Goal: Complete application form

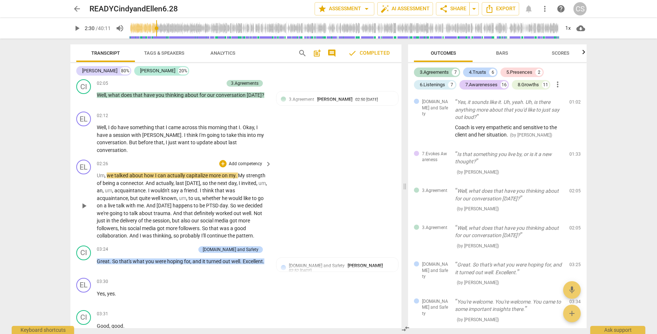
scroll to position [845, 0]
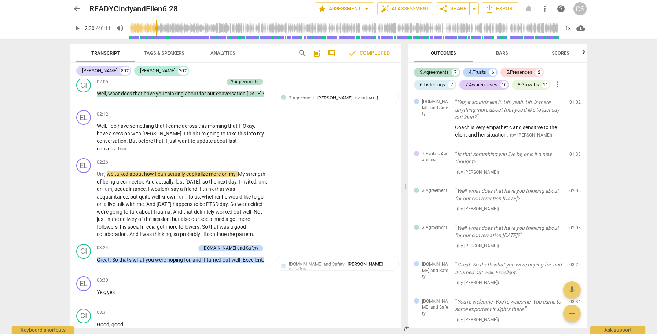
click at [75, 8] on span "arrow_back" at bounding box center [77, 8] width 9 height 9
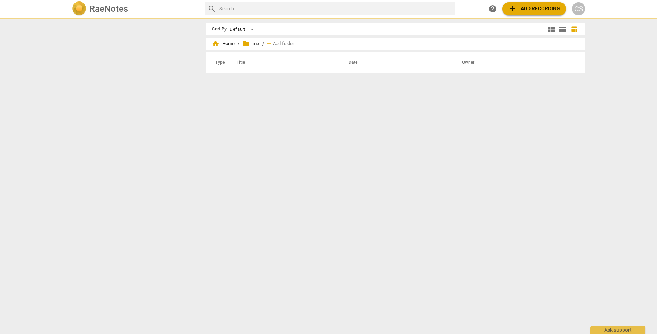
click at [225, 44] on span "home Home" at bounding box center [223, 43] width 23 height 7
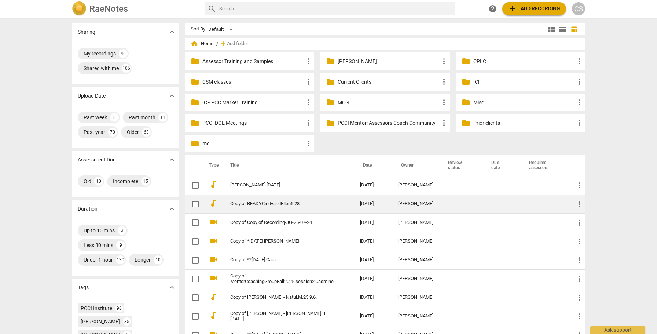
click at [484, 202] on td at bounding box center [502, 203] width 38 height 19
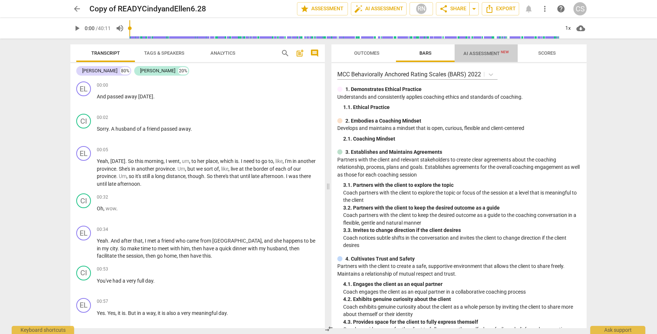
click at [487, 53] on span "AI Assessment New" at bounding box center [485, 53] width 45 height 5
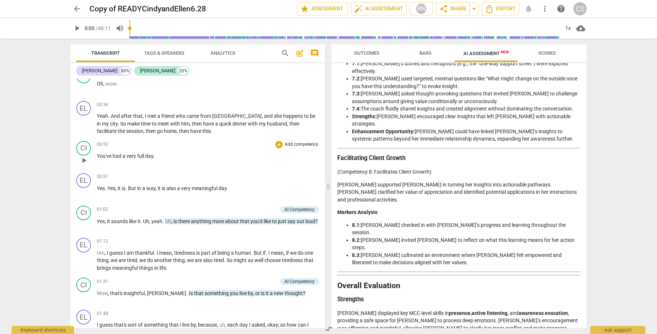
scroll to position [128, 0]
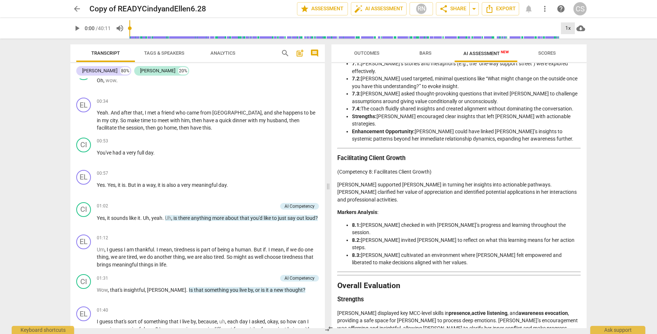
click at [569, 27] on div "1x" at bounding box center [568, 28] width 14 height 12
click at [566, 58] on li "1.25x" at bounding box center [573, 57] width 25 height 14
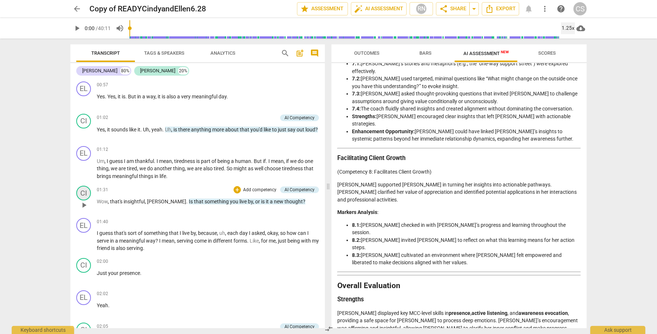
scroll to position [219, 0]
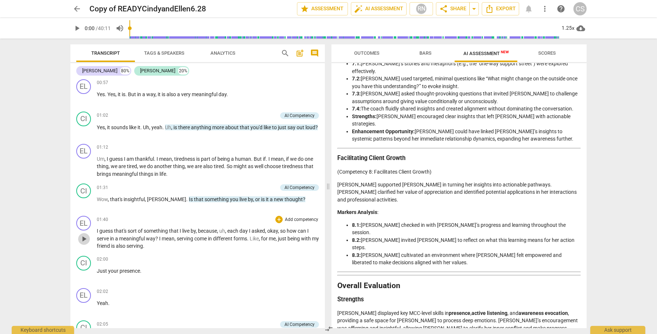
click at [87, 239] on span "play_arrow" at bounding box center [84, 238] width 9 height 9
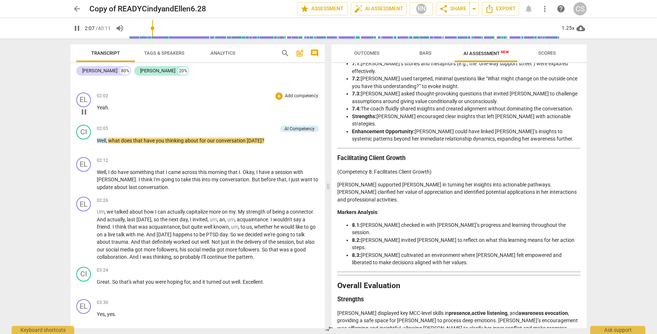
scroll to position [418, 0]
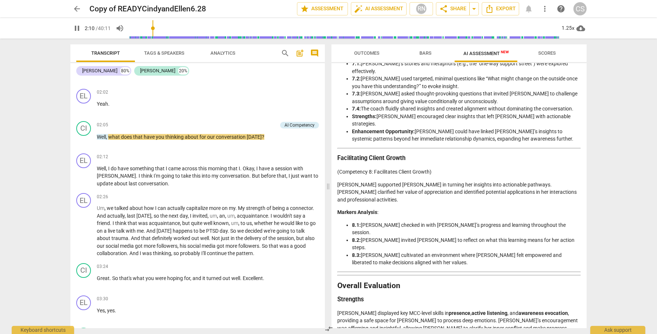
type input "131"
click at [76, 8] on span "arrow_back" at bounding box center [77, 8] width 9 height 9
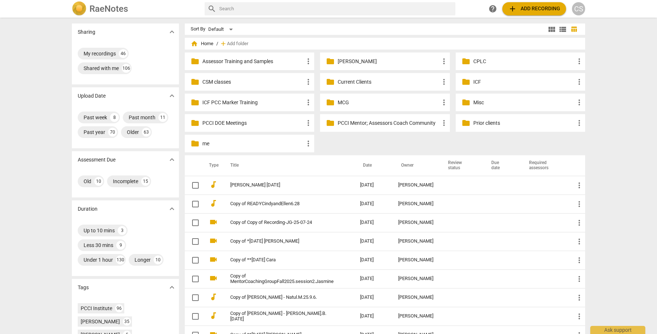
click at [202, 143] on p "me" at bounding box center [253, 144] width 102 height 8
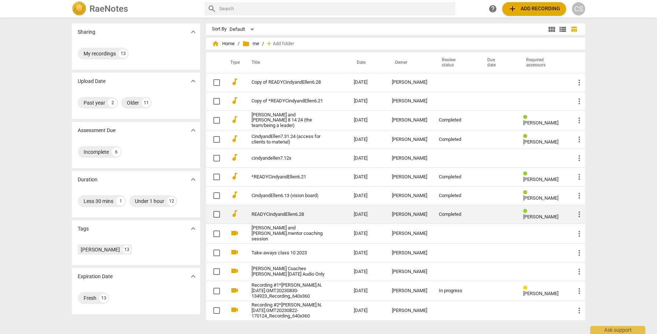
click at [351, 214] on td "[DATE]" at bounding box center [367, 214] width 38 height 19
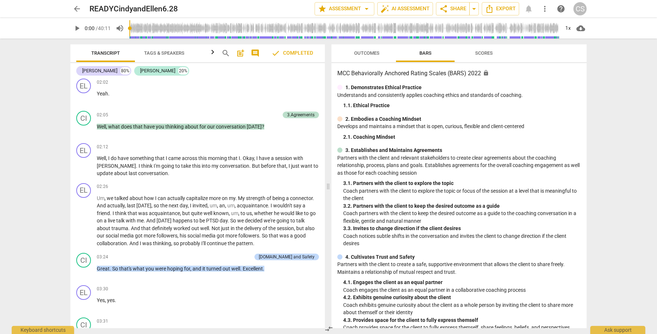
scroll to position [839, 0]
click at [84, 169] on span "play_arrow" at bounding box center [84, 165] width 9 height 9
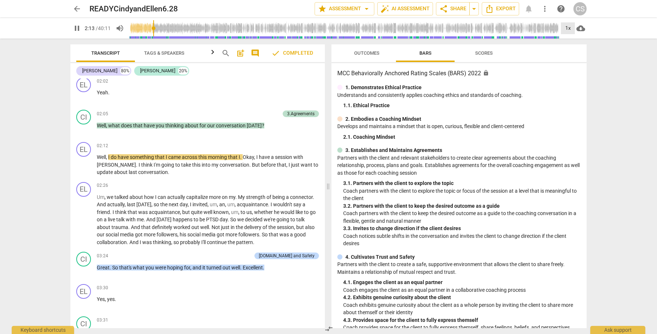
click at [572, 26] on div "1x" at bounding box center [568, 28] width 14 height 12
click at [566, 57] on li "1.25x" at bounding box center [573, 57] width 25 height 14
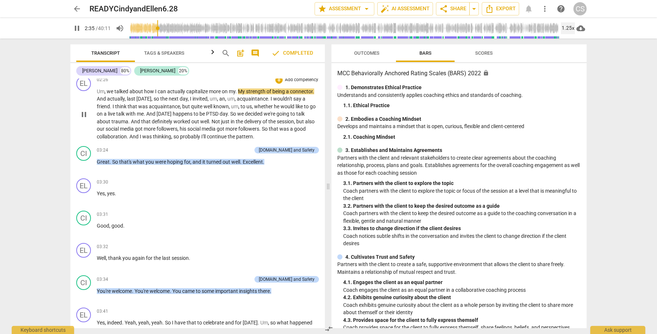
scroll to position [944, 0]
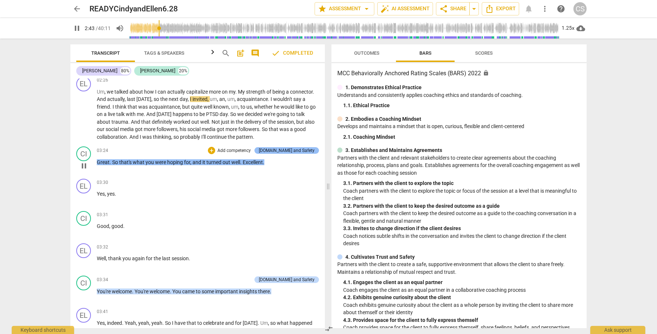
click at [301, 154] on div "[DOMAIN_NAME] and Safety" at bounding box center [287, 150] width 56 height 7
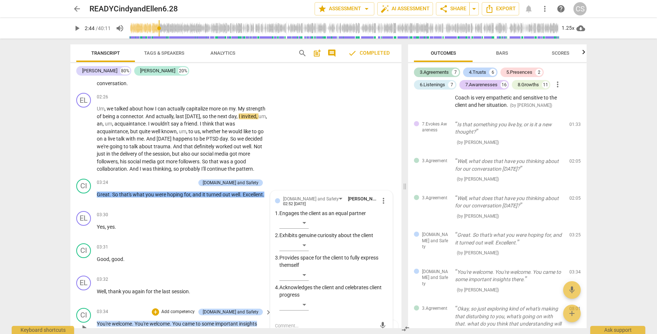
scroll to position [906, 0]
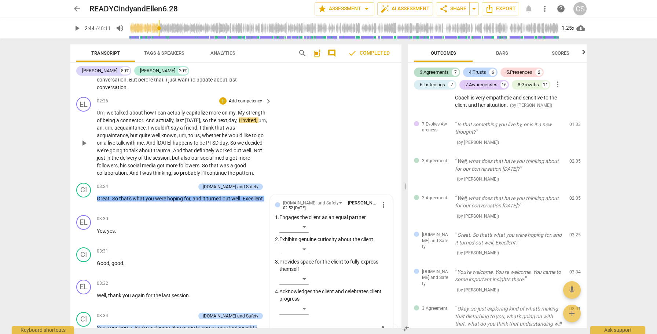
click at [253, 123] on span "invited" at bounding box center [248, 120] width 15 height 6
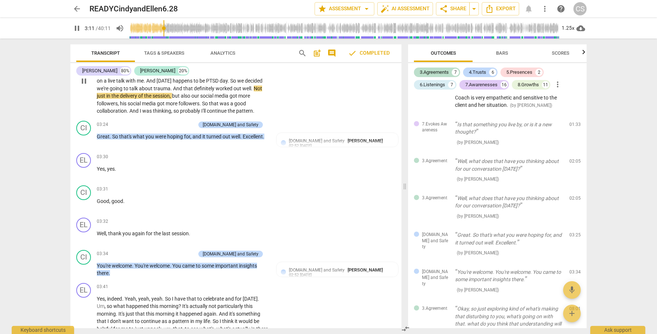
scroll to position [968, 0]
click at [569, 27] on div "1.25x" at bounding box center [568, 28] width 14 height 12
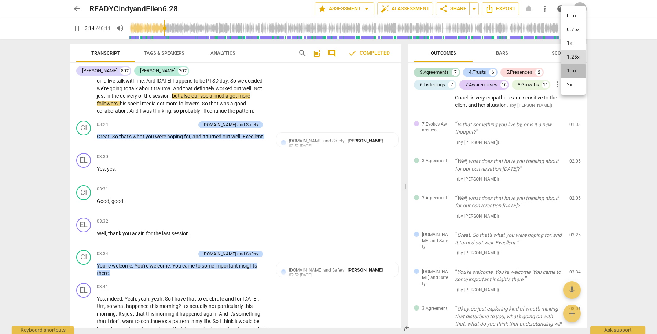
click at [565, 73] on li "1.5x" at bounding box center [573, 71] width 25 height 14
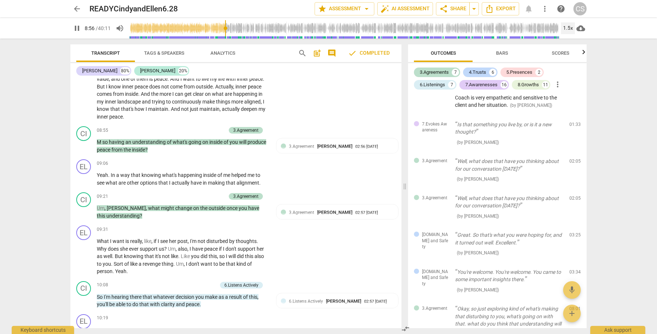
scroll to position [1896, 0]
click at [504, 52] on span "Bars" at bounding box center [502, 52] width 12 height 5
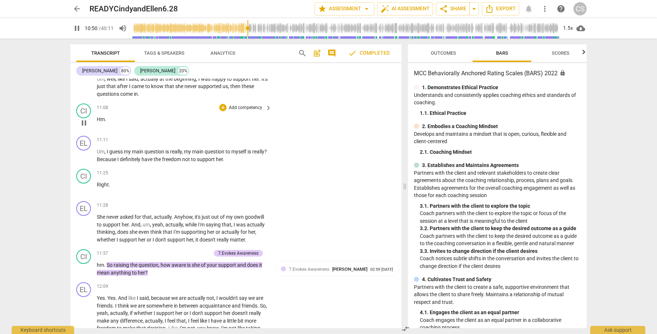
scroll to position [2277, 0]
click at [84, 159] on span "pause" at bounding box center [84, 154] width 9 height 9
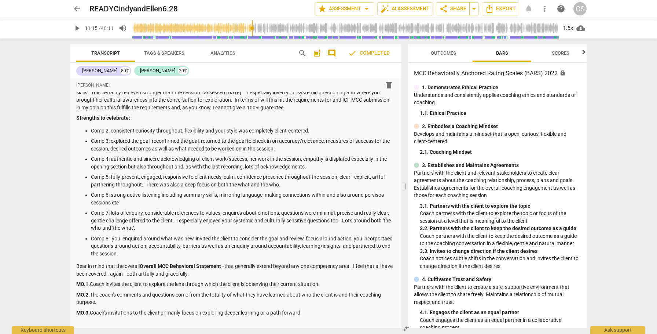
scroll to position [69, 0]
click at [442, 51] on span "Outcomes" at bounding box center [443, 52] width 25 height 5
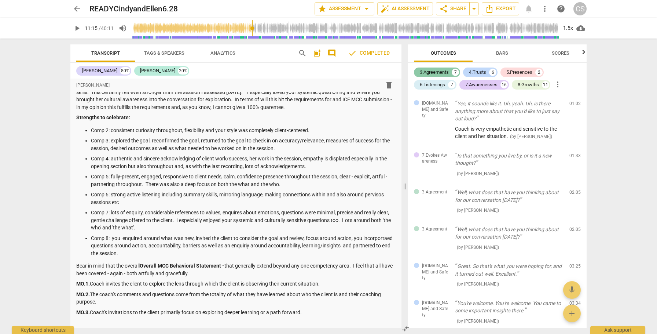
click at [437, 73] on div "3.Agreements" at bounding box center [434, 72] width 29 height 7
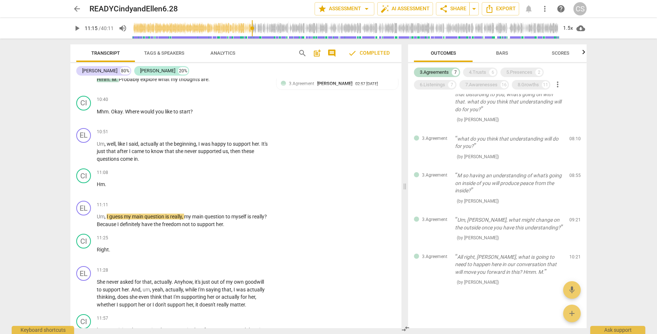
scroll to position [2212, 0]
click at [86, 224] on span "play_arrow" at bounding box center [84, 219] width 9 height 9
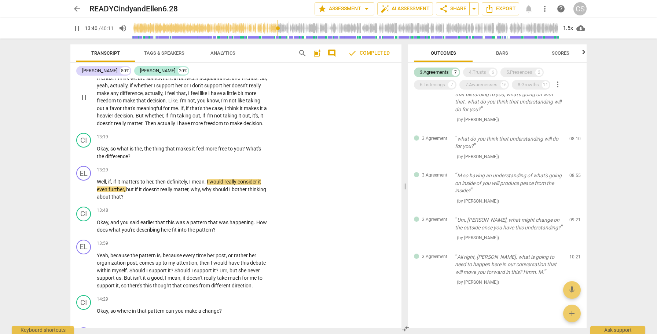
scroll to position [2506, 0]
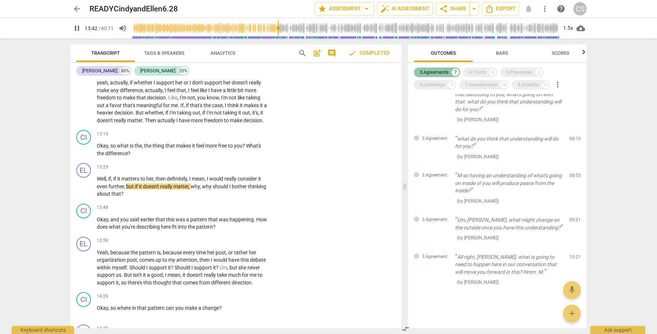
click at [448, 71] on div "3.Agreements" at bounding box center [434, 72] width 29 height 7
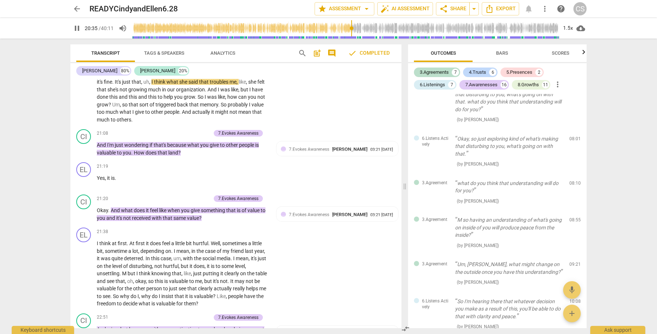
scroll to position [3854, 0]
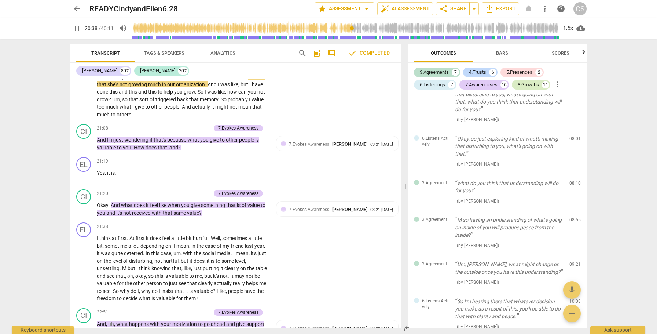
click at [535, 84] on div "8.Growths" at bounding box center [528, 84] width 21 height 7
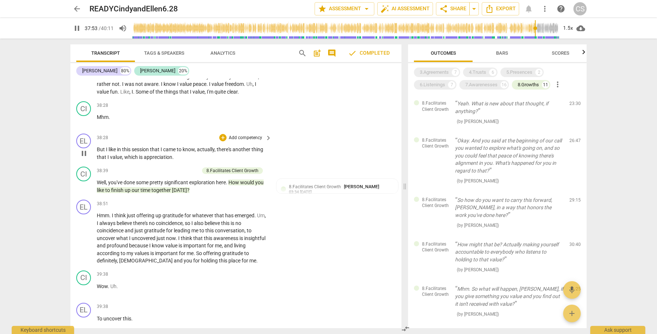
scroll to position [5807, 0]
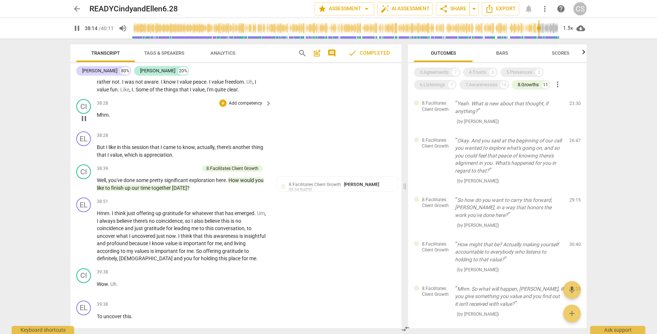
click at [362, 128] on div "CI play_arrow pause 38:28 + Add competency keyboard_arrow_right Mhm ." at bounding box center [235, 112] width 331 height 32
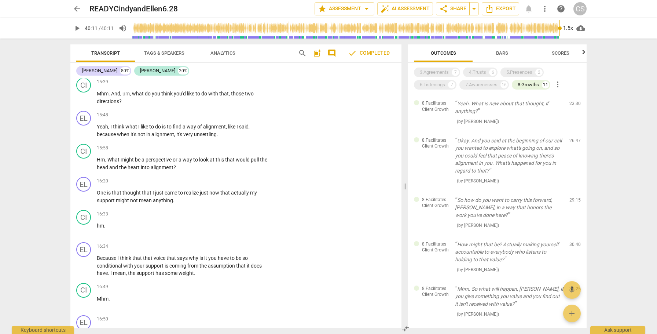
scroll to position [2808, 0]
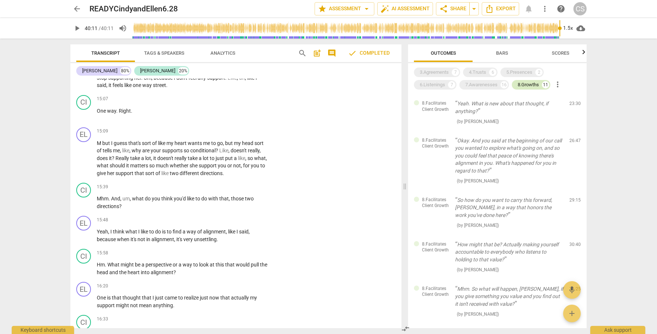
click at [525, 85] on div "8.Growths" at bounding box center [528, 84] width 21 height 7
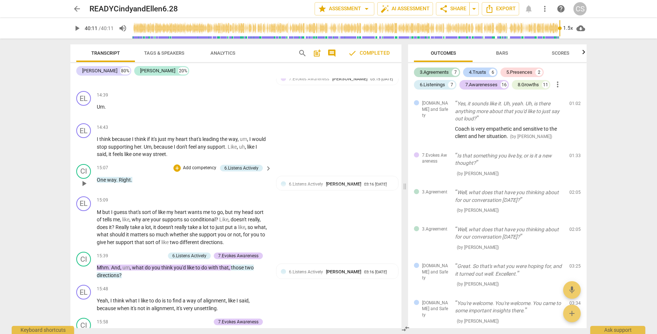
scroll to position [2738, 0]
type input "2411"
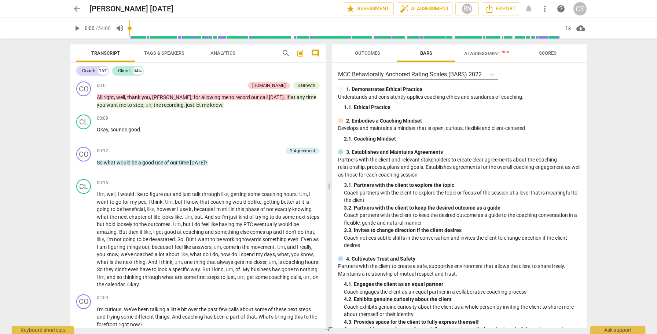
click at [485, 52] on span "AI Assessment New" at bounding box center [486, 53] width 45 height 5
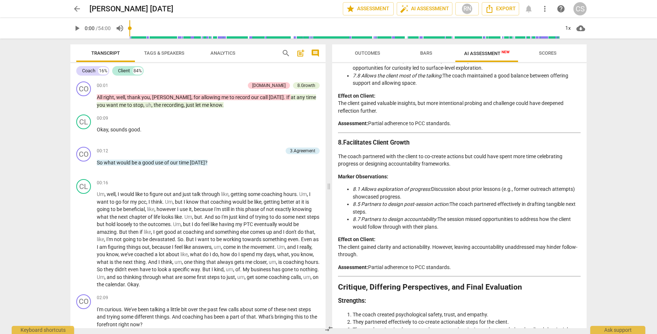
scroll to position [1123, 0]
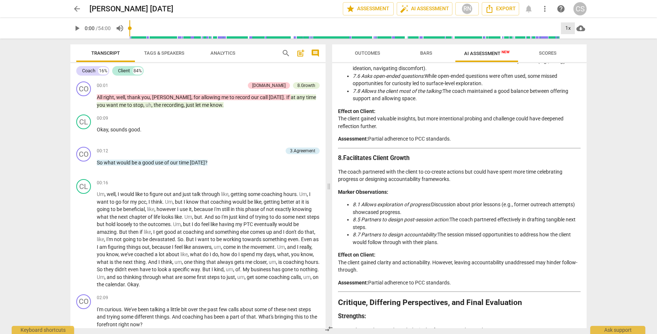
click at [568, 27] on div "1x" at bounding box center [568, 28] width 14 height 12
click at [570, 84] on li "2x" at bounding box center [573, 85] width 25 height 14
click at [87, 103] on span "play_arrow" at bounding box center [84, 101] width 9 height 9
click at [277, 86] on div "4.Trust" at bounding box center [268, 85] width 33 height 7
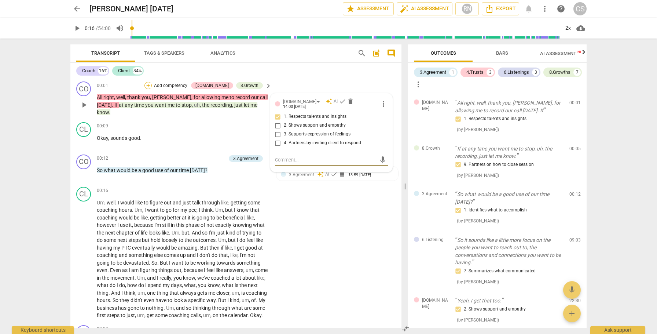
click at [152, 85] on div "+" at bounding box center [147, 85] width 7 height 7
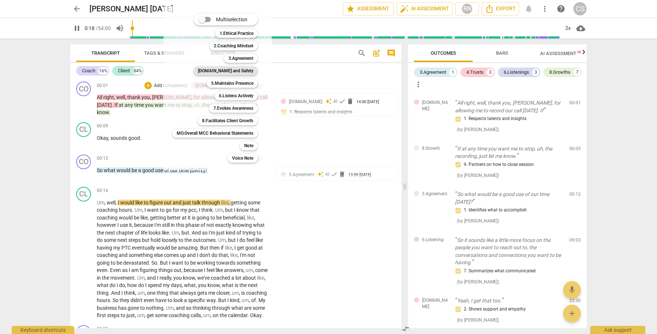
click at [236, 73] on b "[DOMAIN_NAME] and Safety" at bounding box center [225, 70] width 55 height 9
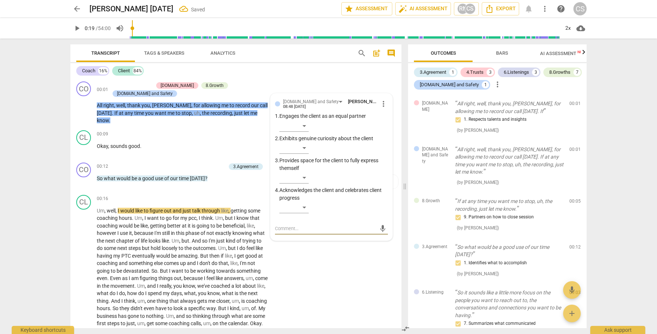
click at [445, 53] on span "Outcomes" at bounding box center [443, 52] width 25 height 5
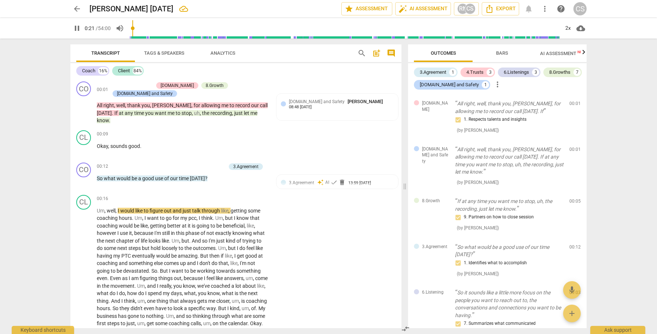
click at [503, 51] on span "Bars" at bounding box center [502, 52] width 12 height 5
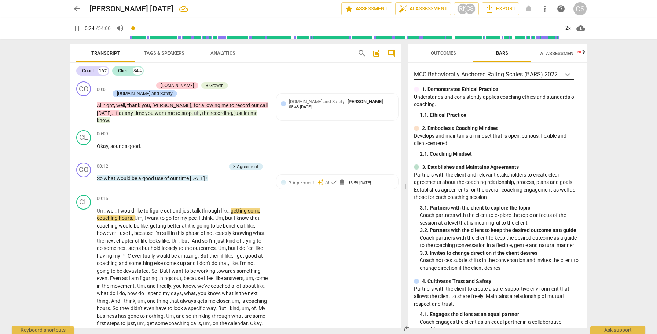
click at [567, 73] on icon at bounding box center [567, 74] width 7 height 7
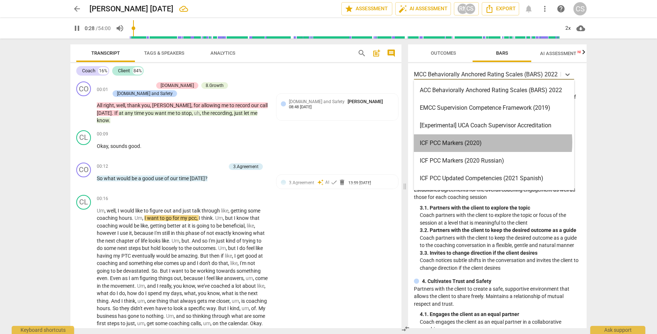
click at [475, 142] on div "ICF PCC Markers (2020)" at bounding box center [494, 143] width 160 height 18
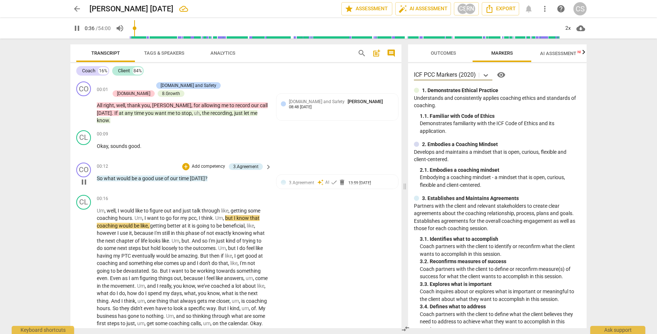
click at [82, 177] on span "pause" at bounding box center [84, 181] width 9 height 9
type input "37"
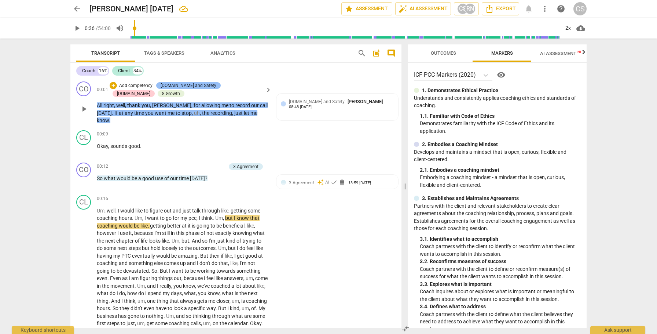
click at [173, 85] on div "[DOMAIN_NAME] and Safety" at bounding box center [189, 85] width 56 height 7
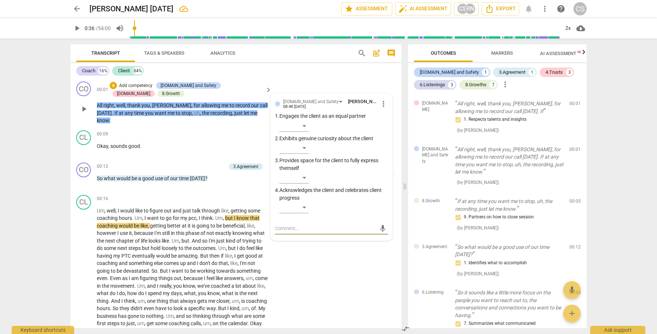
click at [381, 105] on span "more_vert" at bounding box center [383, 103] width 9 height 9
click at [386, 119] on li "Delete" at bounding box center [389, 117] width 25 height 14
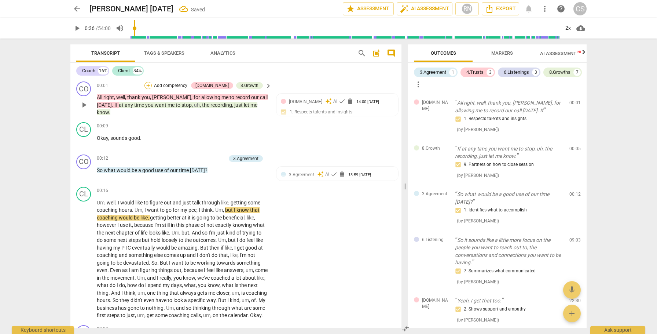
click at [152, 87] on div "+" at bounding box center [147, 85] width 7 height 7
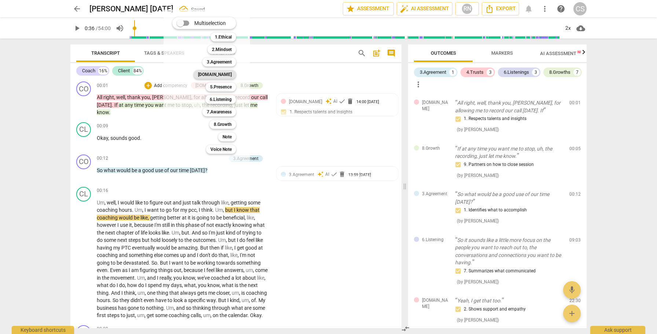
click at [227, 76] on b "4.Trust" at bounding box center [215, 74] width 34 height 9
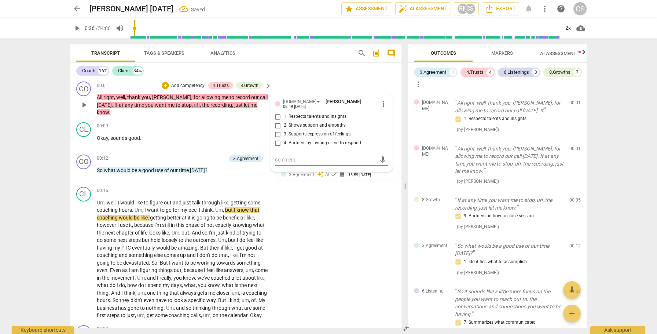
click at [278, 142] on input "4. Partners by inviting client to respond" at bounding box center [278, 143] width 12 height 9
checkbox input "true"
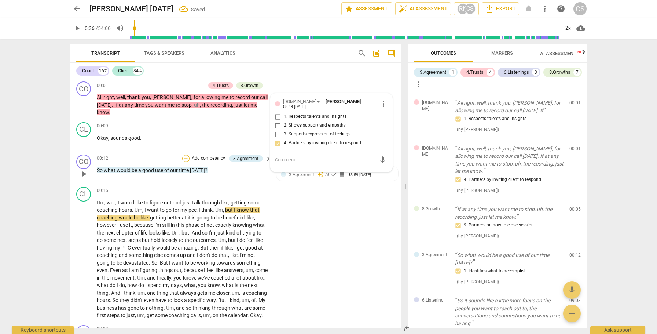
click at [185, 155] on div "+" at bounding box center [185, 158] width 7 height 7
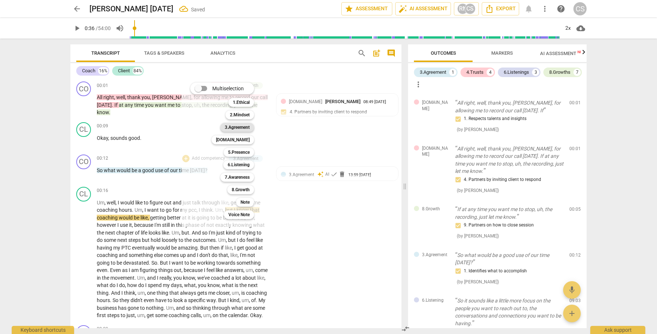
click at [250, 124] on div "3.Agreement" at bounding box center [237, 127] width 34 height 9
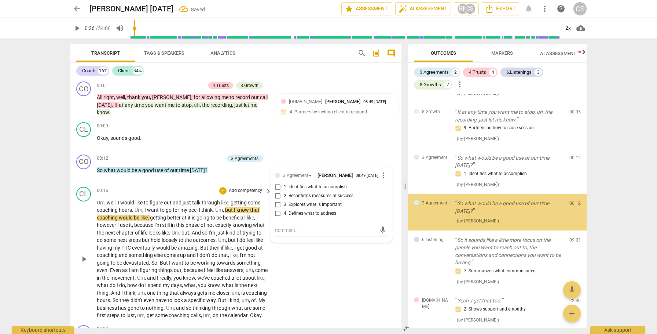
scroll to position [99, 0]
click at [84, 255] on span "play_arrow" at bounding box center [84, 258] width 9 height 9
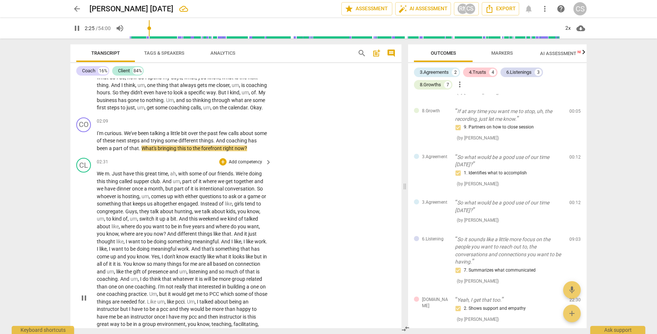
scroll to position [204, 0]
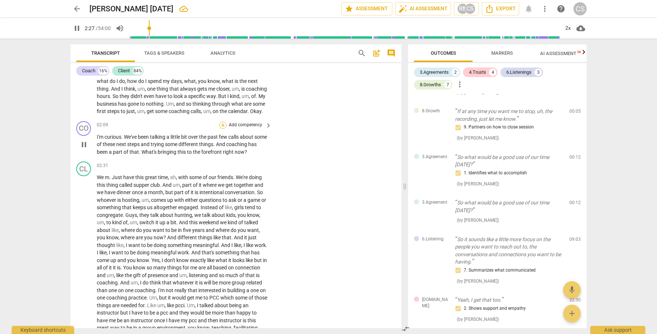
click at [222, 125] on div "+" at bounding box center [222, 124] width 7 height 7
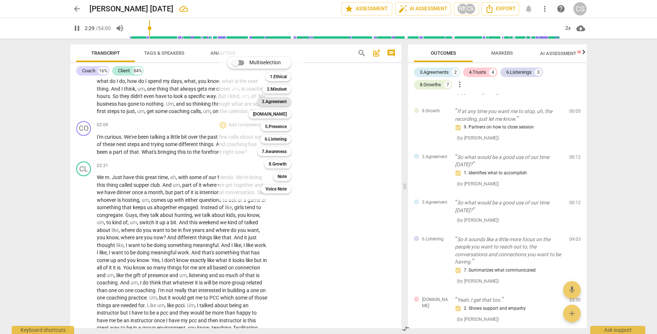
click at [278, 102] on b "3.Agreement" at bounding box center [274, 101] width 25 height 9
type input "151"
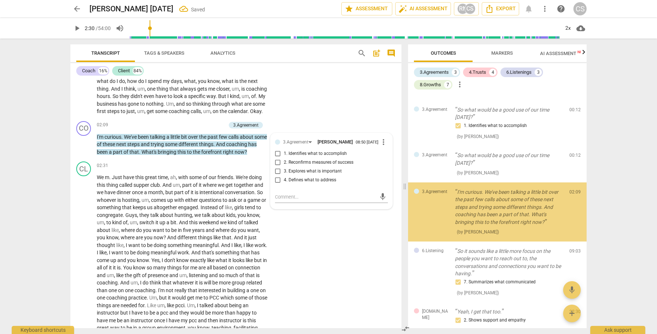
scroll to position [147, 0]
click at [276, 173] on input "3. Explores what is important" at bounding box center [278, 171] width 12 height 9
checkbox input "true"
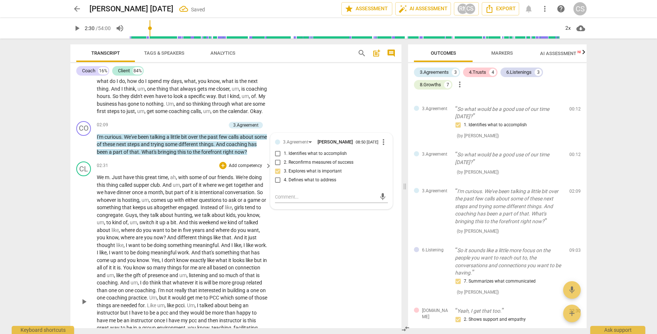
click at [83, 306] on span "play_arrow" at bounding box center [84, 301] width 9 height 9
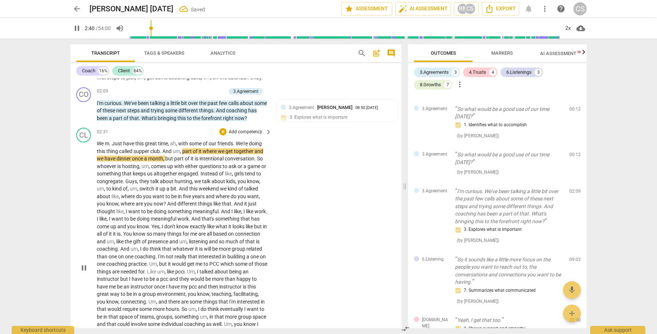
scroll to position [239, 0]
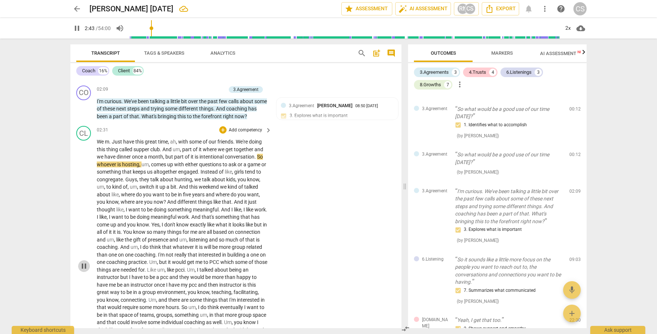
click at [84, 270] on span "pause" at bounding box center [84, 265] width 9 height 9
type input "164"
click at [466, 8] on div "CS" at bounding box center [470, 8] width 11 height 11
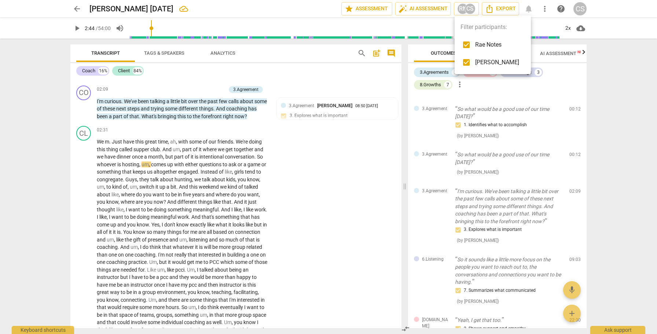
click at [467, 60] on input "checkbox" at bounding box center [467, 63] width 18 height 18
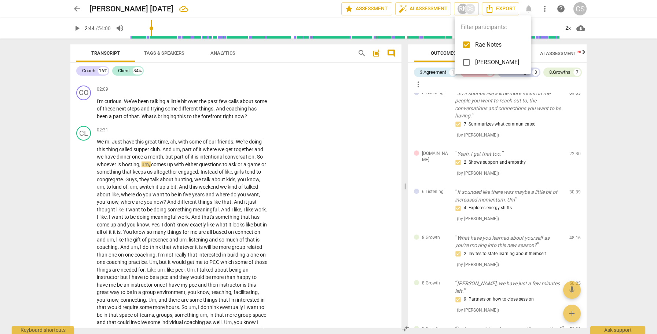
scroll to position [86, 0]
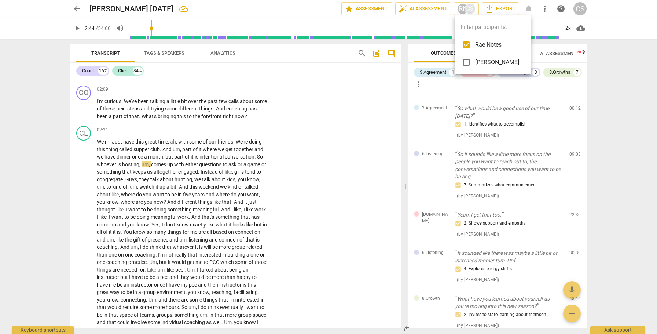
click at [467, 60] on input "checkbox" at bounding box center [467, 63] width 18 height 18
checkbox input "true"
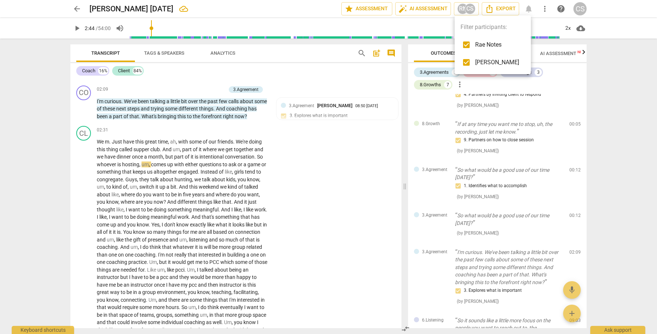
scroll to position [147, 0]
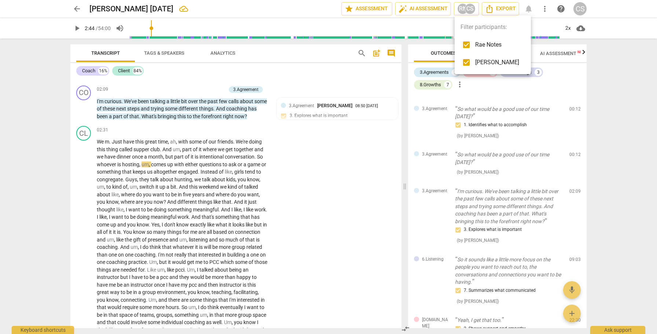
click at [146, 162] on div at bounding box center [328, 167] width 657 height 334
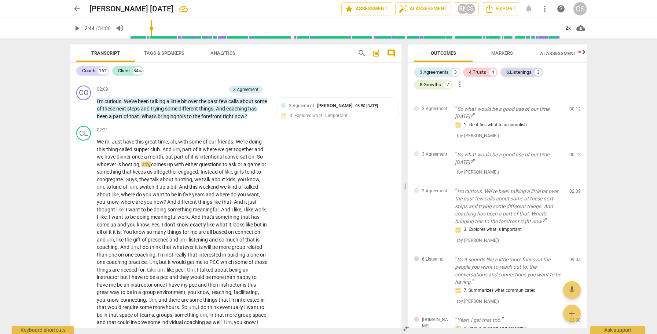
click at [146, 162] on div at bounding box center [328, 167] width 657 height 334
click at [82, 268] on span "play_arrow" at bounding box center [84, 265] width 9 height 9
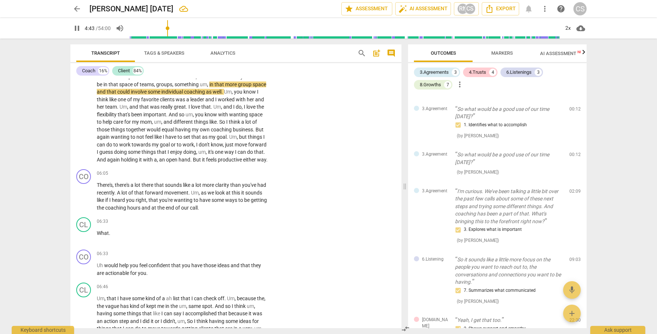
scroll to position [473, 0]
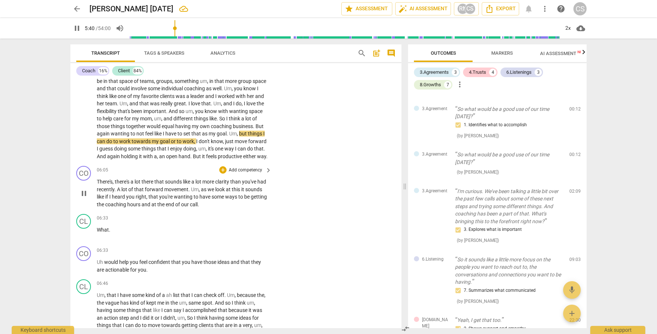
click at [84, 198] on span "pause" at bounding box center [84, 193] width 9 height 9
click at [248, 136] on span "things" at bounding box center [255, 134] width 15 height 6
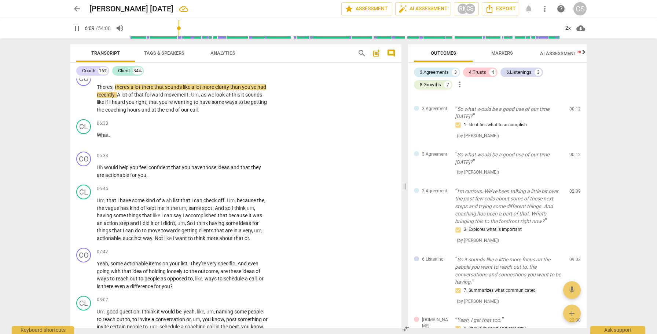
scroll to position [568, 0]
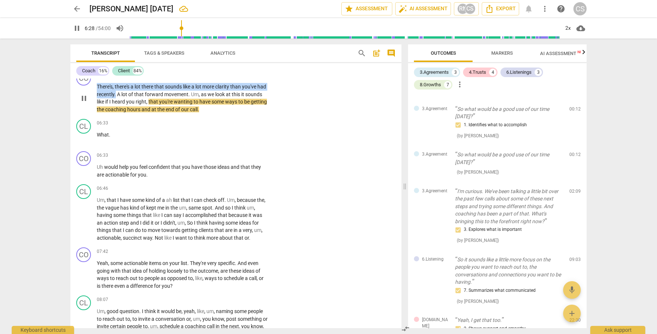
drag, startPoint x: 98, startPoint y: 93, endPoint x: 126, endPoint y: 100, distance: 29.5
click at [126, 100] on p "There's , there's a lot there that sounds like a lot more clarity than you've h…" at bounding box center [182, 98] width 171 height 30
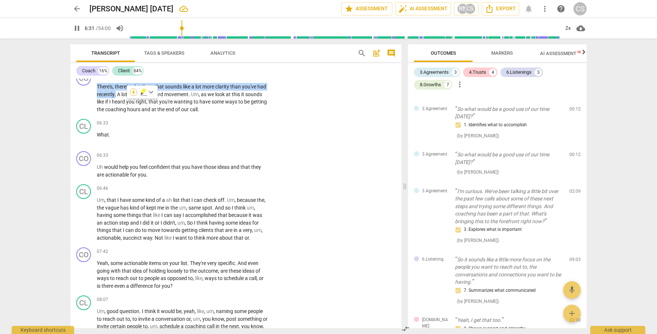
click at [133, 91] on div "+" at bounding box center [133, 91] width 7 height 7
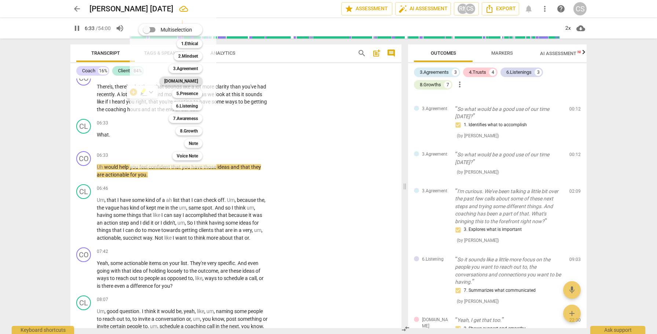
click at [188, 81] on b "4.Trust" at bounding box center [181, 81] width 34 height 9
type input "394"
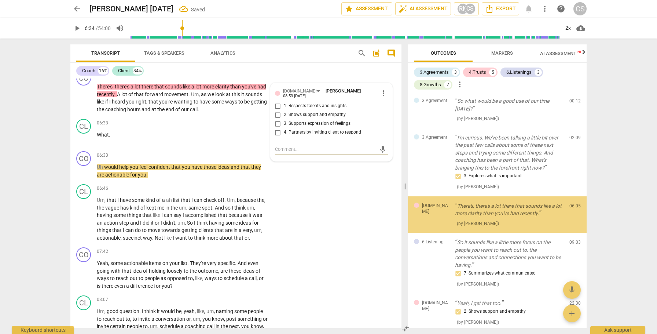
scroll to position [203, 0]
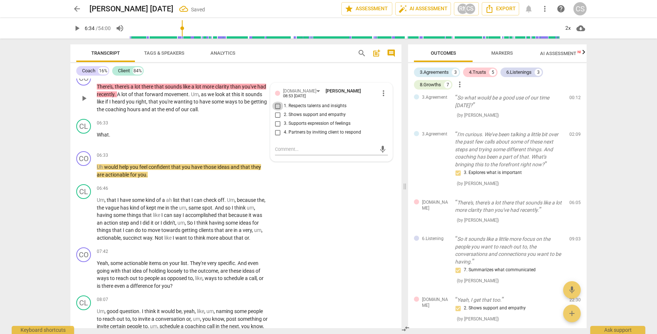
click at [276, 110] on input "1. Respects talents and insights" at bounding box center [278, 106] width 12 height 9
checkbox input "true"
click at [84, 103] on span "play_arrow" at bounding box center [84, 98] width 9 height 9
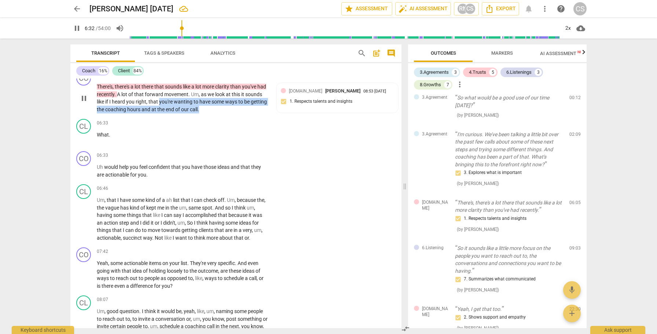
drag, startPoint x: 177, startPoint y: 109, endPoint x: 230, endPoint y: 120, distance: 53.9
click at [230, 113] on p "There's , there's a lot there that sounds like a lot more clarity than you've h…" at bounding box center [182, 98] width 171 height 30
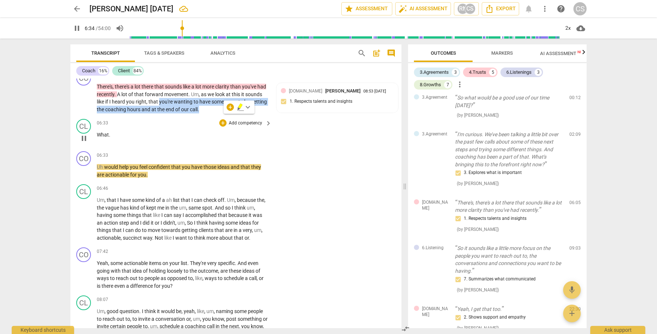
click at [232, 126] on p "Add competency" at bounding box center [245, 123] width 35 height 7
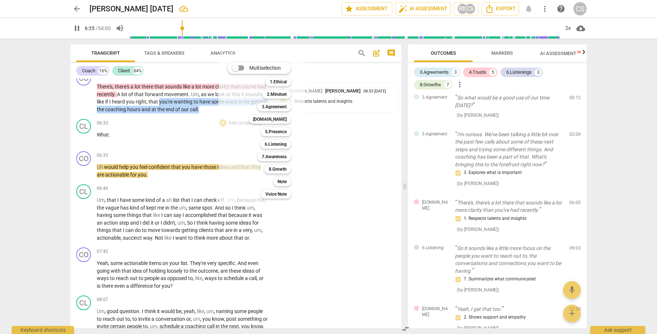
click at [336, 162] on div at bounding box center [328, 167] width 657 height 334
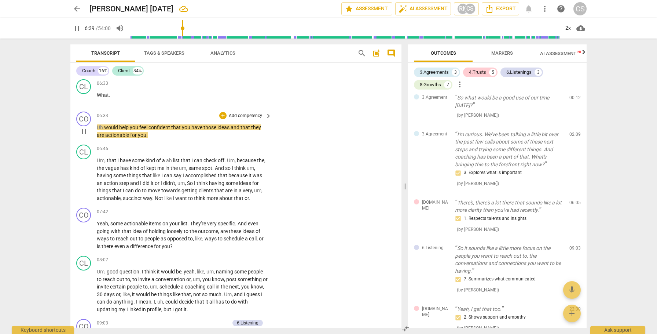
scroll to position [611, 0]
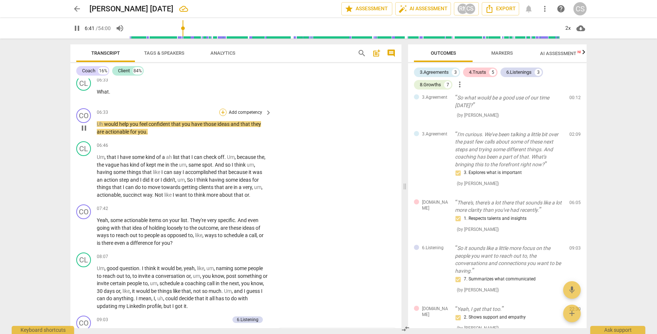
click at [220, 116] on div "+" at bounding box center [222, 112] width 7 height 7
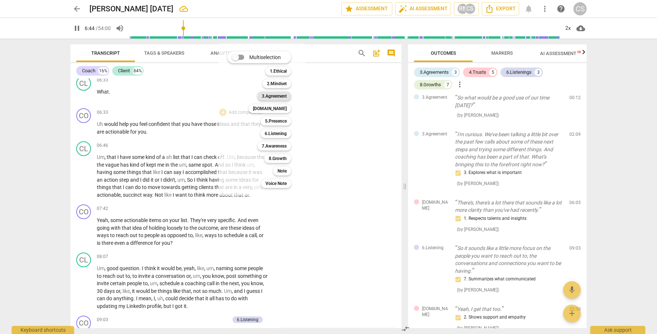
click at [263, 98] on b "3.Agreement" at bounding box center [274, 96] width 25 height 9
type input "405"
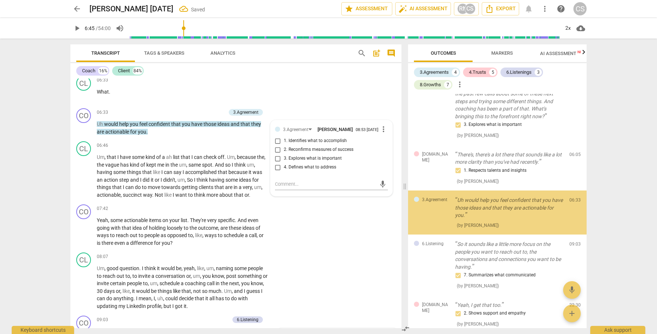
scroll to position [253, 0]
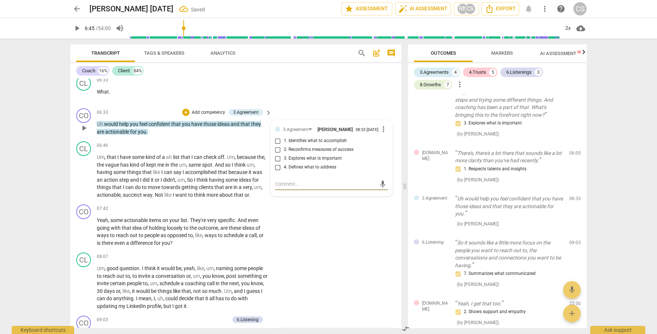
click at [278, 172] on input "4. Defines what to address" at bounding box center [278, 167] width 12 height 9
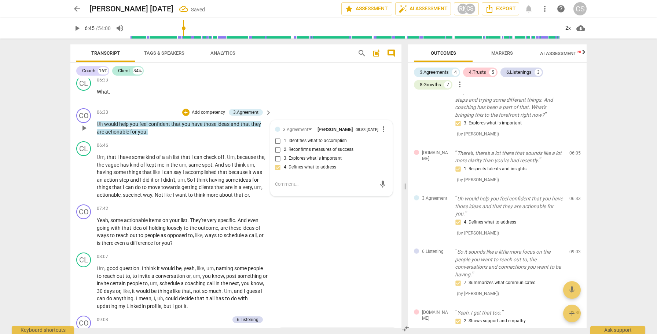
click at [278, 172] on input "4. Defines what to address" at bounding box center [278, 167] width 12 height 9
checkbox input "false"
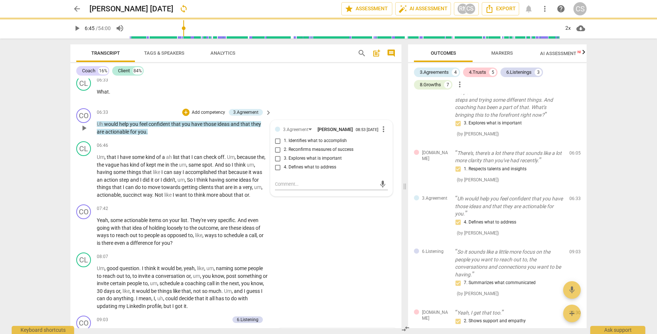
click at [277, 154] on input "2. Reconfirms measures of success" at bounding box center [278, 149] width 12 height 9
checkbox input "true"
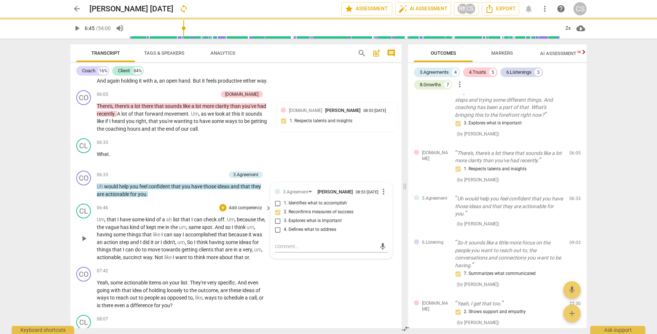
scroll to position [547, 0]
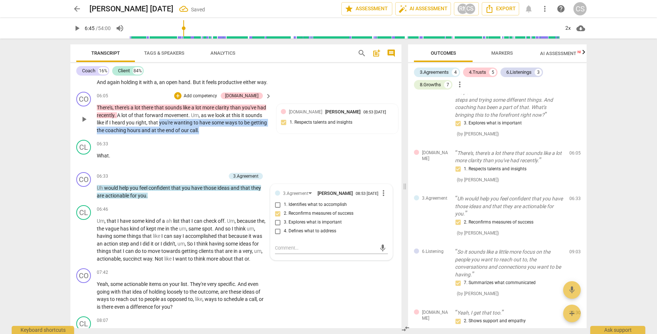
drag, startPoint x: 177, startPoint y: 130, endPoint x: 231, endPoint y: 140, distance: 54.4
click at [231, 134] on p "There's , there's a lot there that sounds like a lot more clarity than you've h…" at bounding box center [182, 119] width 171 height 30
click at [230, 129] on div "+" at bounding box center [230, 127] width 7 height 7
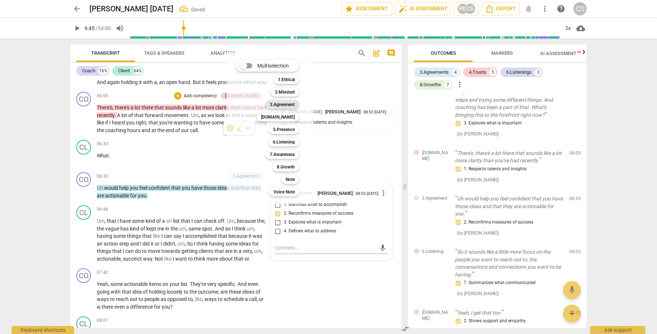
click at [272, 102] on b "3.Agreement" at bounding box center [282, 104] width 25 height 9
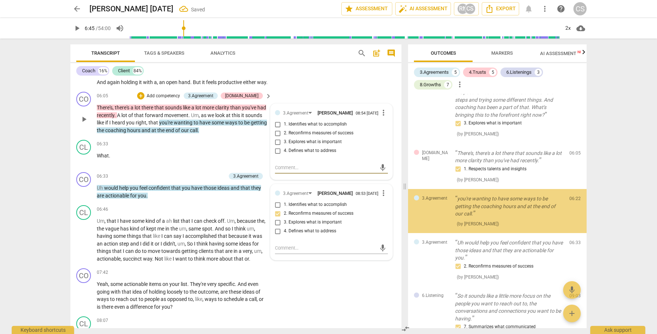
click at [278, 129] on input "1. Identifies what to accomplish" at bounding box center [278, 124] width 12 height 9
checkbox input "true"
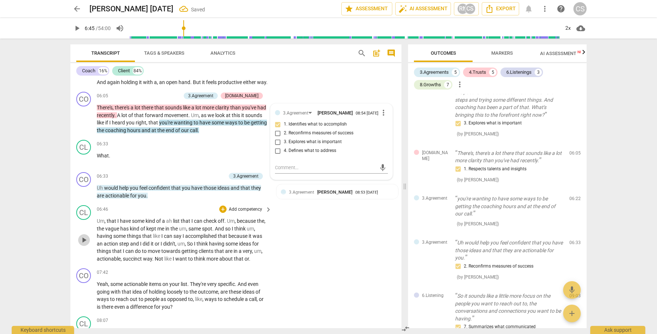
click at [82, 244] on span "play_arrow" at bounding box center [84, 239] width 9 height 9
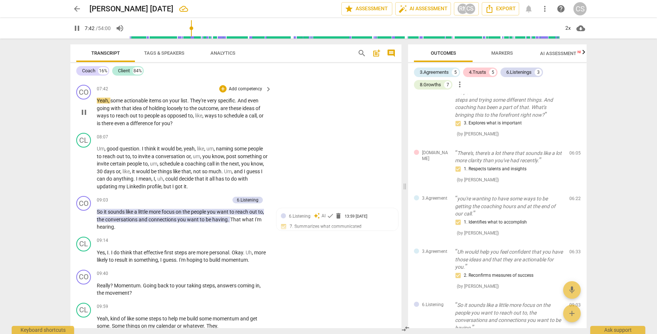
scroll to position [734, 0]
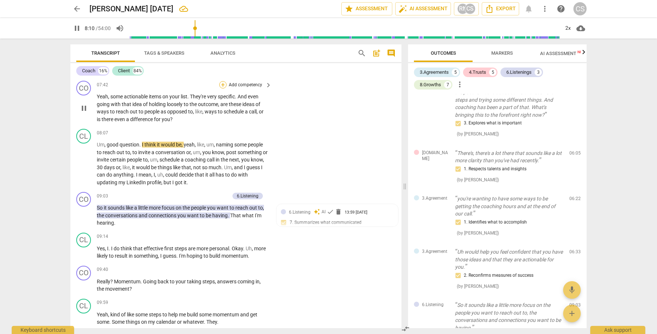
click at [222, 88] on div "+" at bounding box center [222, 84] width 7 height 7
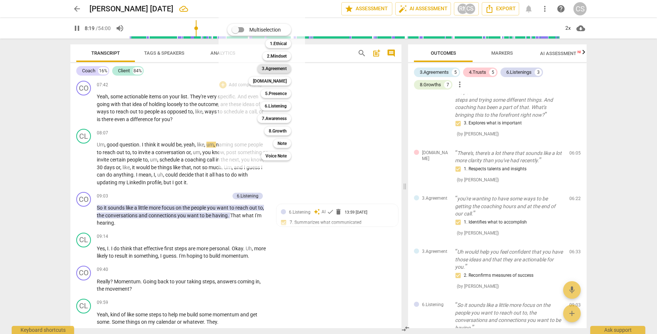
click at [279, 71] on b "3.Agreement" at bounding box center [274, 68] width 25 height 9
type input "500"
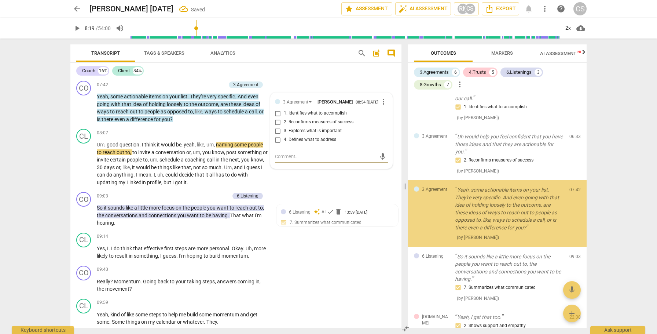
scroll to position [370, 0]
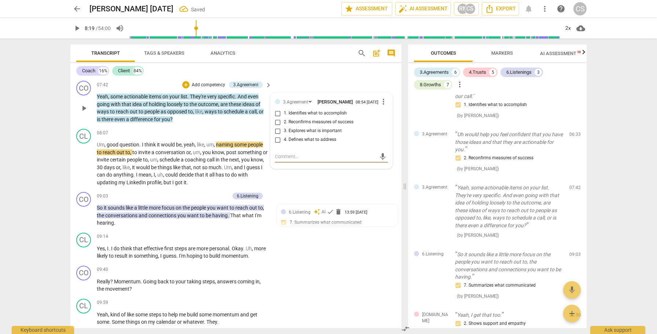
click at [276, 118] on input "1. Identifies what to accomplish" at bounding box center [278, 113] width 12 height 9
checkbox input "true"
click at [84, 168] on span "play_arrow" at bounding box center [84, 163] width 9 height 9
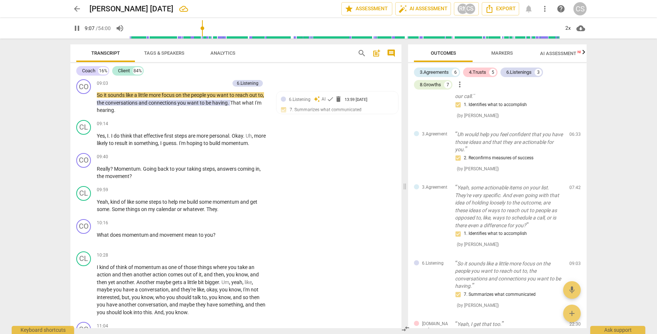
scroll to position [848, 0]
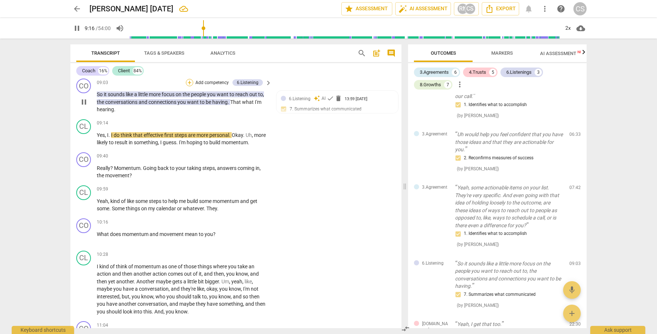
click at [189, 86] on div "+" at bounding box center [189, 82] width 7 height 7
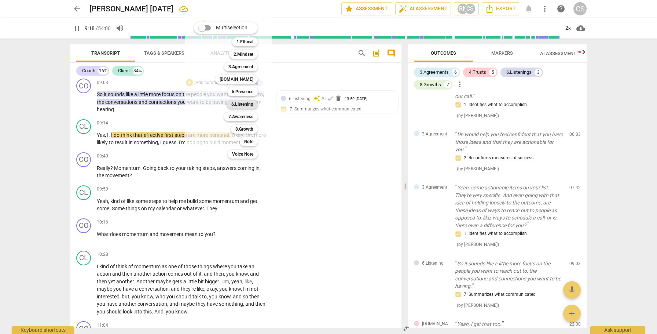
click at [242, 103] on b "6.Listening" at bounding box center [242, 104] width 22 height 9
type input "559"
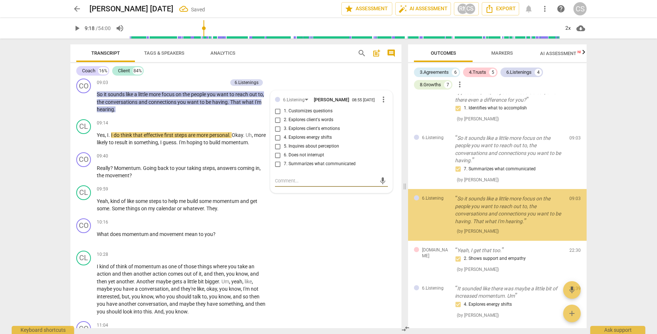
scroll to position [499, 0]
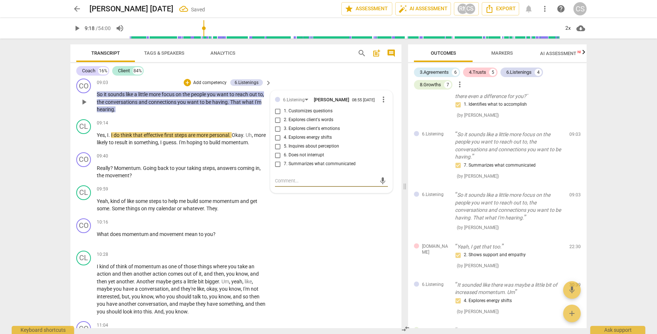
click at [277, 168] on input "7. Summarizes what communicated" at bounding box center [278, 163] width 12 height 9
checkbox input "true"
click at [84, 143] on span "play_arrow" at bounding box center [84, 139] width 9 height 9
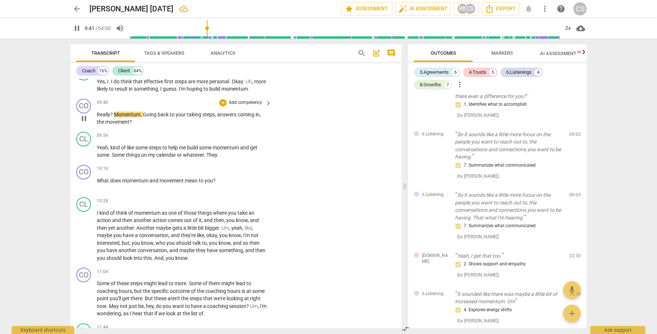
scroll to position [904, 0]
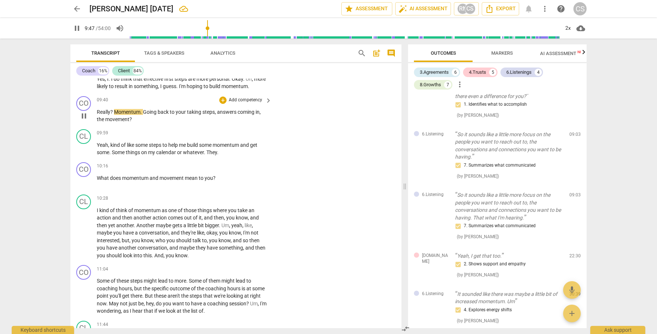
click at [98, 115] on span "Really" at bounding box center [104, 112] width 14 height 6
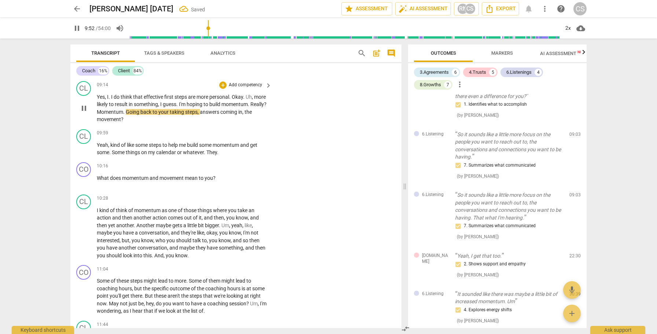
click at [114, 115] on span "Momentum" at bounding box center [110, 112] width 26 height 6
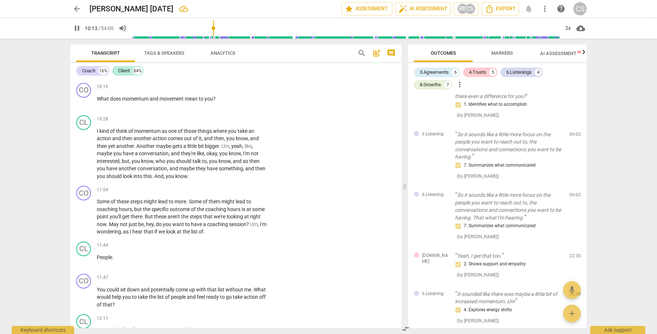
scroll to position [983, 0]
click at [223, 91] on div "+" at bounding box center [222, 87] width 7 height 7
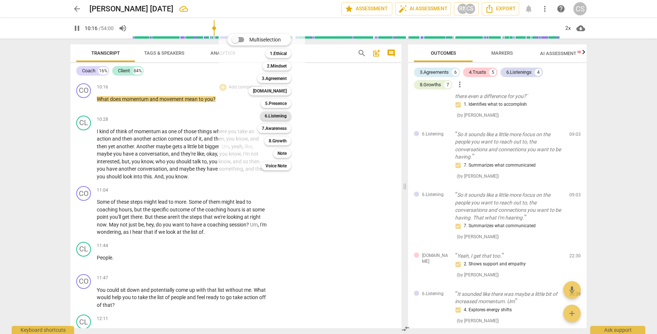
click at [277, 115] on b "6.Listening" at bounding box center [276, 115] width 22 height 9
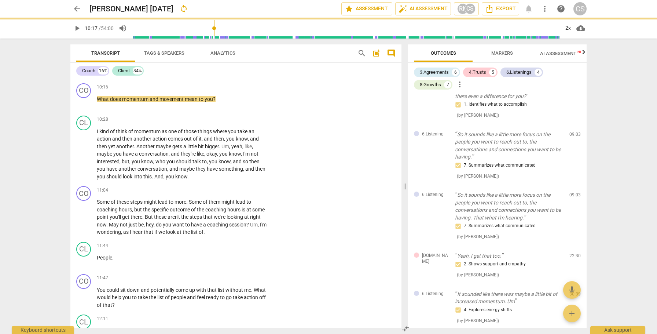
type input "618"
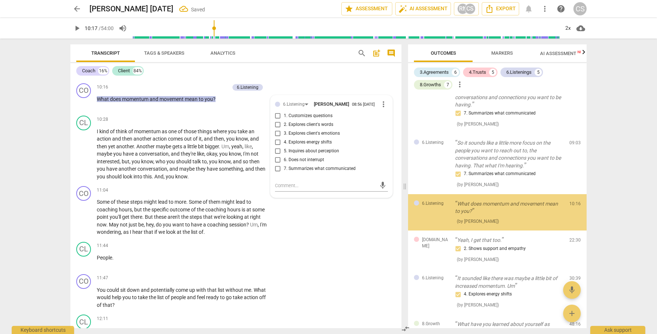
scroll to position [553, 0]
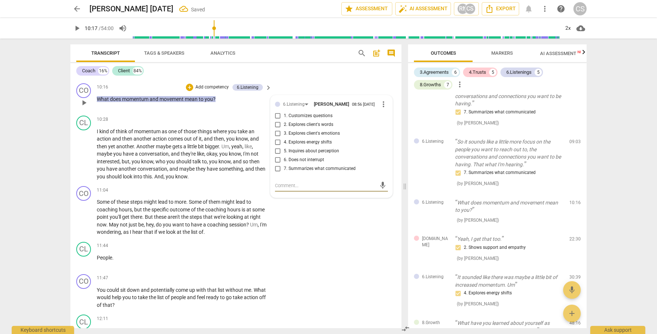
click at [276, 129] on input "2. Explores client's words" at bounding box center [278, 124] width 12 height 9
checkbox input "true"
click at [186, 91] on div "+" at bounding box center [189, 87] width 7 height 7
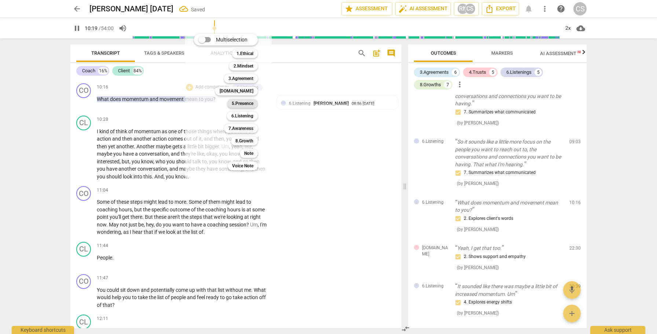
click at [242, 103] on b "5.Presence" at bounding box center [243, 103] width 22 height 9
type input "620"
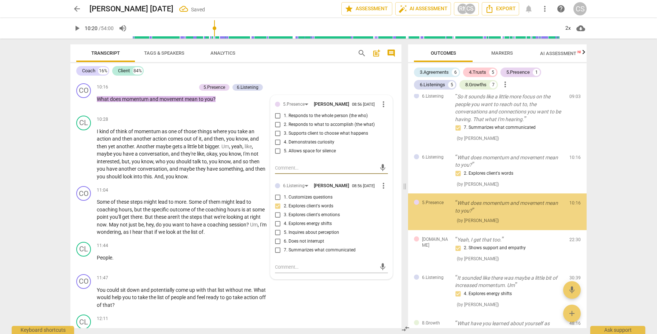
scroll to position [598, 0]
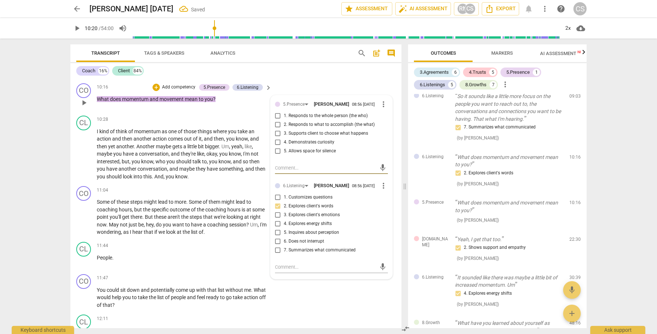
click at [279, 120] on input "1. Responds to the whole person (the who)" at bounding box center [278, 115] width 12 height 9
checkbox input "true"
click at [84, 158] on span "play_arrow" at bounding box center [84, 154] width 9 height 9
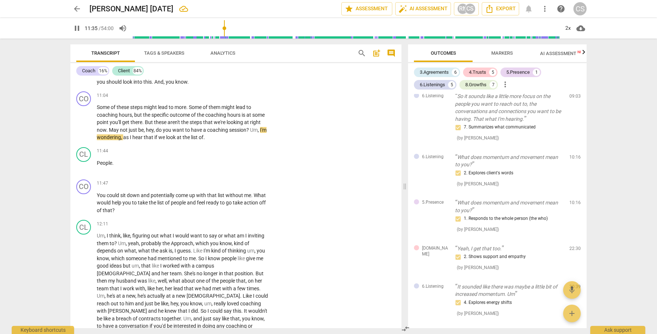
scroll to position [1077, 0]
click at [124, 133] on span "not" at bounding box center [124, 130] width 9 height 6
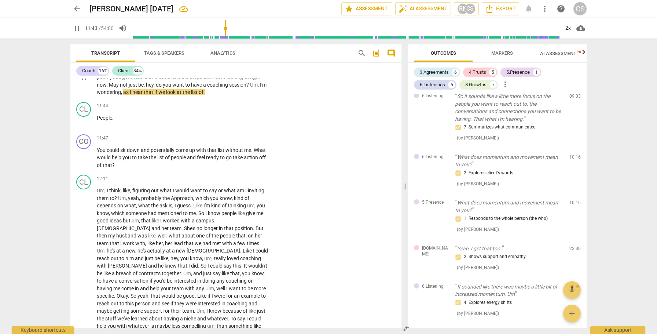
scroll to position [1124, 0]
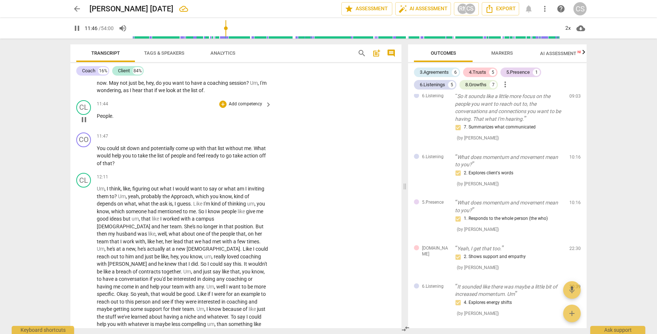
click at [97, 119] on span "People" at bounding box center [104, 116] width 15 height 6
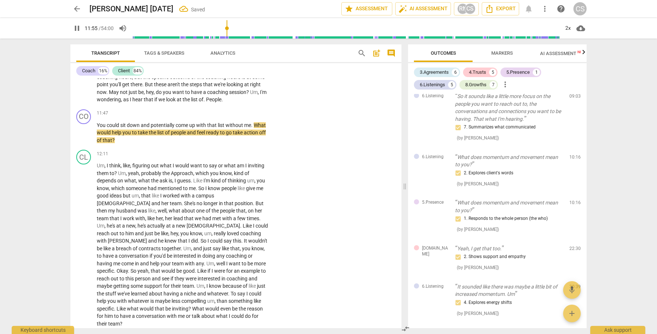
scroll to position [1116, 0]
click at [223, 115] on div "+" at bounding box center [222, 111] width 7 height 7
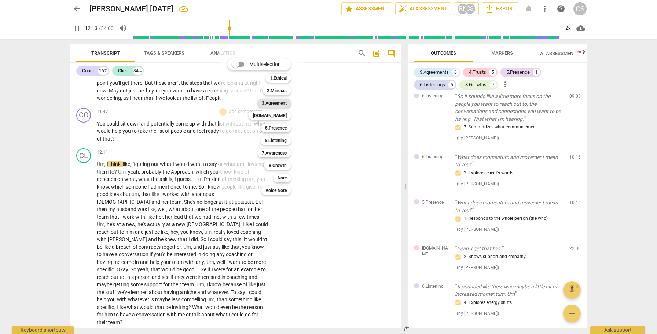
click at [276, 103] on b "3.Agreement" at bounding box center [274, 103] width 25 height 9
type input "733"
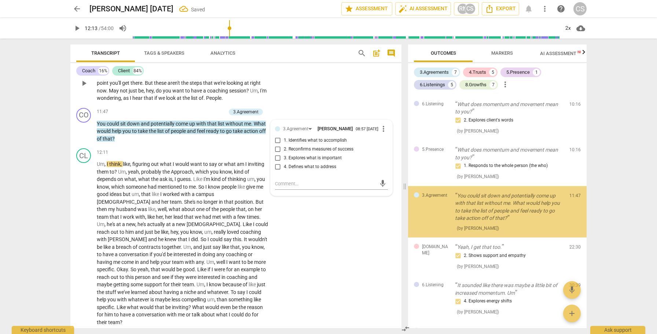
scroll to position [651, 0]
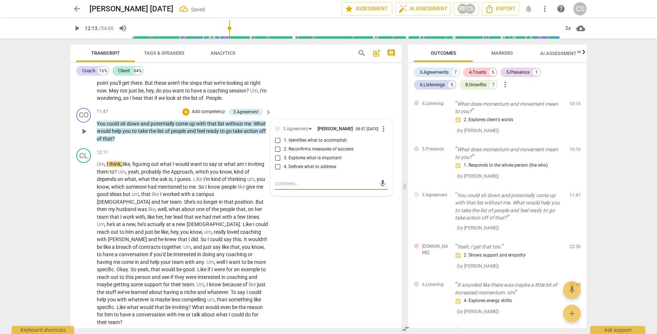
click at [277, 171] on input "4. Defines what to address" at bounding box center [278, 166] width 12 height 9
checkbox input "true"
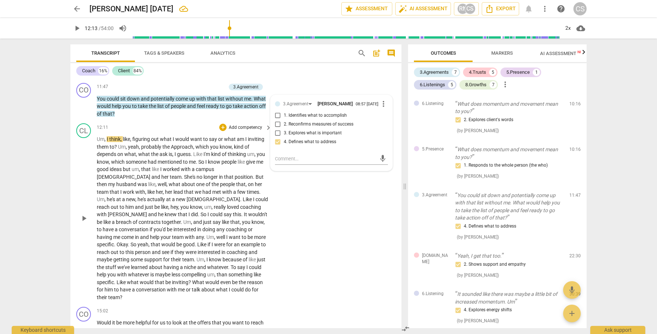
scroll to position [1143, 0]
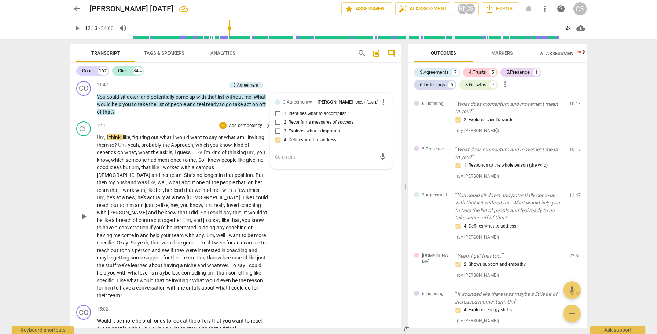
click at [83, 221] on span "play_arrow" at bounding box center [84, 216] width 9 height 9
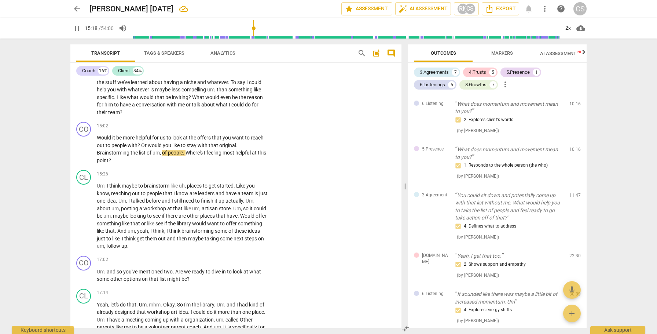
scroll to position [1326, 0]
click at [220, 130] on div "+" at bounding box center [222, 125] width 7 height 7
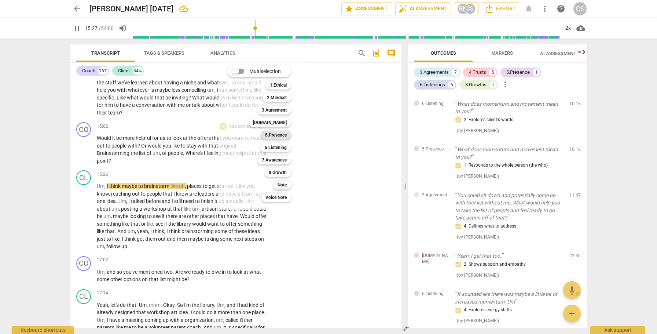
click at [268, 136] on b "5.Presence" at bounding box center [276, 135] width 22 height 9
type input "929"
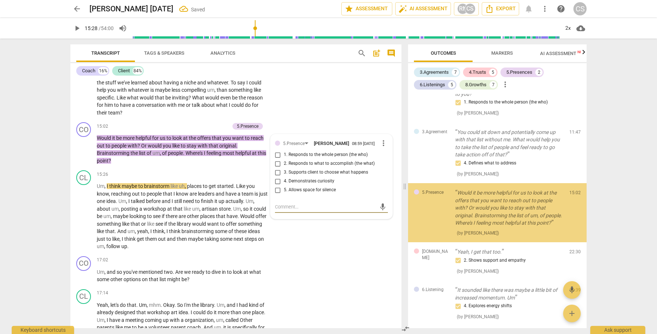
scroll to position [719, 0]
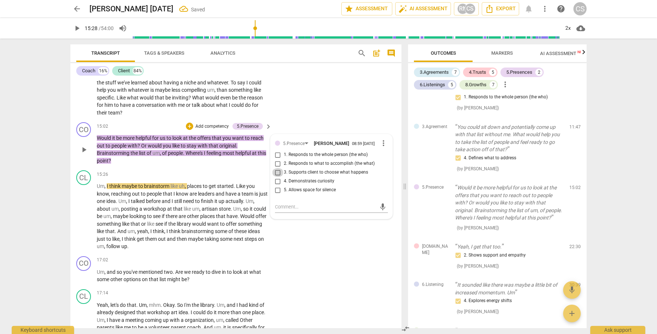
click at [276, 177] on input "3. Supports client to choose what happens" at bounding box center [278, 172] width 12 height 9
checkbox input "true"
click at [87, 220] on span "play_arrow" at bounding box center [84, 216] width 9 height 9
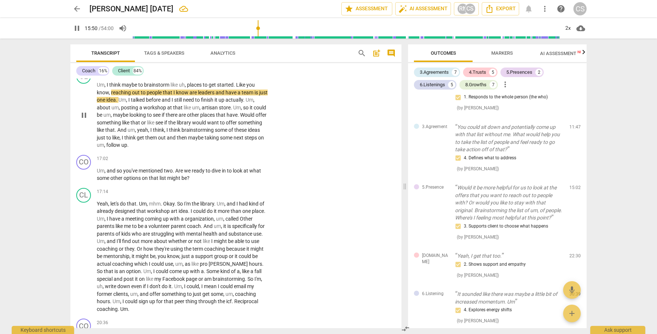
scroll to position [1431, 0]
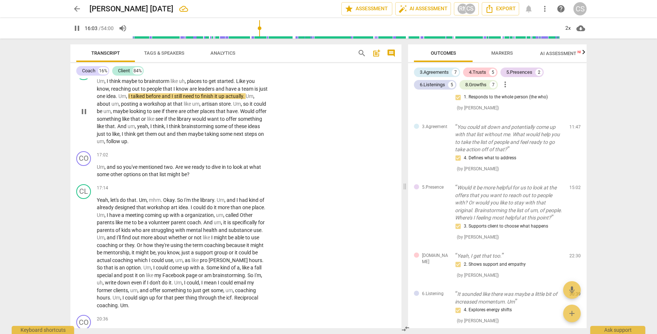
click at [83, 116] on span "pause" at bounding box center [84, 111] width 9 height 9
click at [84, 116] on span "play_arrow" at bounding box center [84, 111] width 9 height 9
click at [84, 116] on span "pause" at bounding box center [84, 111] width 9 height 9
click at [84, 116] on span "play_arrow" at bounding box center [84, 111] width 9 height 9
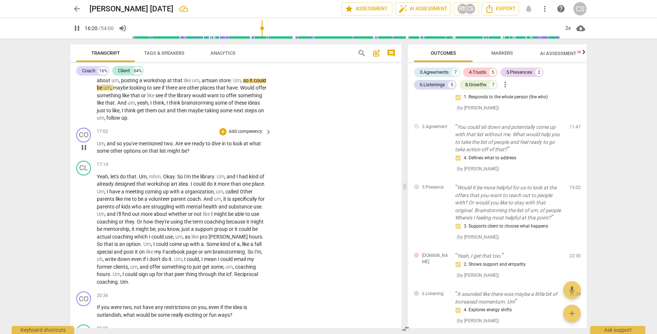
scroll to position [1456, 0]
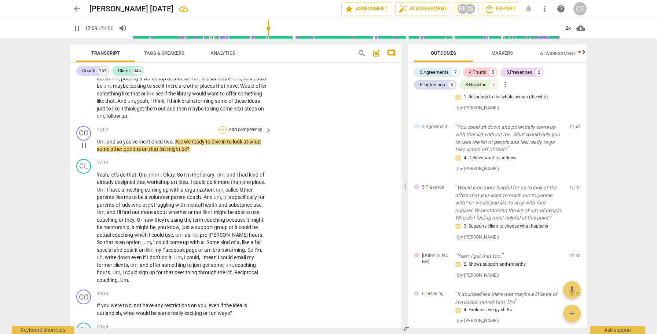
click at [221, 133] on div "+" at bounding box center [222, 129] width 7 height 7
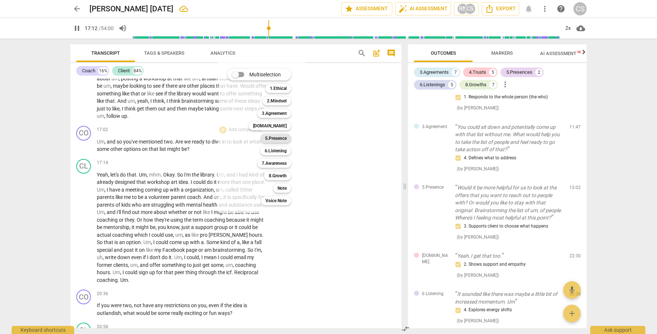
click at [284, 139] on b "5.Presence" at bounding box center [276, 138] width 22 height 9
type input "1033"
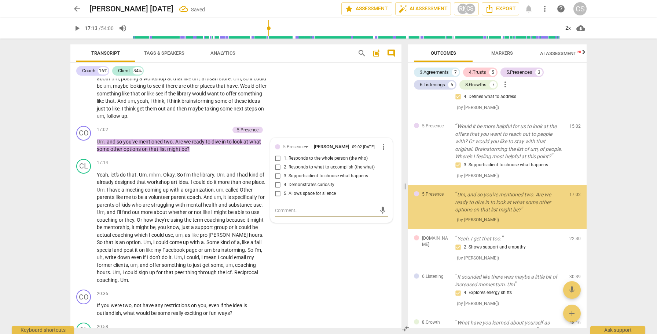
scroll to position [784, 0]
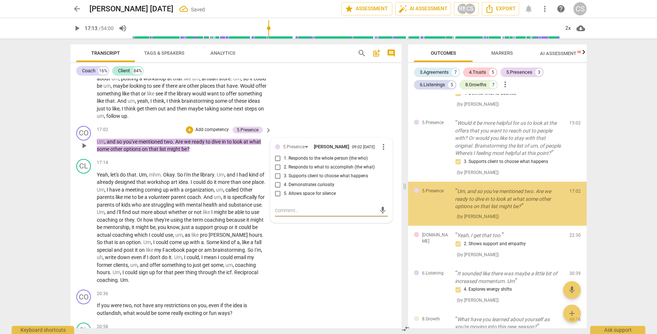
click at [276, 180] on input "3. Supports client to choose what happens" at bounding box center [278, 176] width 12 height 9
checkbox input "true"
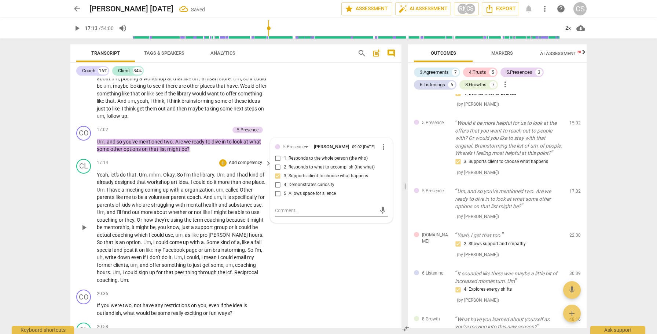
click at [86, 232] on span "play_arrow" at bounding box center [84, 227] width 9 height 9
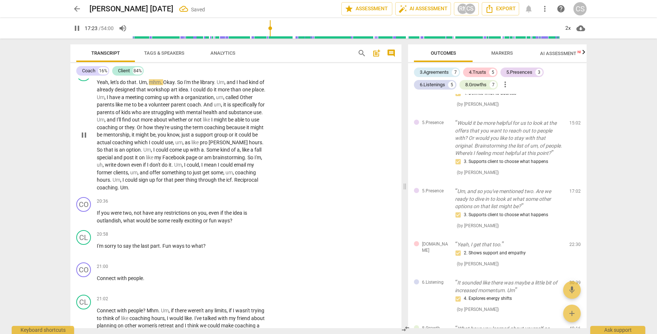
scroll to position [1549, 0]
click at [247, 159] on span "So" at bounding box center [250, 157] width 7 height 6
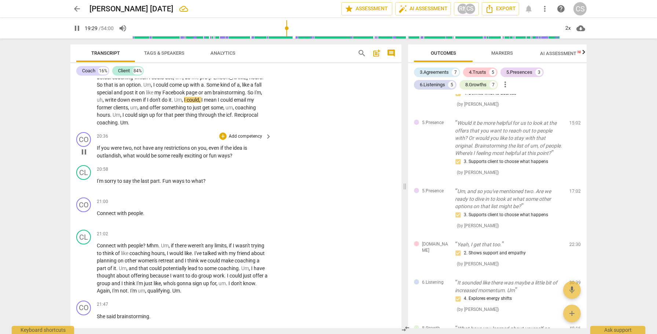
scroll to position [1615, 0]
click at [128, 149] on span "two" at bounding box center [127, 146] width 9 height 6
type input "1218"
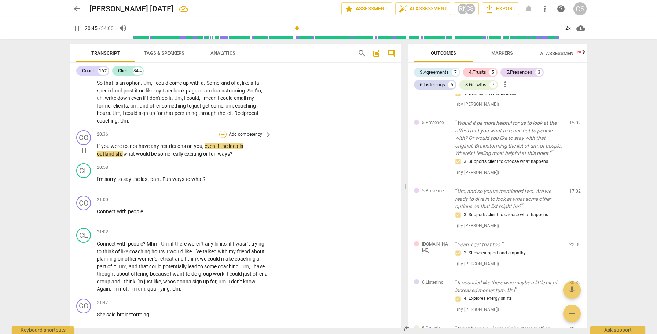
click at [220, 138] on div "+" at bounding box center [222, 134] width 7 height 7
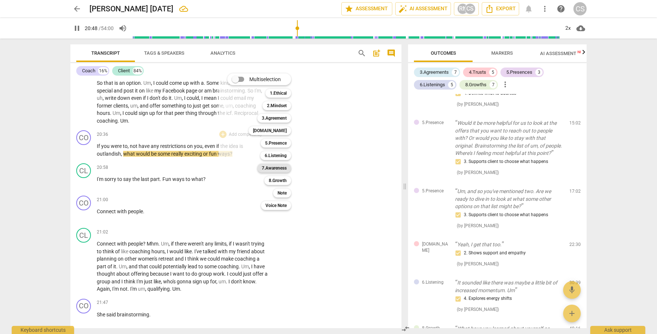
click at [274, 170] on b "7.Awareness" at bounding box center [274, 168] width 25 height 9
type input "1249"
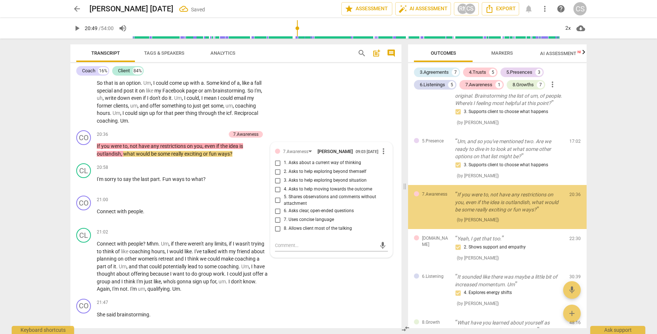
scroll to position [837, 0]
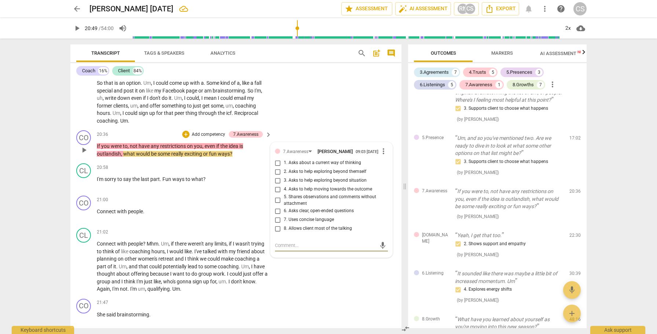
click at [275, 194] on input "4. Asks to help moving towards the outcome" at bounding box center [278, 189] width 12 height 9
checkbox input "true"
click at [85, 187] on span "play_arrow" at bounding box center [84, 182] width 9 height 9
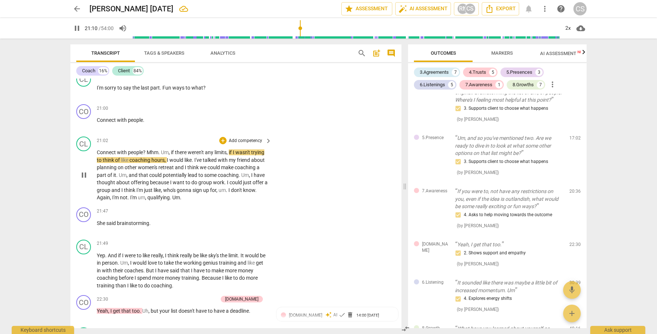
scroll to position [1707, 0]
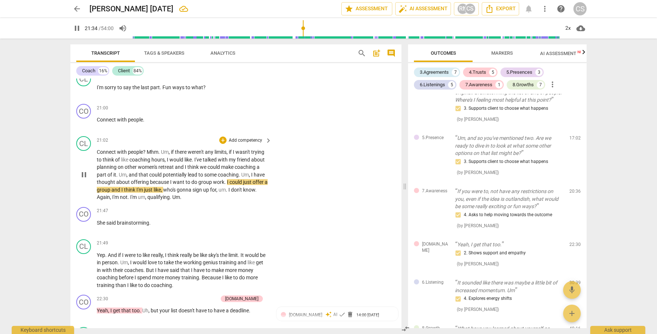
click at [84, 179] on span "pause" at bounding box center [84, 174] width 9 height 9
click at [84, 179] on span "play_arrow" at bounding box center [84, 174] width 9 height 9
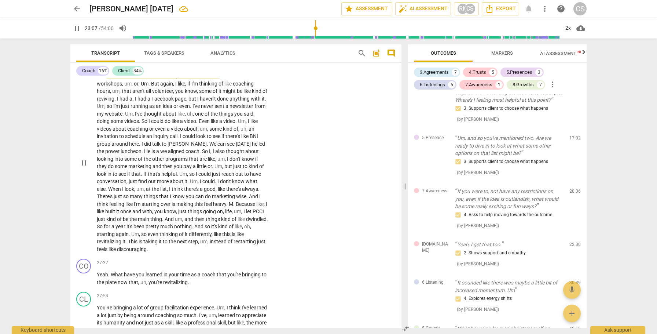
scroll to position [2107, 0]
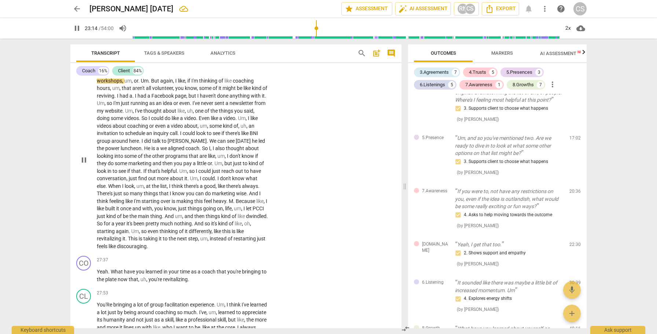
click at [205, 226] on span "so" at bounding box center [208, 223] width 7 height 6
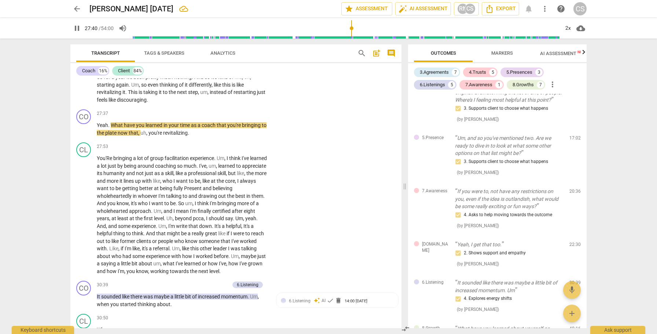
scroll to position [2253, 0]
click at [221, 117] on div "+" at bounding box center [222, 113] width 7 height 7
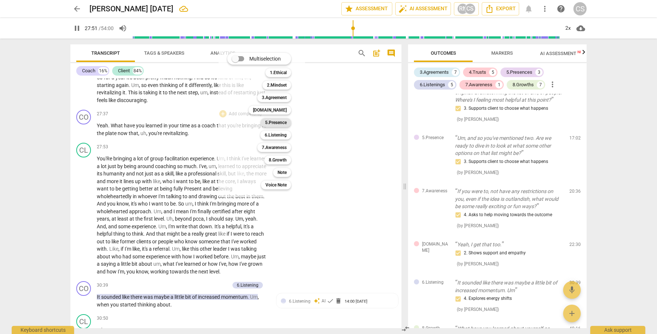
click at [280, 123] on b "5.Presence" at bounding box center [276, 122] width 22 height 9
type input "1672"
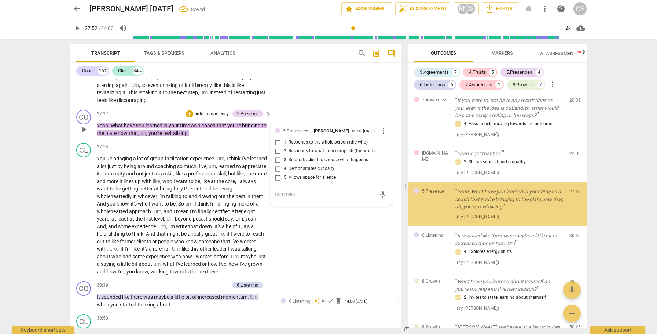
scroll to position [928, 0]
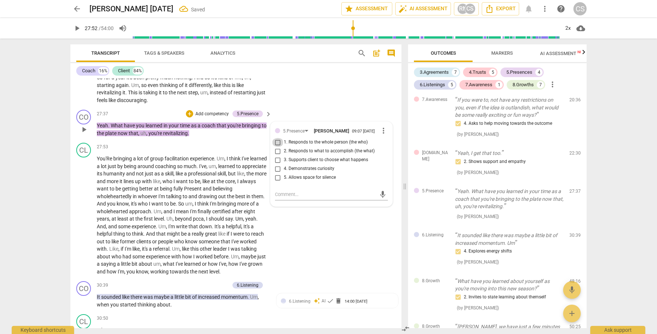
click at [278, 147] on input "1. Responds to the whole person (the who)" at bounding box center [278, 142] width 12 height 9
checkbox input "true"
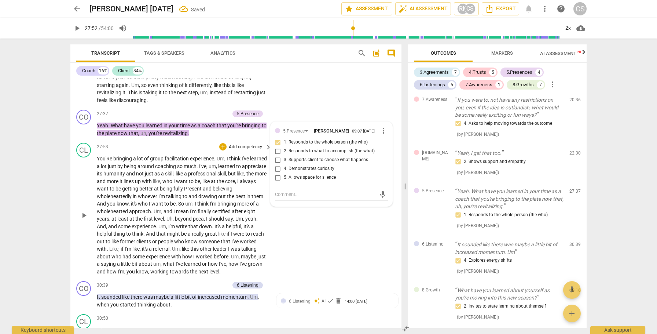
click at [102, 161] on span "You'Re" at bounding box center [105, 158] width 16 height 6
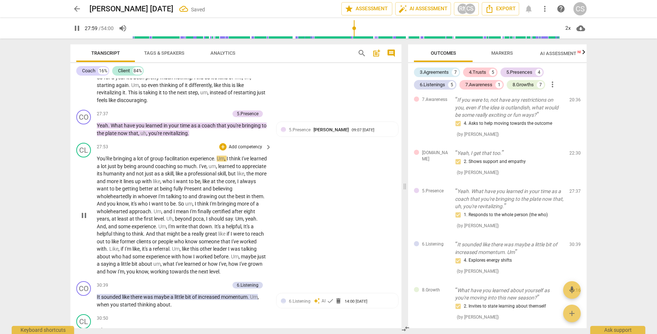
click at [249, 259] on span "maybe" at bounding box center [249, 256] width 16 height 6
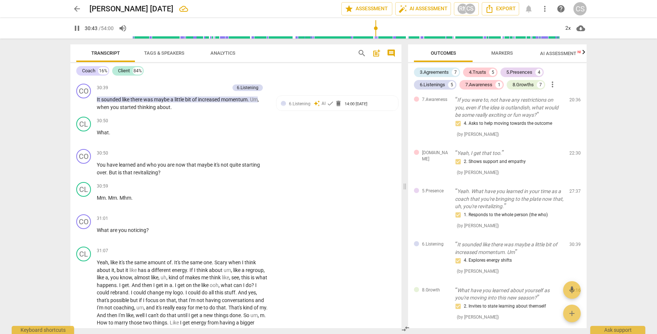
scroll to position [2451, 0]
click at [188, 90] on div "+" at bounding box center [189, 85] width 7 height 7
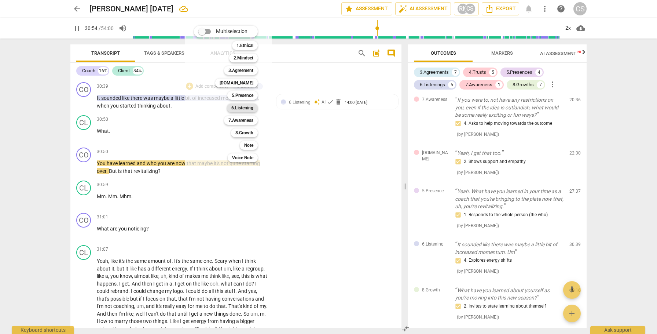
click at [235, 106] on b "6.Listening" at bounding box center [242, 107] width 22 height 9
type input "1856"
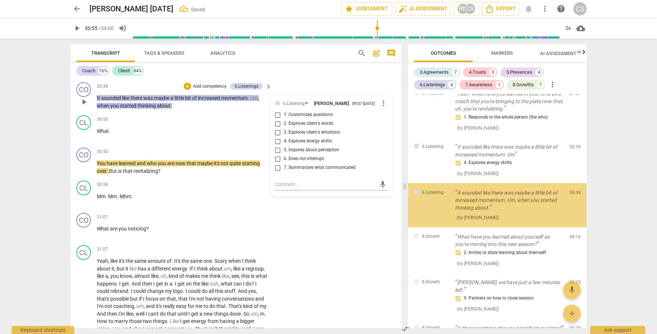
scroll to position [1027, 0]
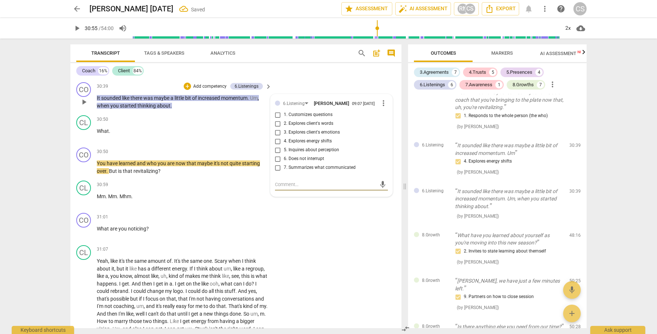
click at [278, 146] on input "4. Explores energy shifts" at bounding box center [278, 141] width 12 height 9
checkbox input "true"
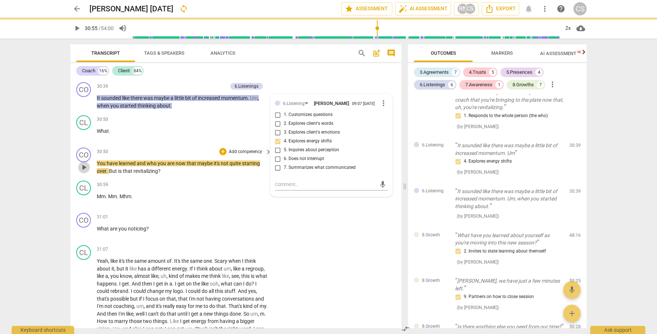
click at [85, 172] on span "play_arrow" at bounding box center [84, 167] width 9 height 9
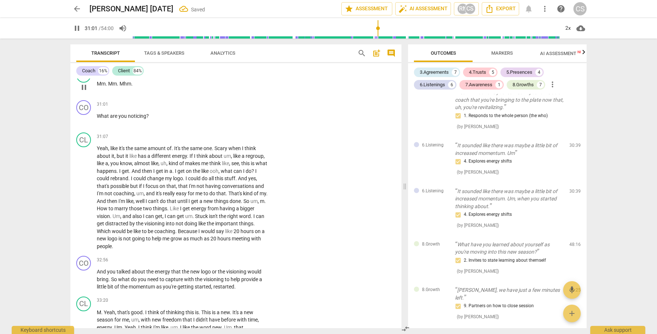
scroll to position [2567, 0]
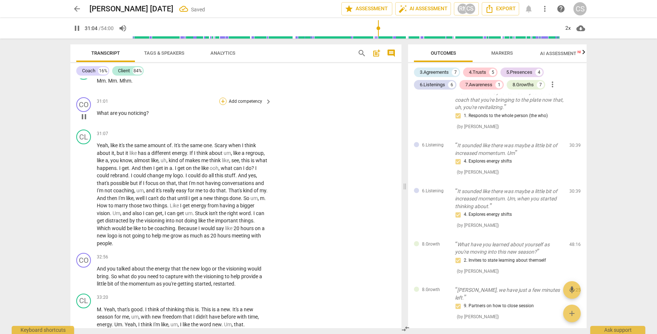
click at [220, 105] on div "+" at bounding box center [222, 101] width 7 height 7
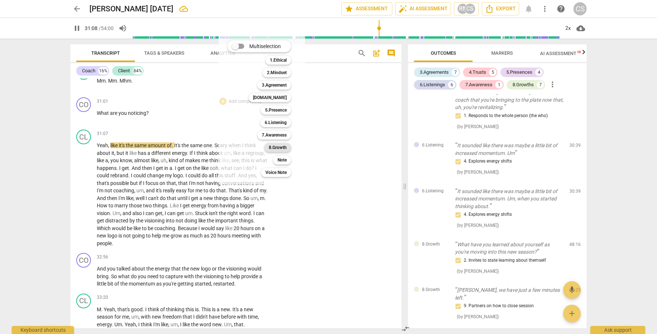
click at [283, 147] on b "8.Growth" at bounding box center [278, 147] width 18 height 9
type input "1869"
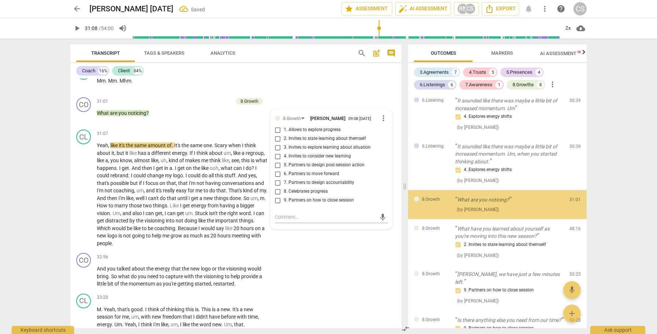
scroll to position [1073, 0]
click at [273, 143] on input "2. Invites to state learning about themself" at bounding box center [278, 138] width 12 height 9
checkbox input "true"
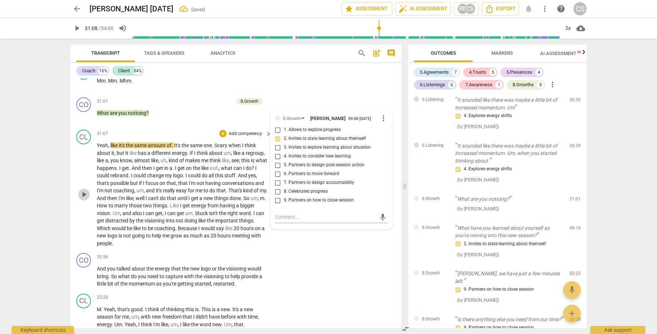
click at [83, 199] on span "play_arrow" at bounding box center [84, 194] width 9 height 9
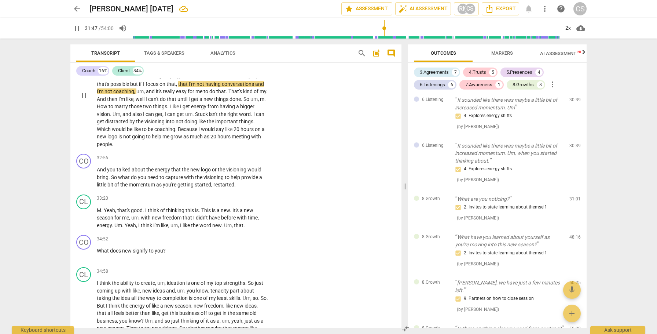
scroll to position [2670, 0]
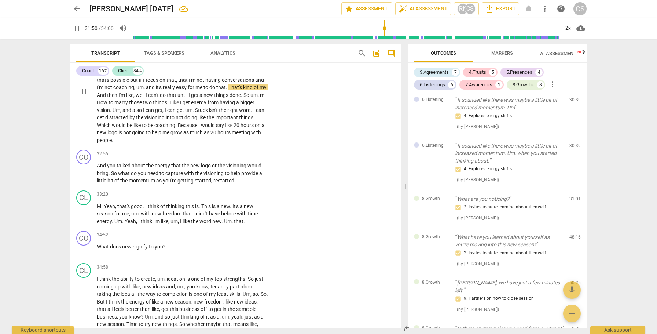
click at [209, 113] on span "Stuck" at bounding box center [202, 110] width 14 height 6
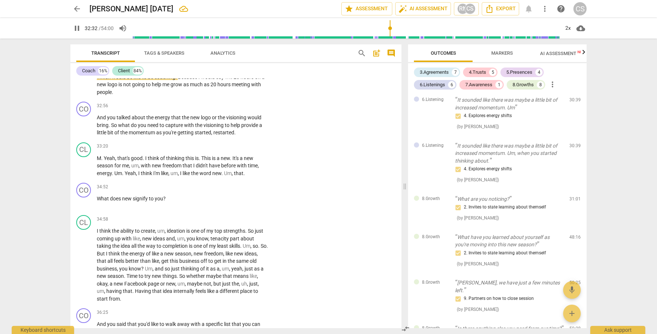
scroll to position [2721, 0]
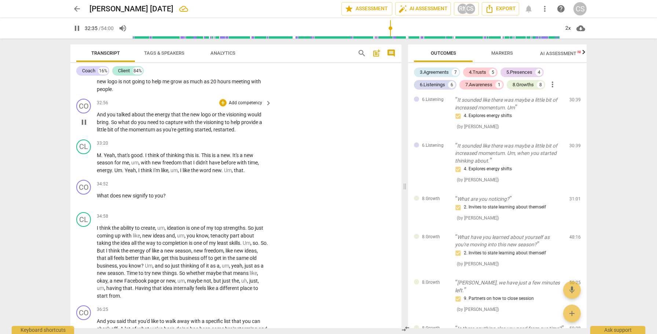
click at [102, 117] on span "And" at bounding box center [102, 114] width 10 height 6
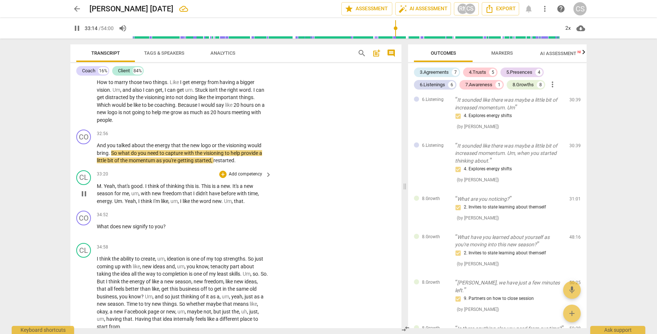
scroll to position [2688, 0]
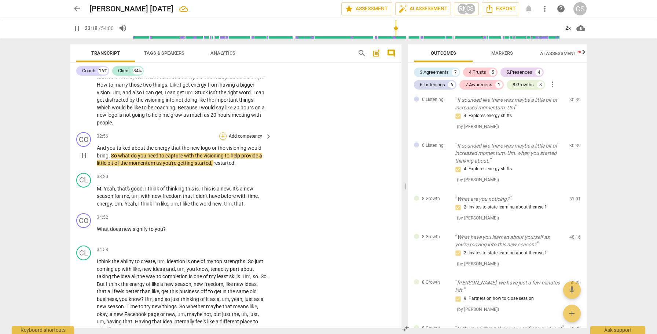
click at [222, 140] on div "+" at bounding box center [222, 135] width 7 height 7
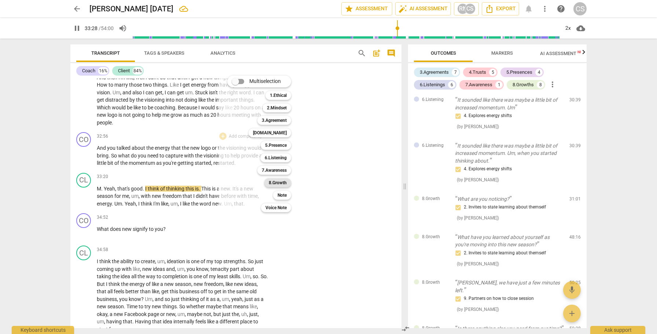
click at [285, 181] on b "8.Growth" at bounding box center [278, 182] width 18 height 9
type input "2009"
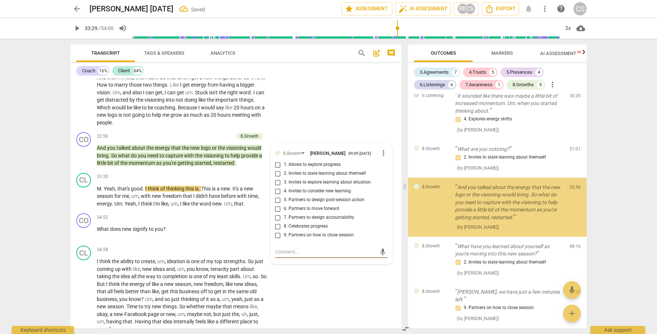
scroll to position [1126, 0]
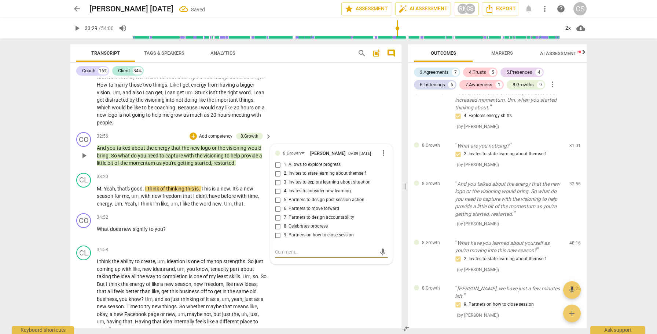
click at [275, 195] on input "4. Invites to consider new learning" at bounding box center [278, 191] width 12 height 9
checkbox input "true"
click at [84, 201] on span "play_arrow" at bounding box center [84, 196] width 9 height 9
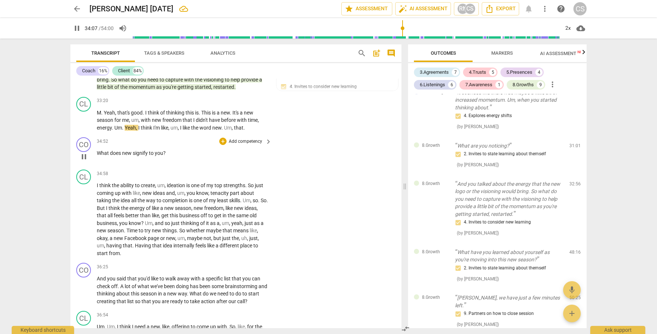
scroll to position [2758, 0]
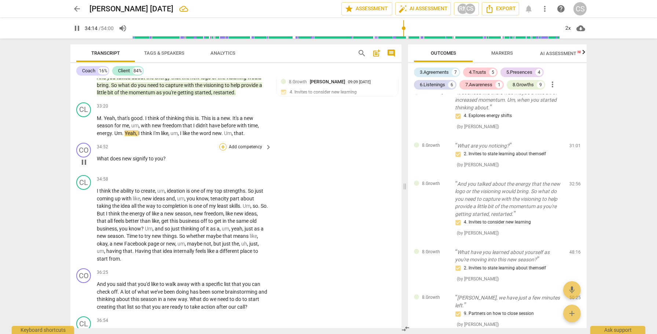
click at [223, 150] on div "+" at bounding box center [222, 146] width 7 height 7
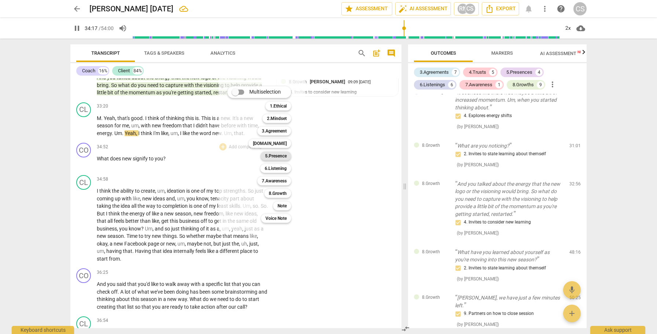
click at [266, 157] on b "5.Presence" at bounding box center [276, 155] width 22 height 9
type input "2058"
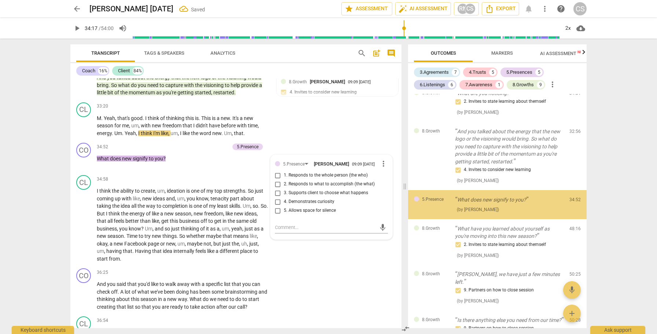
scroll to position [1179, 0]
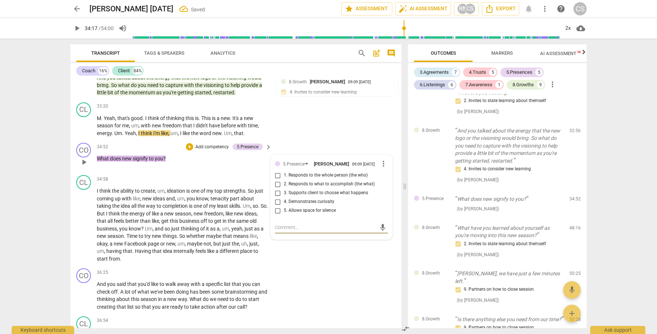
click at [275, 180] on input "1. Responds to the whole person (the who)" at bounding box center [278, 175] width 12 height 9
checkbox input "true"
click at [191, 150] on div "+" at bounding box center [189, 146] width 7 height 7
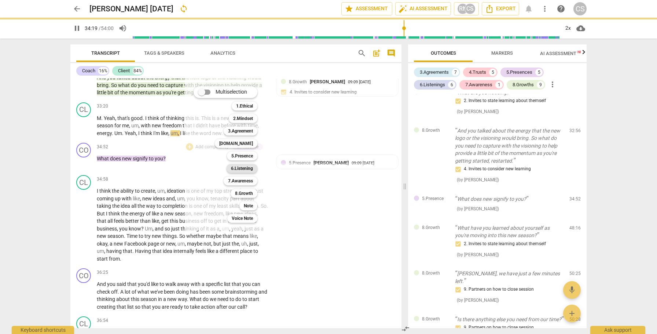
click at [238, 170] on b "6.Listening" at bounding box center [242, 168] width 22 height 9
type input "2059"
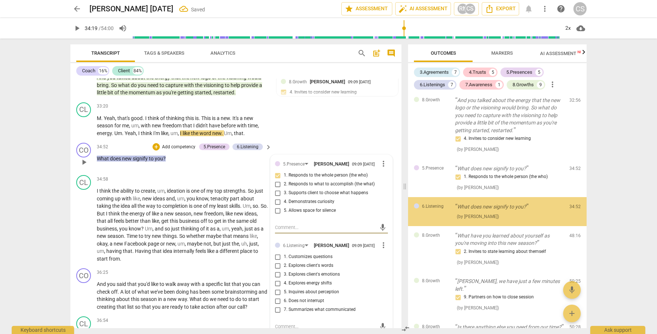
scroll to position [1217, 0]
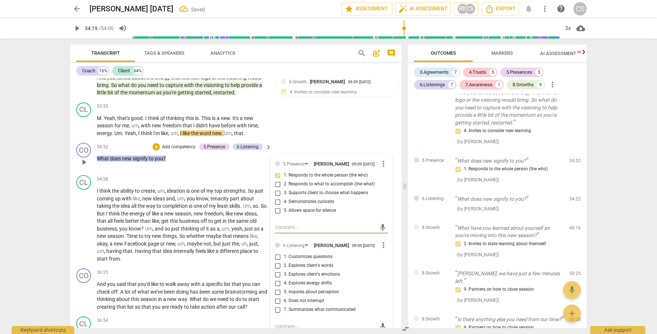
click at [277, 270] on input "2. Explores client's words" at bounding box center [278, 265] width 12 height 9
checkbox input "true"
click at [81, 229] on span "play_arrow" at bounding box center [84, 224] width 9 height 9
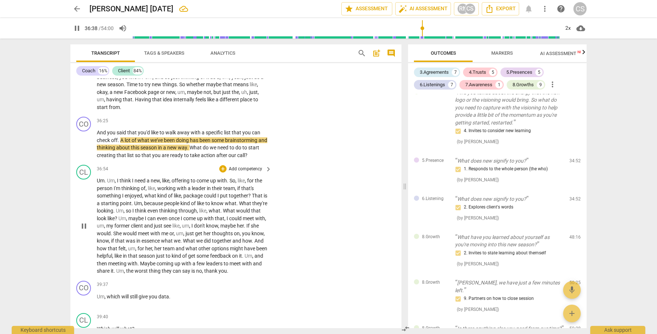
scroll to position [2904, 0]
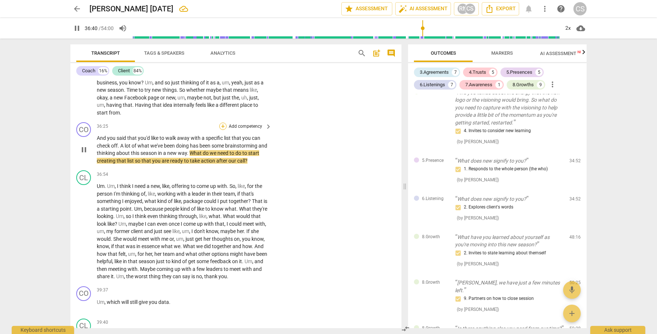
click at [222, 130] on div "+" at bounding box center [222, 125] width 7 height 7
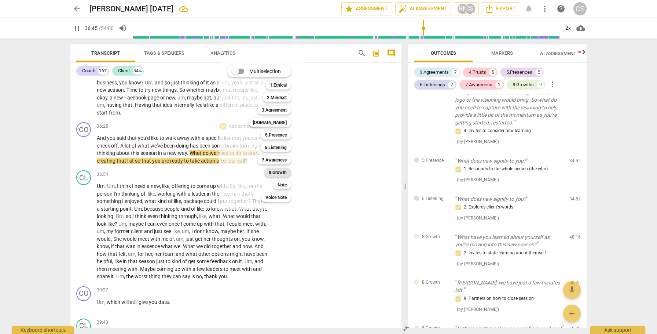
click at [281, 172] on b "8.Growth" at bounding box center [278, 172] width 18 height 9
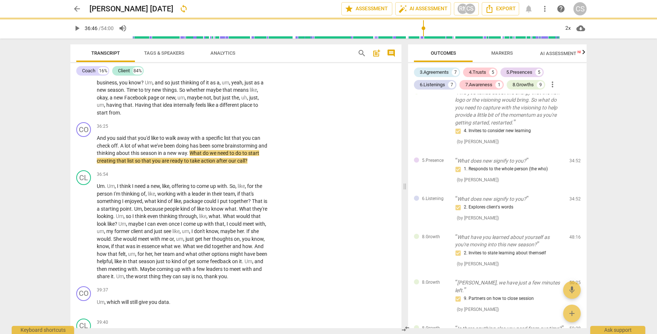
type input "2207"
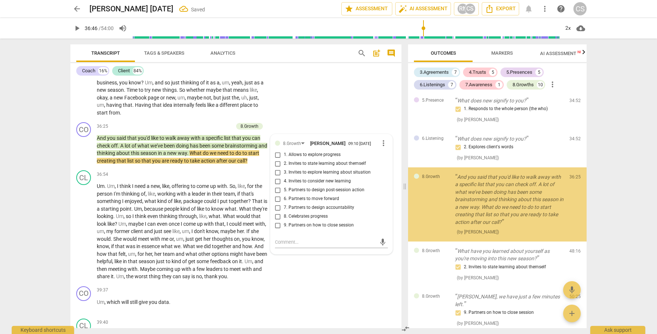
scroll to position [1278, 0]
click at [276, 159] on input "1. Allows to explore progress" at bounding box center [278, 154] width 12 height 9
checkbox input "true"
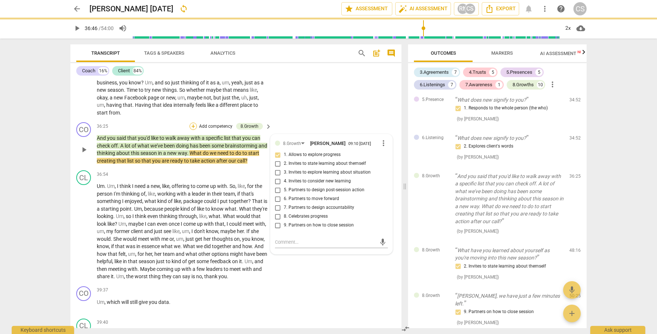
click at [194, 130] on div "+" at bounding box center [193, 125] width 7 height 7
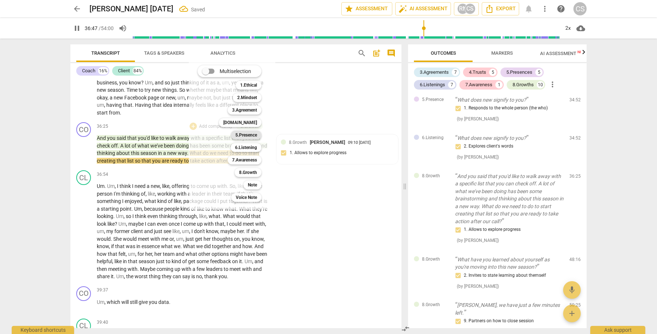
click at [246, 135] on b "5.Presence" at bounding box center [246, 135] width 22 height 9
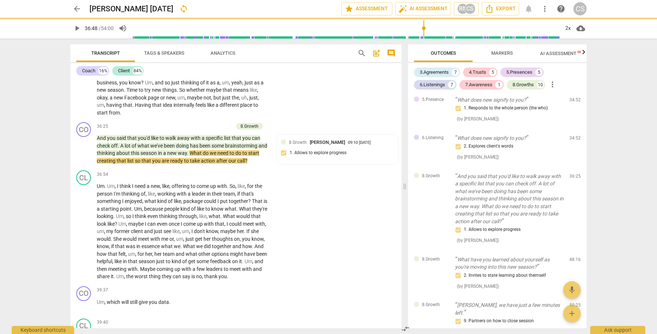
type input "2209"
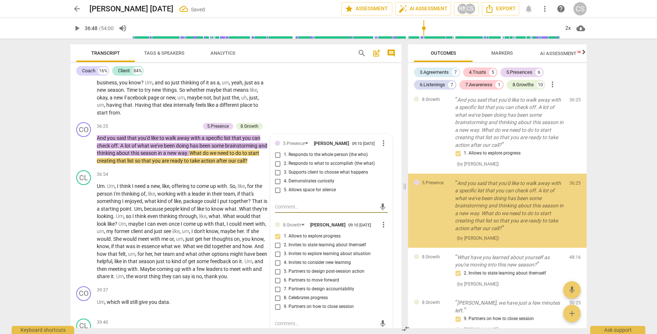
scroll to position [1361, 0]
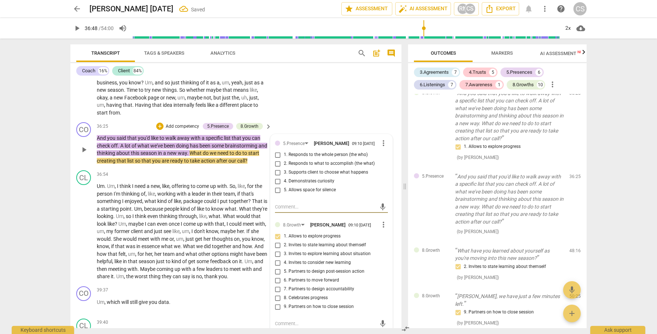
click at [276, 168] on input "2. Responds to what to accomplish (the what)" at bounding box center [278, 163] width 12 height 9
checkbox input "true"
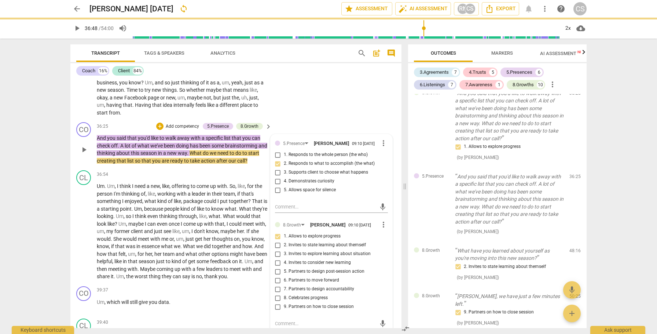
click at [382, 229] on span "more_vert" at bounding box center [383, 224] width 9 height 9
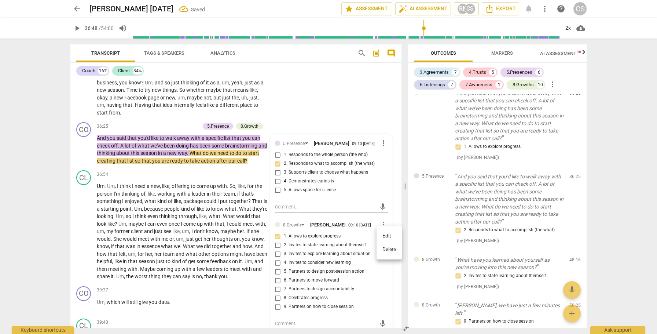
click at [385, 250] on li "Delete" at bounding box center [389, 249] width 25 height 14
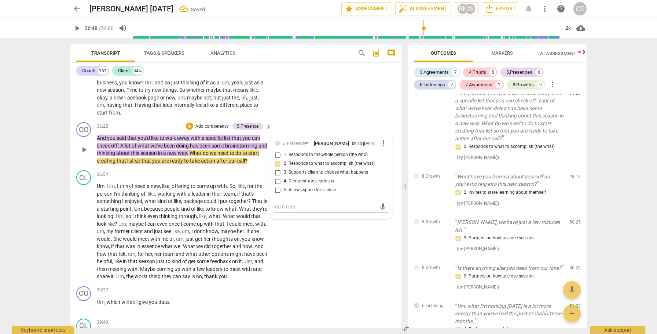
scroll to position [1278, 0]
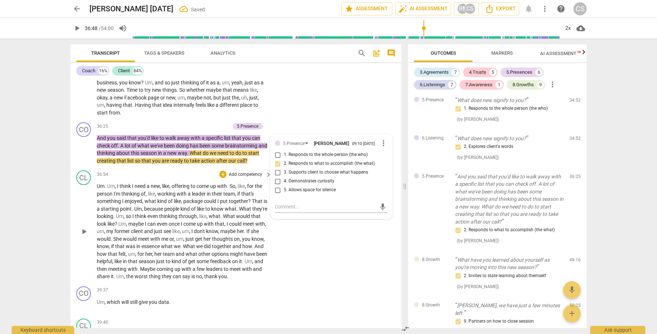
click at [84, 236] on span "play_arrow" at bounding box center [84, 231] width 9 height 9
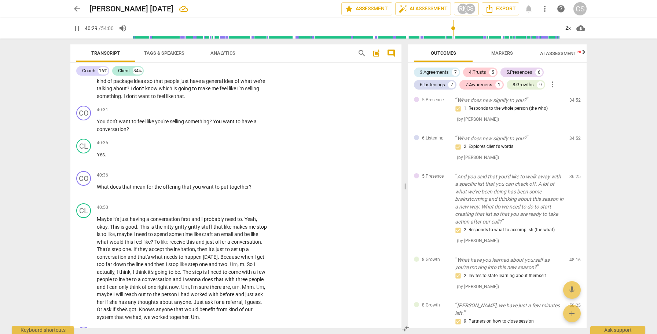
scroll to position [3249, 0]
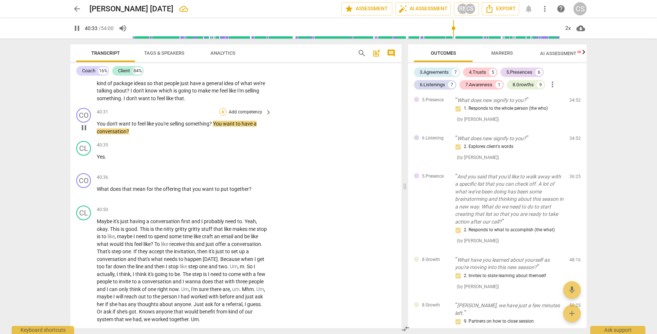
click at [223, 115] on div "+" at bounding box center [222, 111] width 7 height 7
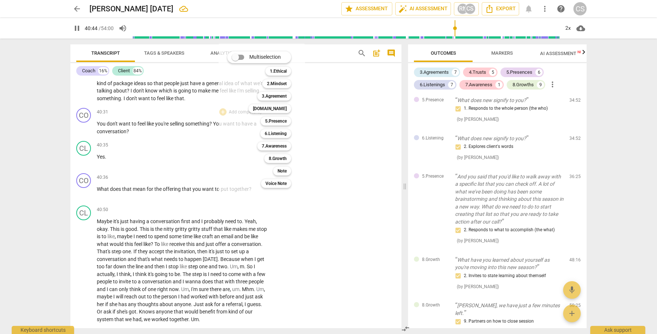
click at [241, 199] on div at bounding box center [328, 167] width 657 height 334
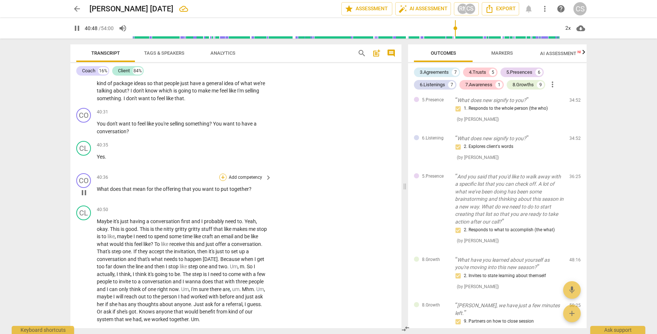
click at [222, 181] on div "+" at bounding box center [222, 176] width 7 height 7
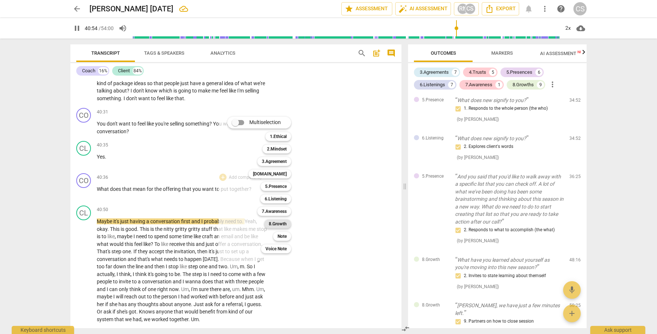
click at [279, 221] on b "8.Growth" at bounding box center [278, 223] width 18 height 9
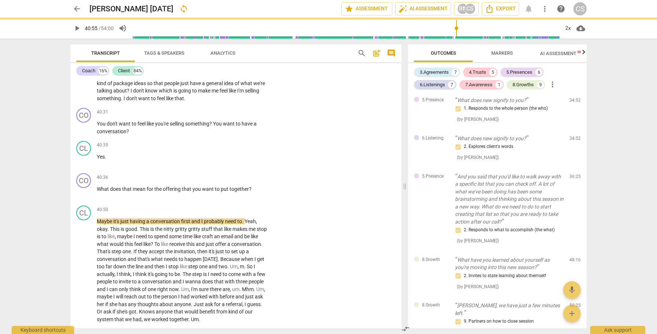
type input "2456"
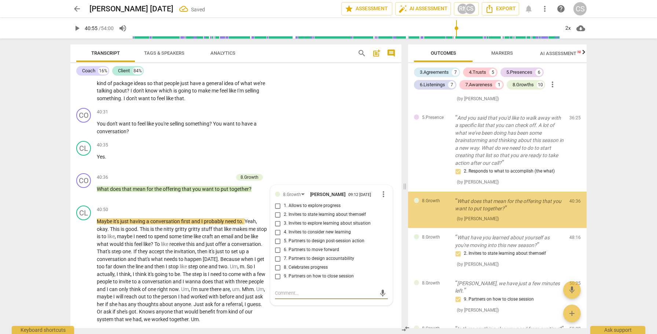
scroll to position [1342, 0]
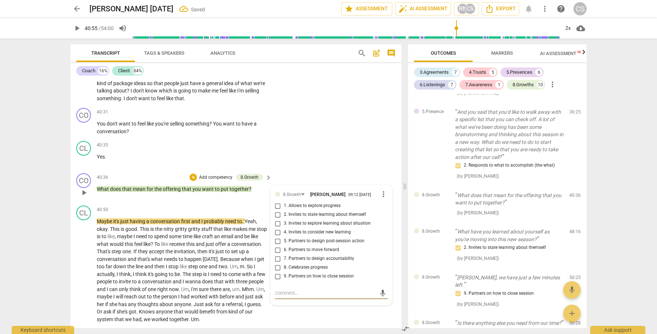
click at [276, 236] on input "4. Invites to consider new learning" at bounding box center [278, 232] width 12 height 9
checkbox input "true"
click at [84, 275] on span "play_arrow" at bounding box center [84, 270] width 9 height 9
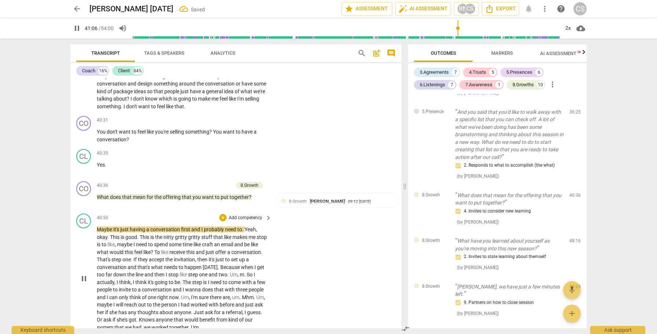
scroll to position [3236, 0]
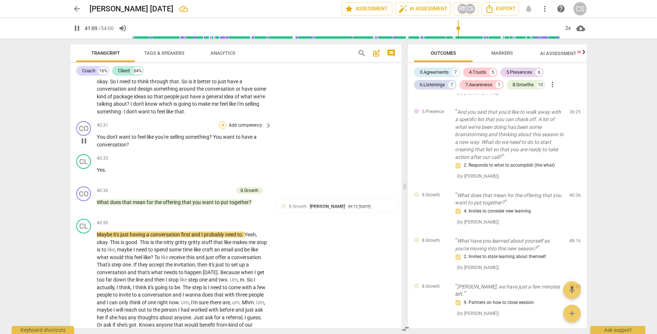
click at [223, 129] on div "+" at bounding box center [222, 124] width 7 height 7
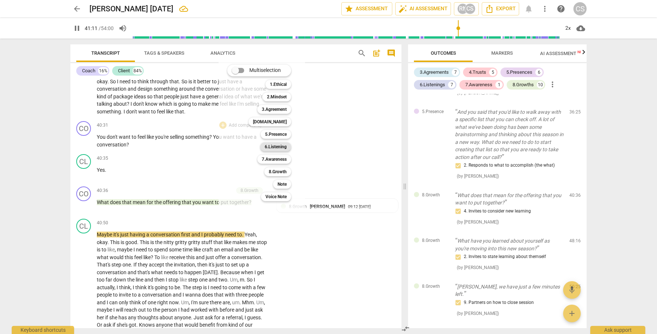
click at [274, 144] on b "6.Listening" at bounding box center [276, 146] width 22 height 9
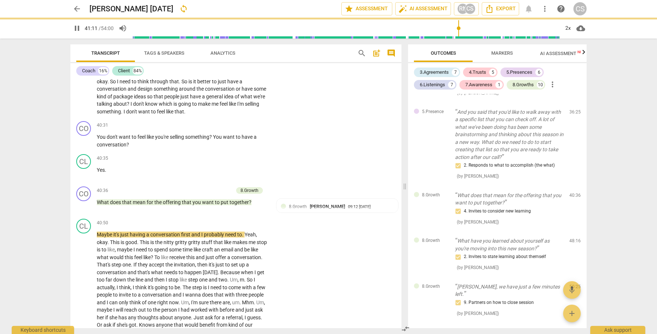
type input "2472"
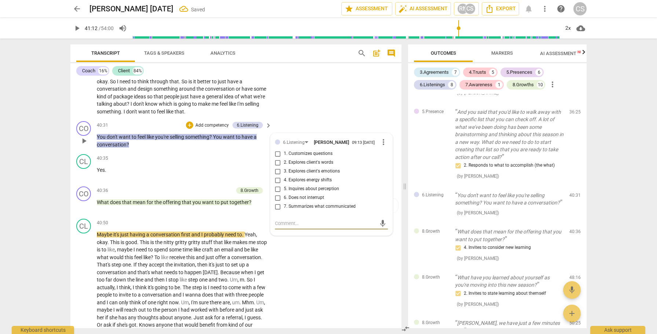
click at [279, 167] on input "2. Explores client's words" at bounding box center [278, 162] width 12 height 9
checkbox input "true"
click at [83, 288] on span "play_arrow" at bounding box center [84, 283] width 9 height 9
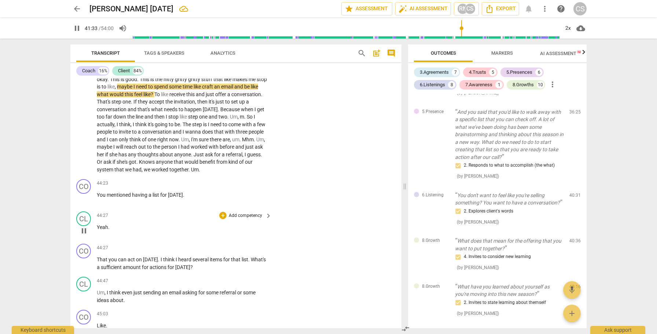
scroll to position [3400, 0]
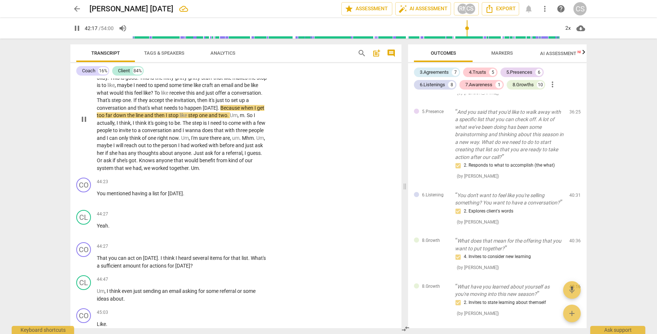
click at [85, 124] on span "pause" at bounding box center [84, 119] width 9 height 9
click at [85, 124] on span "play_arrow" at bounding box center [84, 119] width 9 height 9
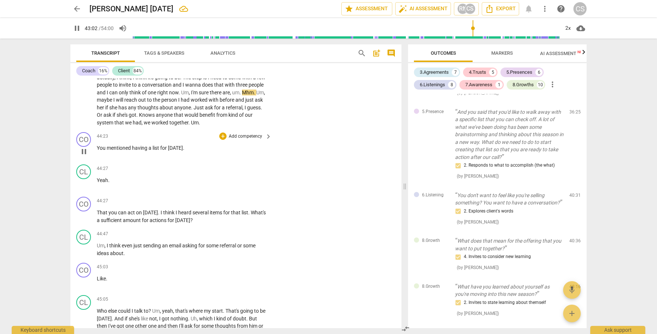
scroll to position [3446, 0]
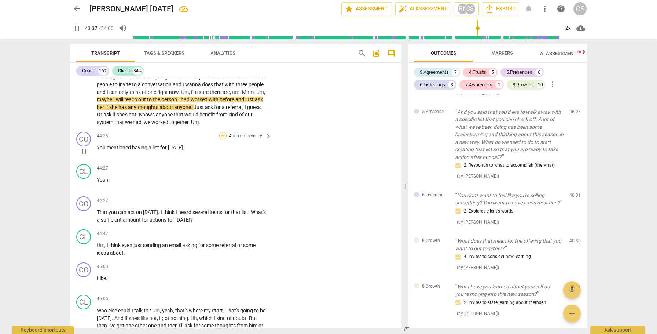
click at [223, 139] on div "+" at bounding box center [222, 135] width 7 height 7
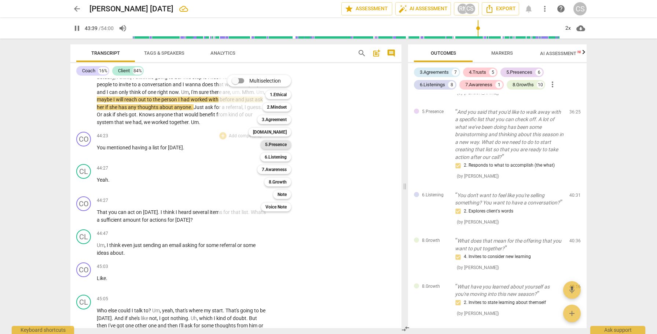
click at [270, 145] on b "5.Presence" at bounding box center [276, 144] width 22 height 9
type input "2620"
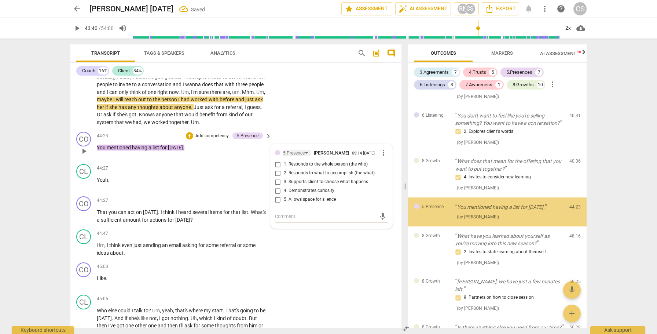
scroll to position [1430, 0]
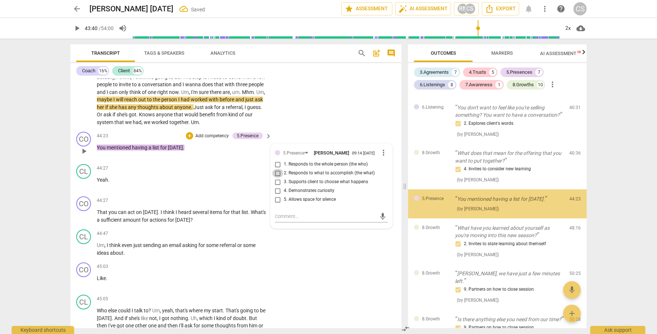
click at [280, 177] on input "2. Responds to what to accomplish (the what)" at bounding box center [278, 173] width 12 height 9
checkbox input "true"
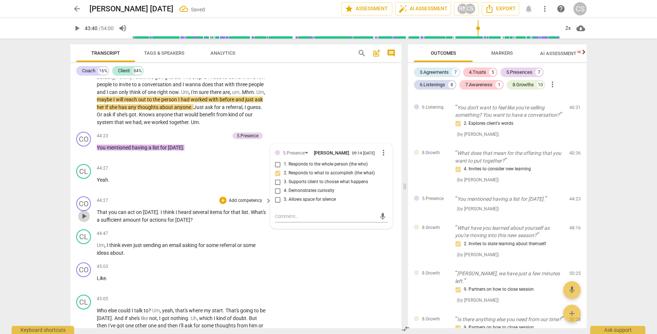
click at [89, 220] on span "play_arrow" at bounding box center [84, 216] width 12 height 9
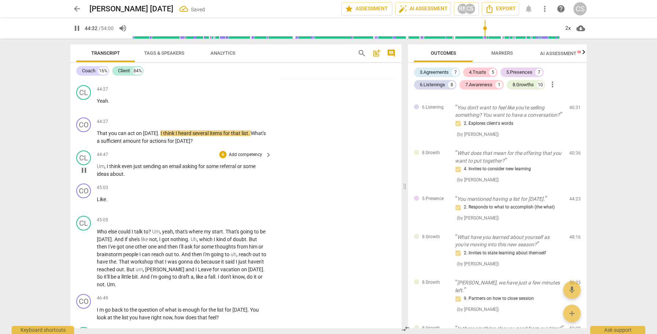
scroll to position [3525, 0]
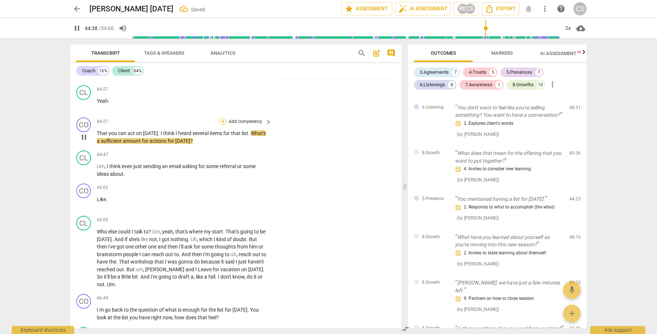
click at [222, 125] on div "+" at bounding box center [222, 121] width 7 height 7
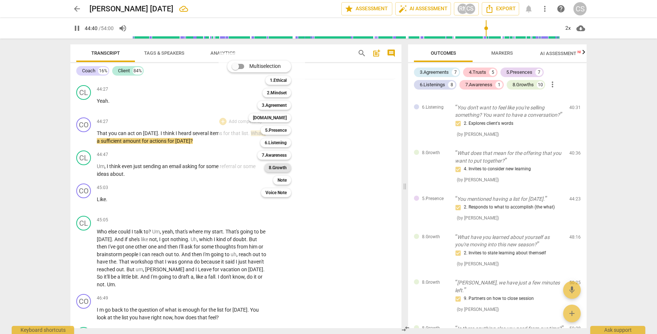
click at [287, 167] on b "8.Growth" at bounding box center [278, 167] width 18 height 9
type input "2681"
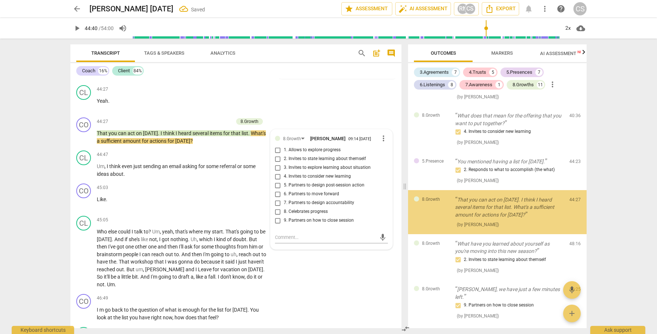
scroll to position [1475, 0]
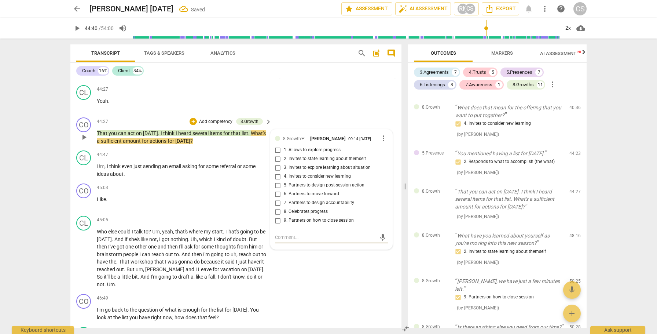
click at [277, 190] on input "5. Partners to design post-session action" at bounding box center [278, 185] width 12 height 9
checkbox input "true"
click at [81, 175] on span "play_arrow" at bounding box center [84, 170] width 9 height 9
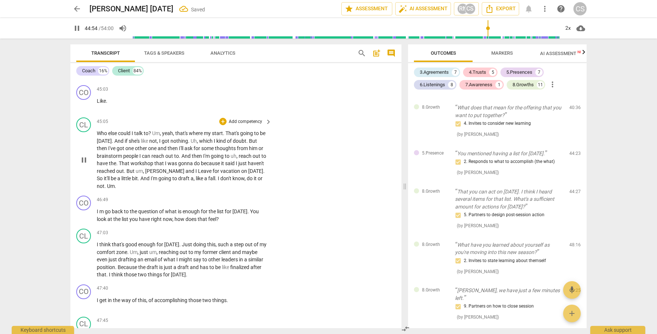
scroll to position [3627, 0]
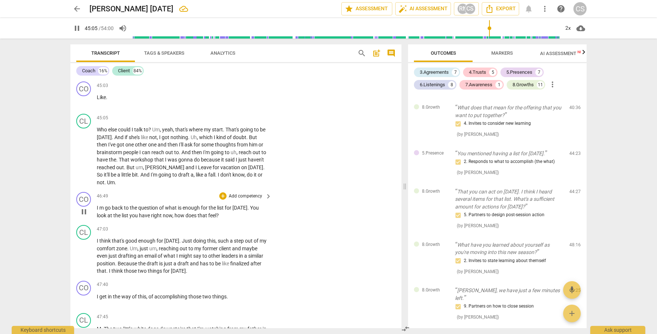
click at [100, 206] on span "m" at bounding box center [101, 208] width 5 height 6
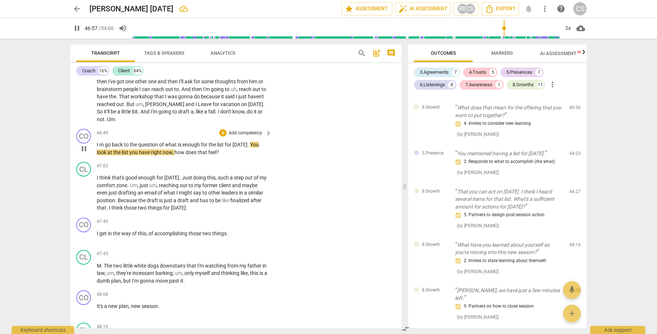
scroll to position [3693, 0]
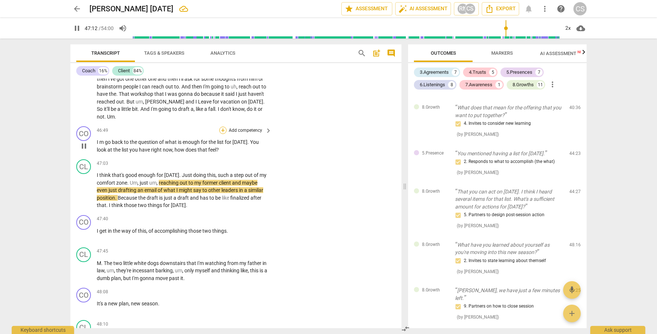
click at [224, 129] on div "+" at bounding box center [222, 129] width 7 height 7
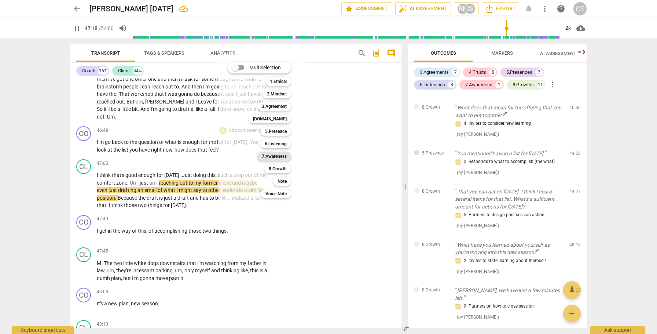
click at [280, 155] on b "7.Awareness" at bounding box center [274, 156] width 25 height 9
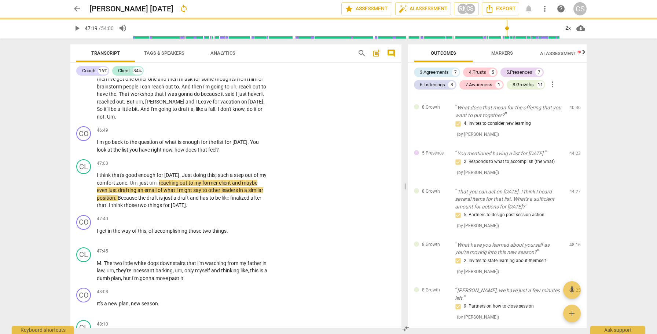
type input "2839"
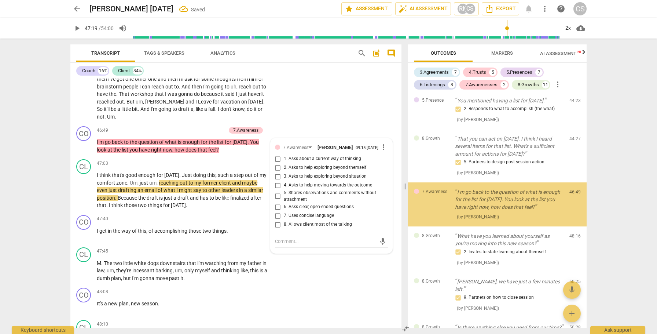
scroll to position [1529, 0]
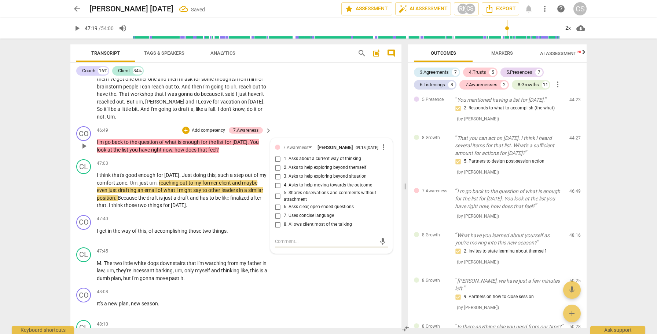
click at [277, 188] on input "4. Asks to help moving towards the outcome" at bounding box center [278, 185] width 12 height 9
checkbox input "true"
click at [84, 192] on span "play_arrow" at bounding box center [84, 190] width 9 height 9
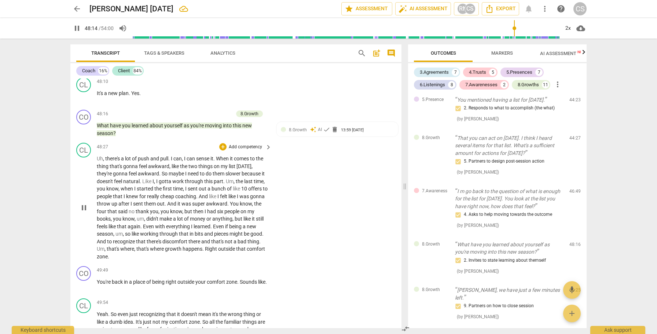
scroll to position [3936, 0]
click at [193, 113] on div "+" at bounding box center [193, 112] width 7 height 7
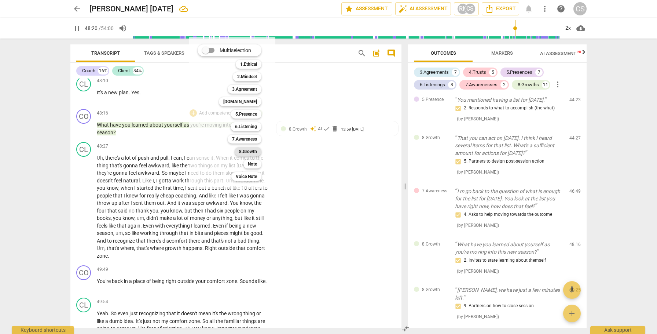
click at [253, 151] on b "8.Growth" at bounding box center [248, 151] width 18 height 9
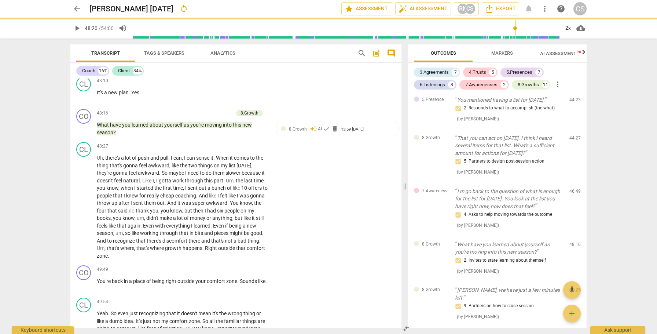
type input "2901"
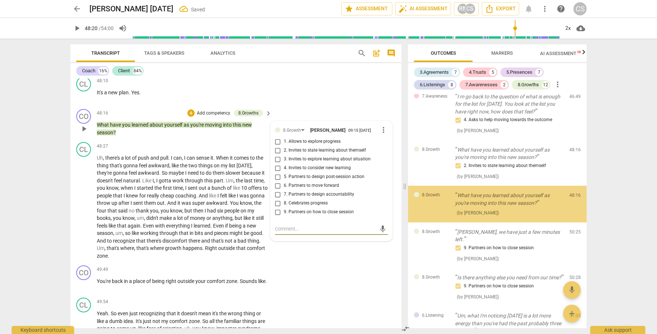
scroll to position [1624, 0]
click at [278, 154] on input "2. Invites to state learning about themself" at bounding box center [278, 150] width 12 height 9
checkbox input "true"
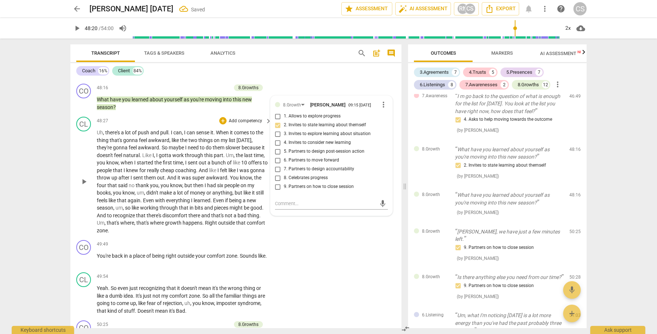
scroll to position [3962, 0]
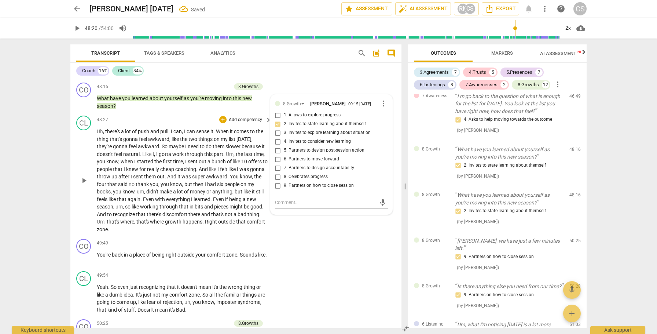
click at [192, 176] on span "was" at bounding box center [186, 176] width 11 height 6
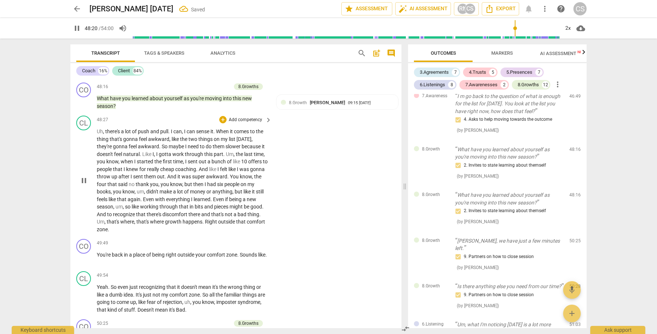
click at [192, 176] on span "was" at bounding box center [186, 176] width 11 height 6
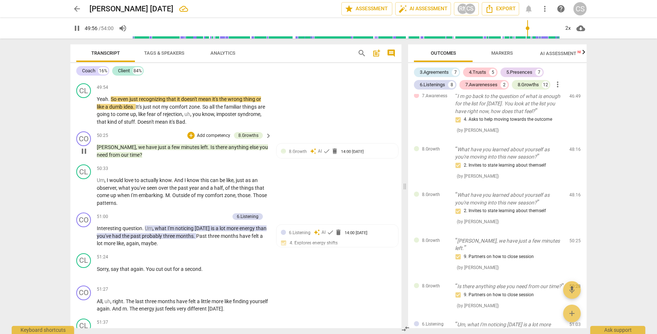
scroll to position [4153, 0]
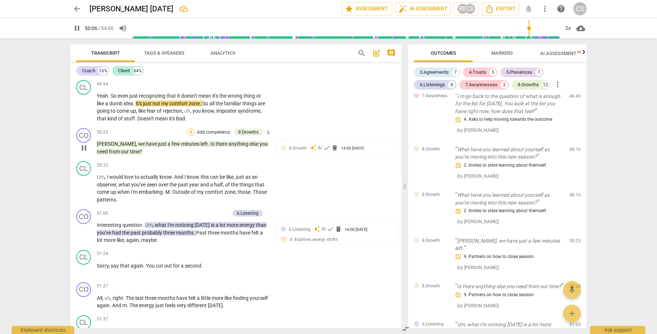
click at [190, 131] on div "+" at bounding box center [190, 131] width 7 height 7
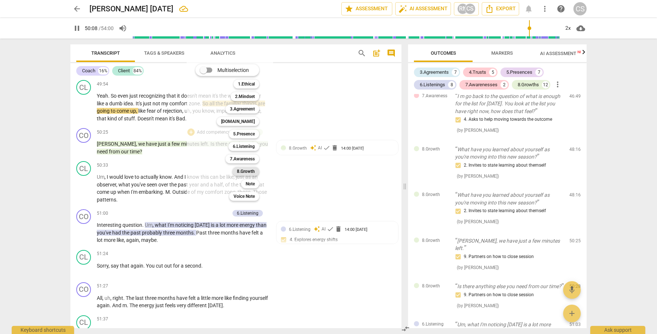
click at [247, 170] on b "8.Growth" at bounding box center [246, 171] width 18 height 9
type input "3009"
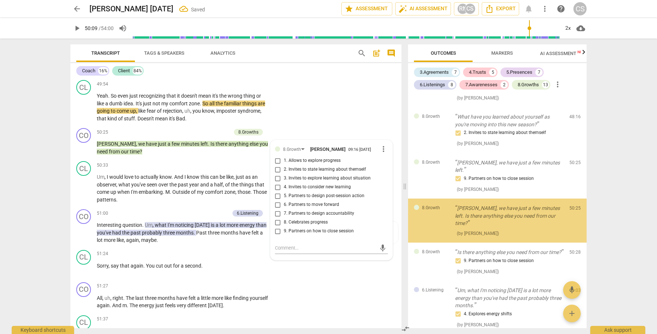
scroll to position [1708, 0]
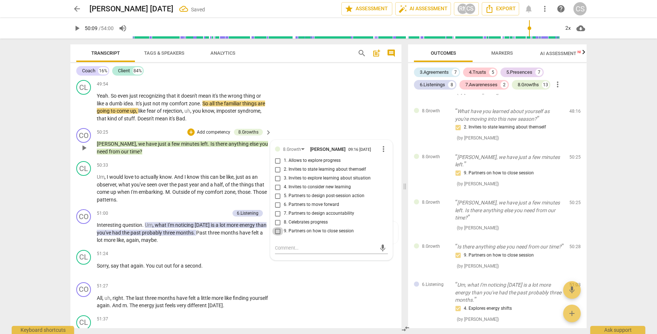
click at [276, 235] on input "9. Partners on how to close session" at bounding box center [278, 231] width 12 height 9
checkbox input "true"
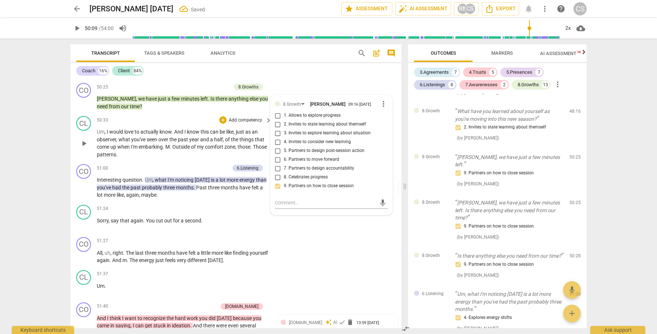
scroll to position [4199, 0]
click at [84, 188] on span "play_arrow" at bounding box center [84, 186] width 9 height 9
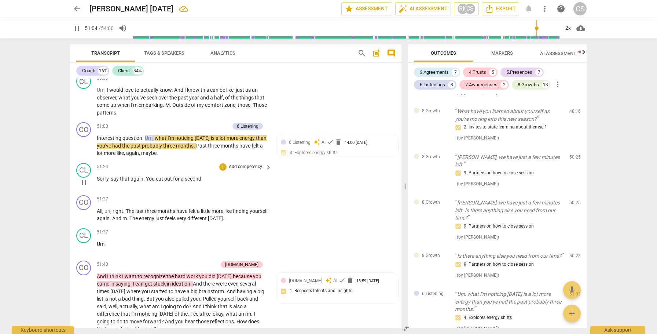
scroll to position [4242, 0]
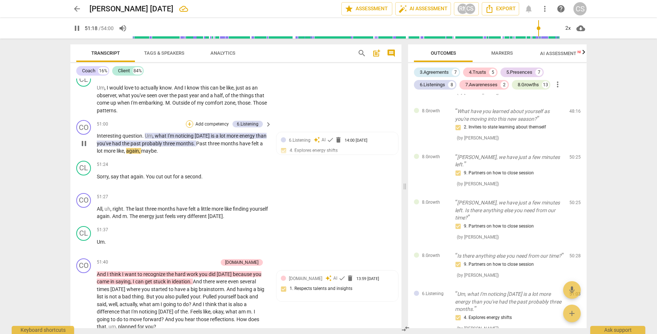
click at [188, 124] on div "+" at bounding box center [189, 123] width 7 height 7
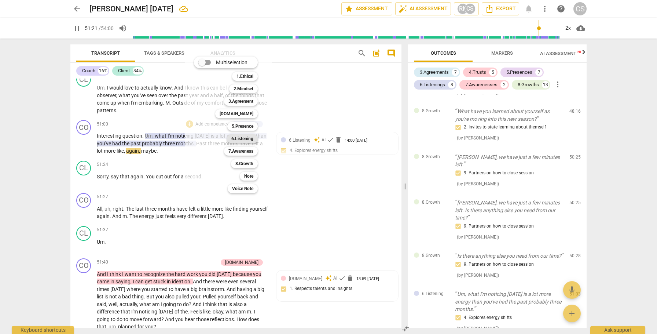
click at [238, 138] on b "6.Listening" at bounding box center [242, 138] width 22 height 9
type input "3081"
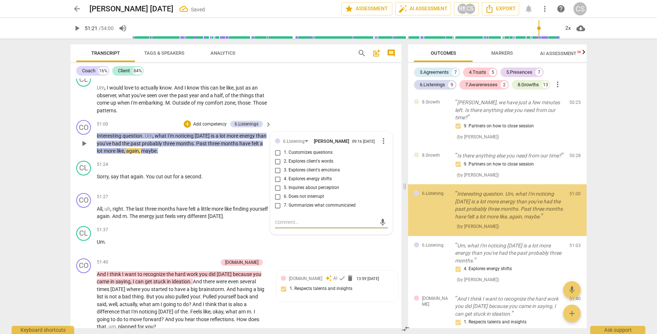
scroll to position [1810, 0]
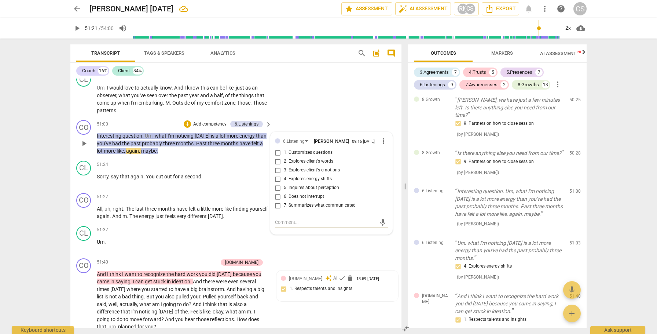
click at [276, 183] on input "4. Explores energy shifts" at bounding box center [278, 179] width 12 height 9
checkbox input "true"
click at [86, 212] on span "play_arrow" at bounding box center [84, 212] width 9 height 9
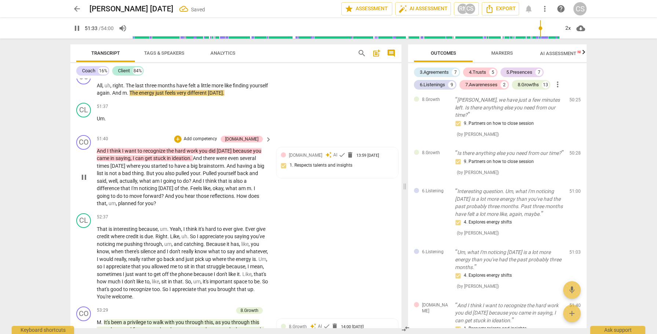
scroll to position [4366, 0]
click at [181, 137] on div "+" at bounding box center [177, 138] width 7 height 7
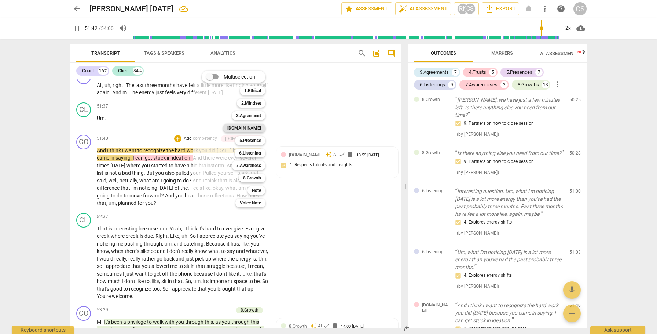
click at [256, 129] on b "4.Trust" at bounding box center [244, 128] width 34 height 9
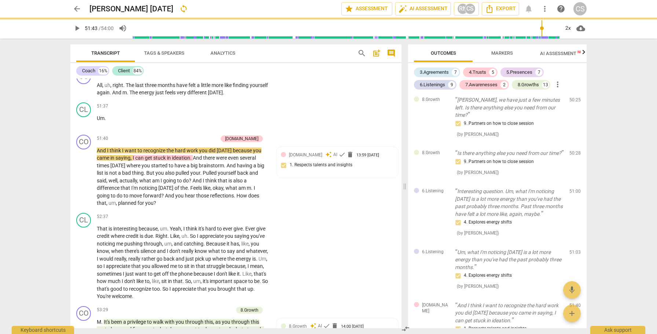
type input "3103"
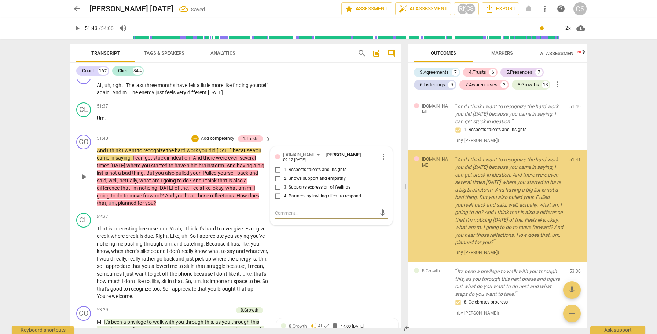
scroll to position [2011, 0]
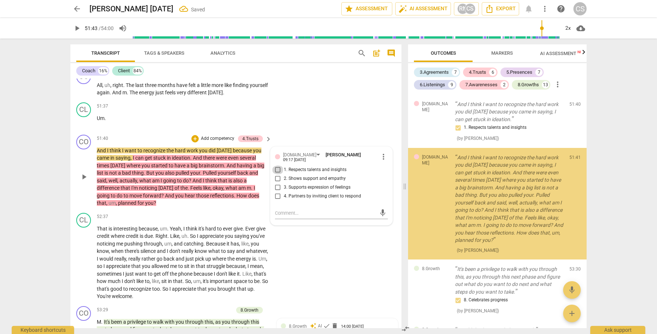
click at [274, 169] on input "1. Respects talents and insights" at bounding box center [278, 169] width 12 height 9
checkbox input "true"
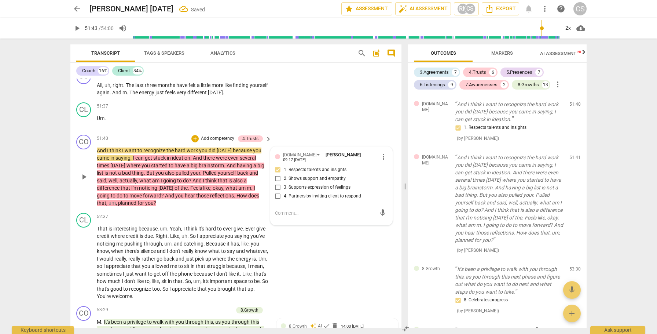
click at [151, 165] on span "started" at bounding box center [160, 165] width 18 height 6
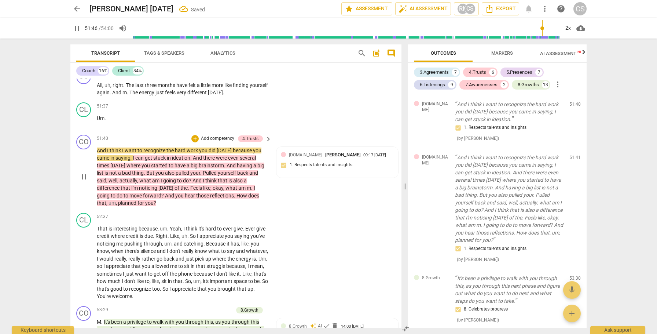
click at [212, 172] on span "Pulled" at bounding box center [210, 173] width 15 height 6
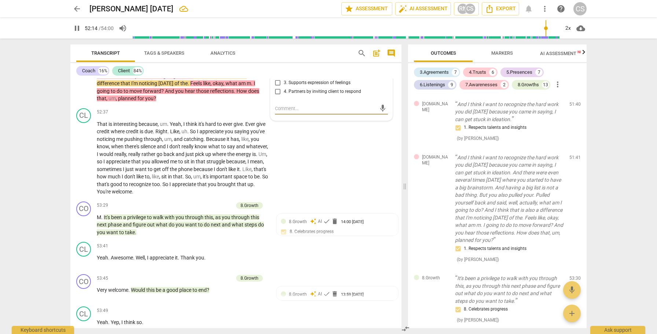
scroll to position [4475, 0]
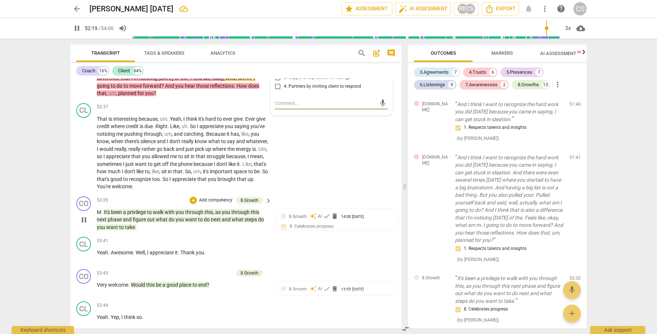
click at [116, 212] on span "been" at bounding box center [117, 212] width 12 height 6
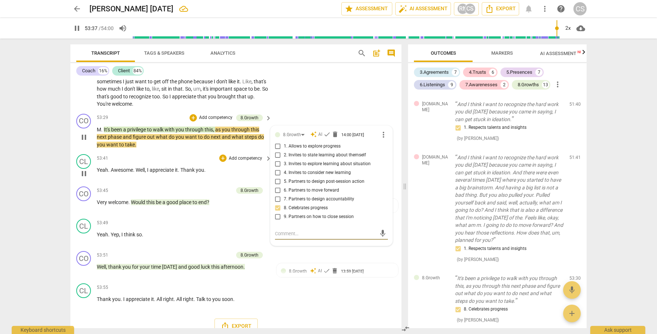
scroll to position [4570, 0]
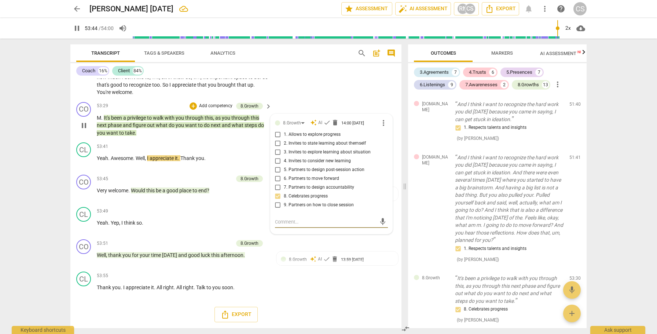
click at [112, 23] on div "pause 53:44 / 54:00 volume_up 2x cloud_download" at bounding box center [328, 28] width 516 height 21
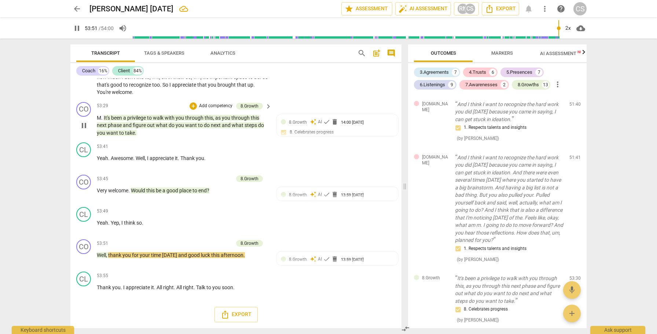
type input "3233"
click at [78, 7] on span "arrow_back" at bounding box center [77, 8] width 9 height 9
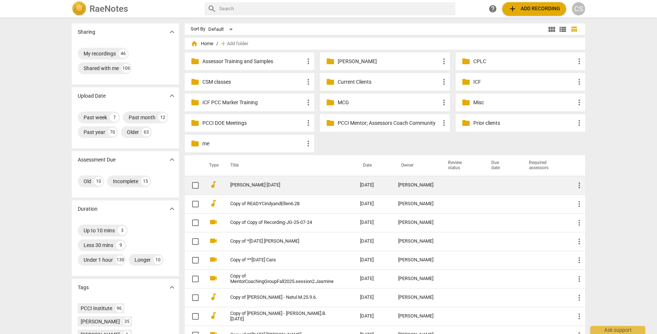
click at [576, 186] on span "more_vert" at bounding box center [579, 185] width 9 height 9
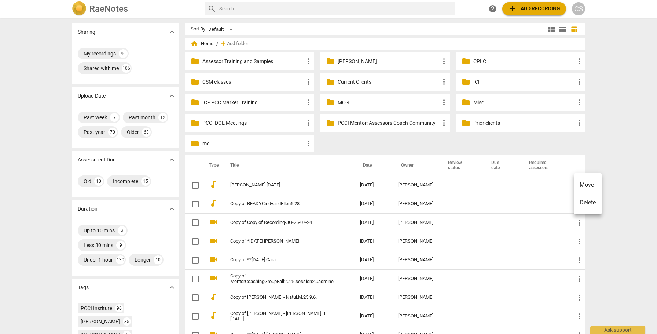
click at [581, 186] on li "Move" at bounding box center [588, 185] width 28 height 18
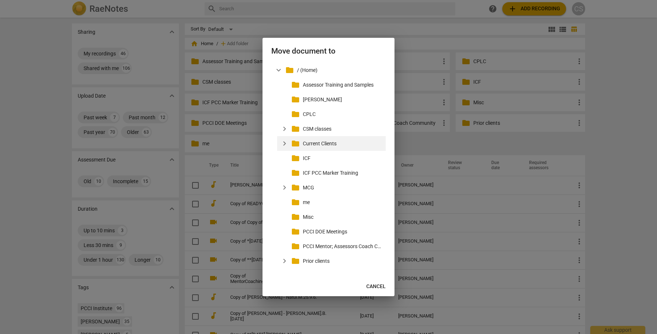
click at [286, 143] on span "expand_more" at bounding box center [284, 143] width 9 height 9
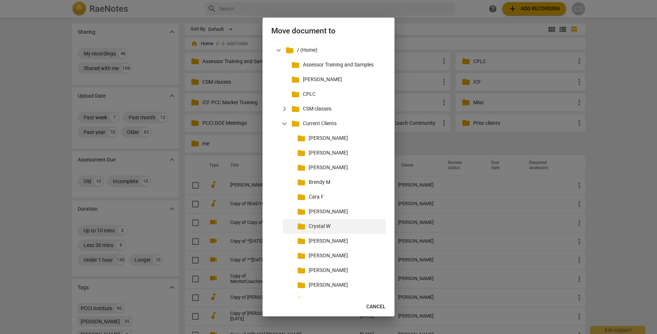
click at [313, 227] on p "Crystal W" at bounding box center [346, 226] width 74 height 8
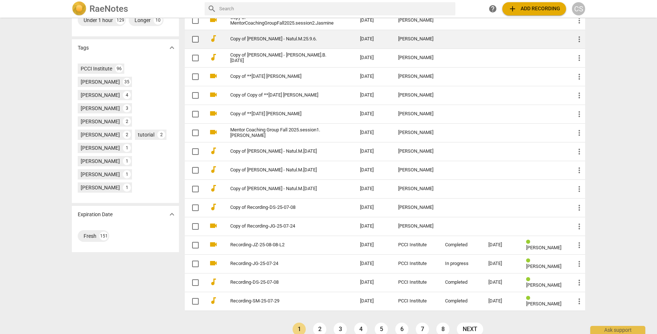
scroll to position [241, 0]
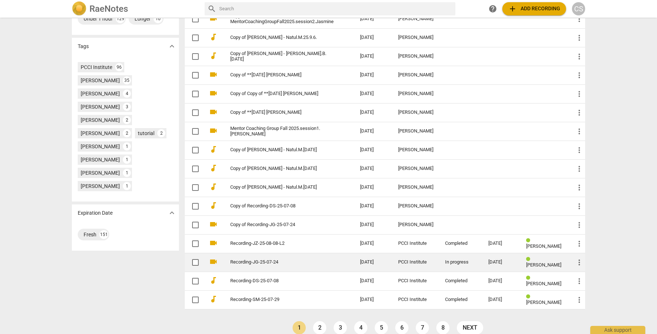
click at [319, 260] on link "Recording-JG-25-07-24" at bounding box center [281, 261] width 103 height 5
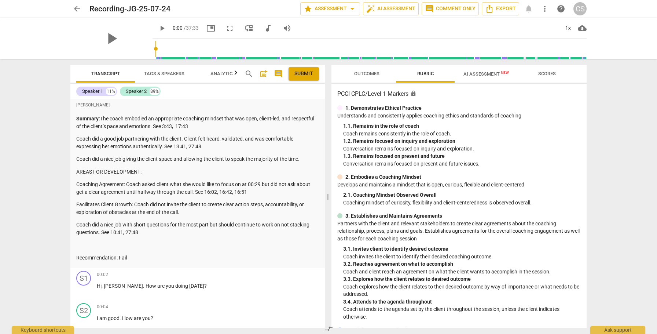
click at [367, 73] on span "Outcomes" at bounding box center [366, 73] width 25 height 5
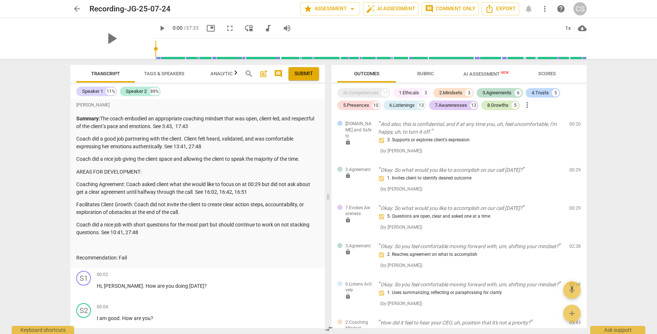
click at [491, 103] on div "8.Growths" at bounding box center [497, 105] width 21 height 7
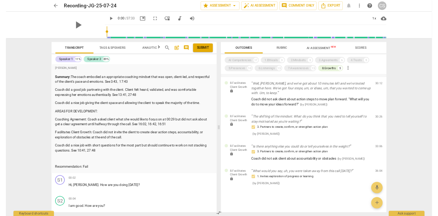
scroll to position [57, 0]
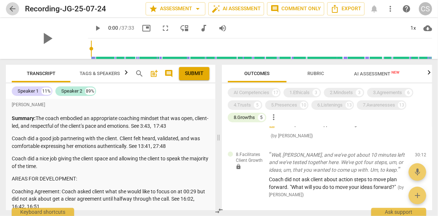
click at [10, 10] on span "arrow_back" at bounding box center [12, 8] width 9 height 9
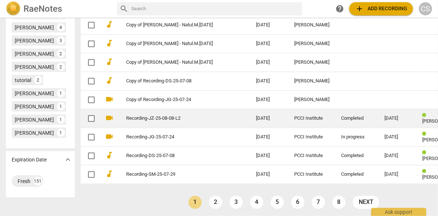
scroll to position [369, 0]
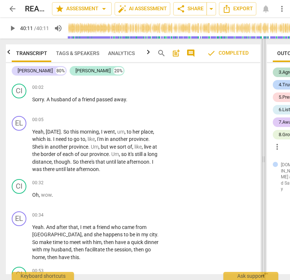
scroll to position [425, 0]
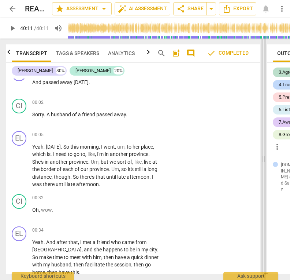
drag, startPoint x: 142, startPoint y: 158, endPoint x: 265, endPoint y: 167, distance: 124.2
click at [266, 167] on span at bounding box center [264, 158] width 4 height 241
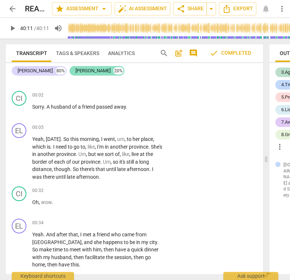
click at [76, 69] on div "[PERSON_NAME]" at bounding box center [93, 70] width 35 height 7
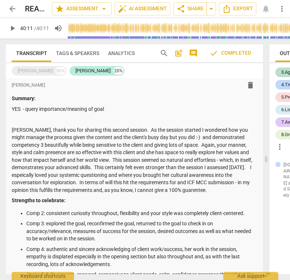
scroll to position [0, 0]
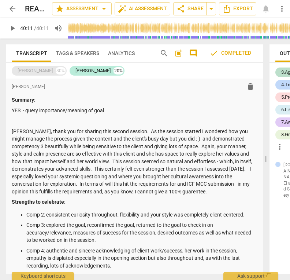
click at [26, 71] on div "[PERSON_NAME]" at bounding box center [35, 70] width 35 height 7
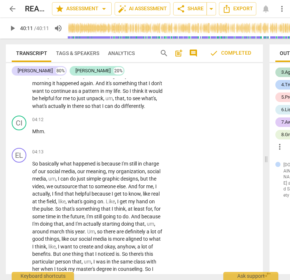
scroll to position [1314, 0]
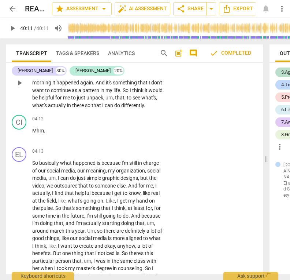
click at [165, 106] on div "Yes , indeed . Yeah , yeah , yeah . So I have that to celebrate and for today .…" at bounding box center [99, 82] width 135 height 53
drag, startPoint x: 103, startPoint y: 113, endPoint x: 132, endPoint y: 121, distance: 30.5
click at [132, 109] on p "Yes , indeed . Yeah , yeah , yeah . So I have that to celebrate and for today .…" at bounding box center [97, 82] width 131 height 53
click at [74, 112] on icon "button" at bounding box center [73, 110] width 7 height 9
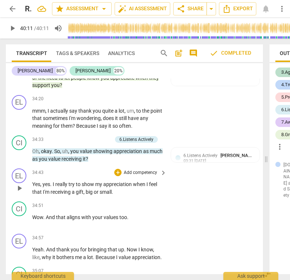
scroll to position [0, 1]
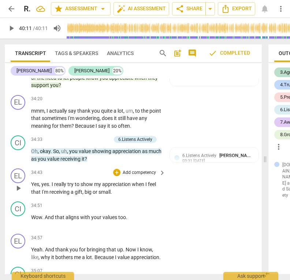
type input "2411"
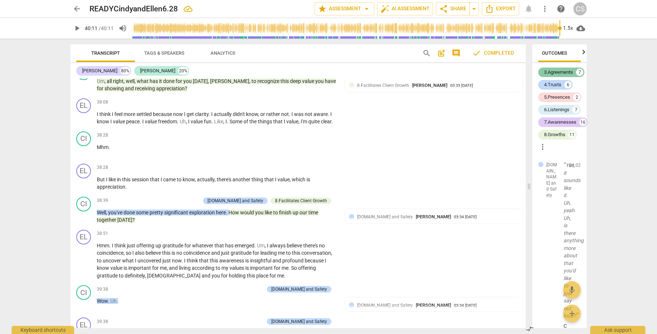
scroll to position [0, 16]
click at [77, 10] on span "arrow_back" at bounding box center [77, 8] width 9 height 9
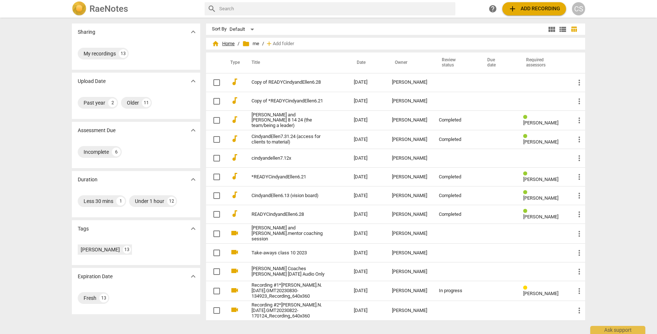
click at [228, 43] on span "home Home" at bounding box center [223, 43] width 23 height 7
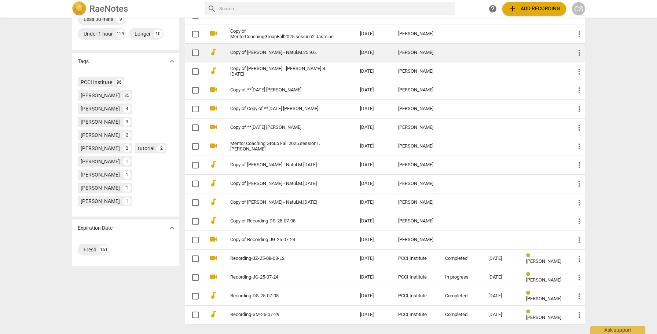
scroll to position [228, 0]
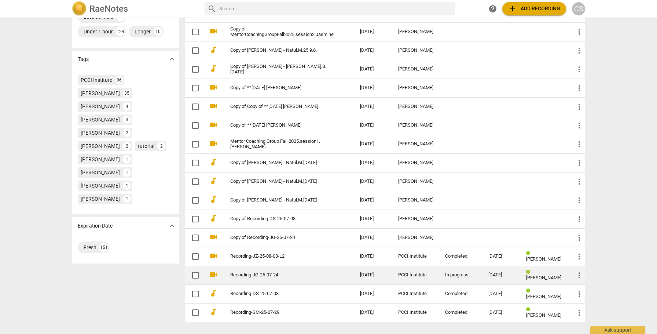
click at [352, 274] on td "Recording-JG-25-07-24" at bounding box center [287, 274] width 133 height 19
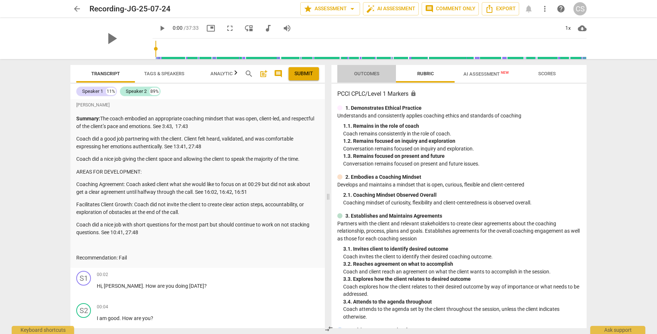
click at [365, 72] on span "Outcomes" at bounding box center [366, 73] width 25 height 5
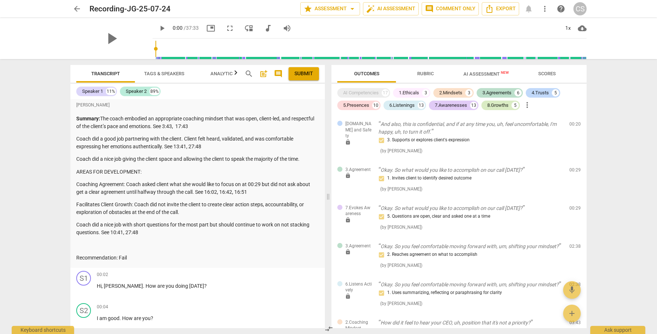
click at [495, 104] on div "8.Growths" at bounding box center [497, 105] width 21 height 7
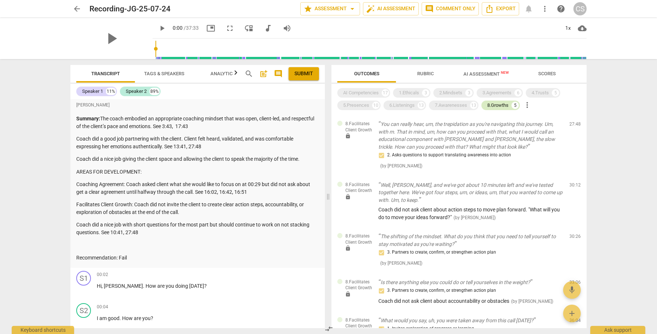
click at [496, 104] on div "8.Growths" at bounding box center [497, 105] width 21 height 7
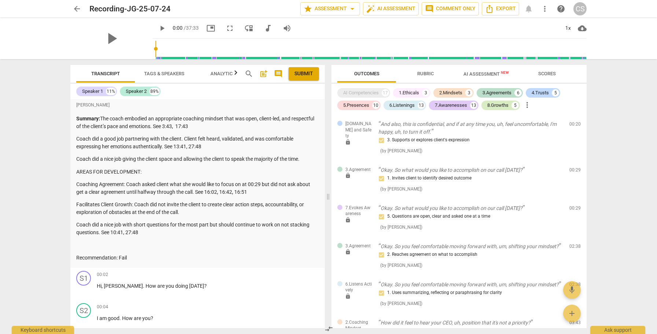
click at [500, 104] on div "8.Growths" at bounding box center [497, 105] width 21 height 7
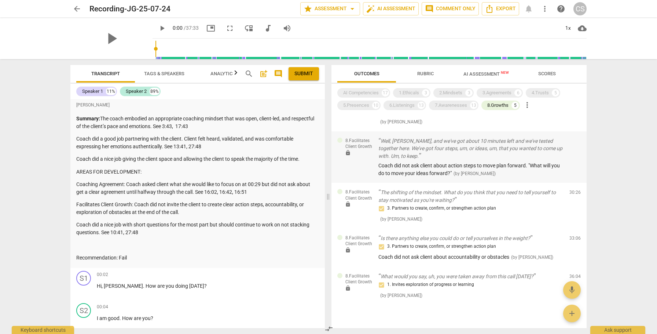
scroll to position [57, 0]
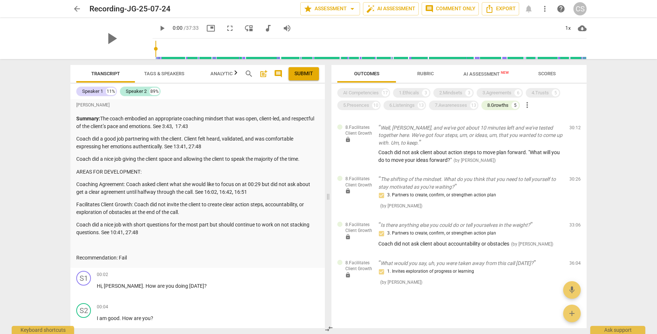
click at [150, 203] on p "Facilitates Client Growth: Coach did not invite the client to create clear acti…" at bounding box center [197, 208] width 243 height 15
click at [84, 291] on span "pause" at bounding box center [84, 290] width 9 height 9
type input "4"
click at [229, 185] on p "Coaching Agreement: Coach asked client what she would like to focus on at 00:29…" at bounding box center [197, 187] width 243 height 15
click at [240, 185] on p "Coaching Agreement: Coach asked client what she would like to focus on at 00:29…" at bounding box center [197, 187] width 243 height 15
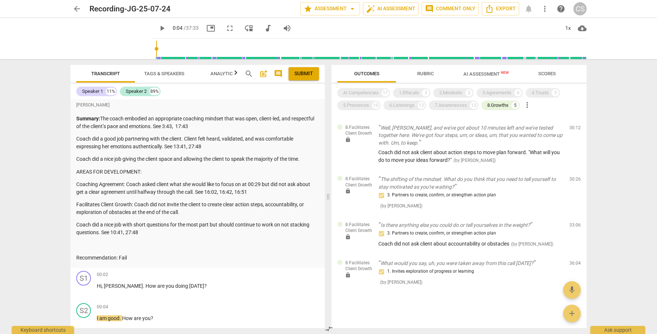
click at [265, 73] on span "post_add" at bounding box center [263, 73] width 9 height 9
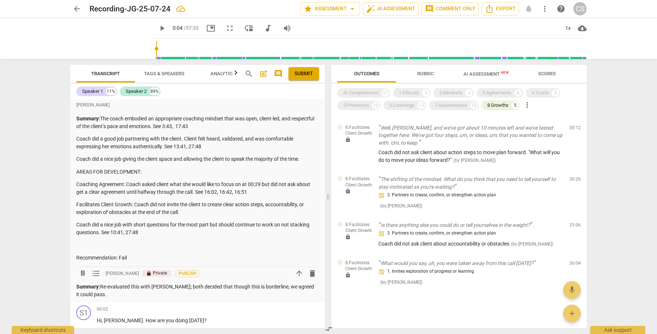
click at [301, 75] on span "Submit" at bounding box center [303, 73] width 19 height 7
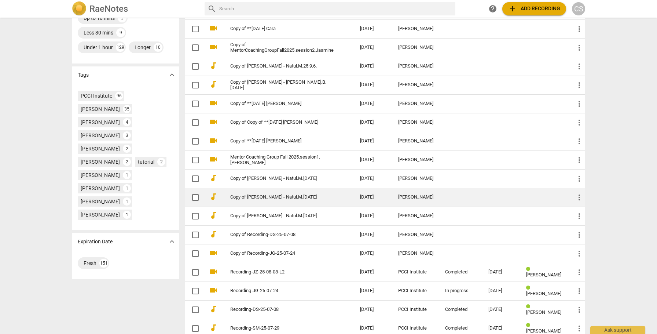
scroll to position [214, 0]
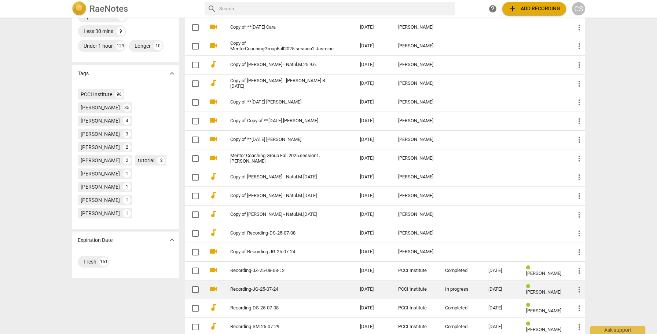
click at [291, 286] on link "Recording-JG-25-07-24" at bounding box center [281, 288] width 103 height 5
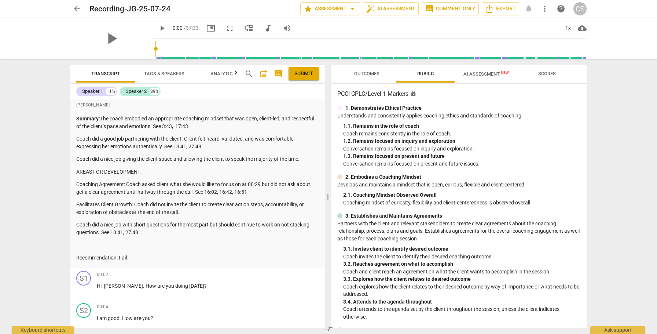
click at [78, 8] on span "arrow_back" at bounding box center [77, 8] width 9 height 9
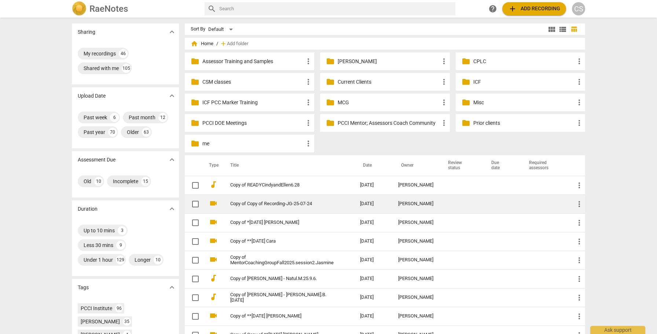
click at [478, 206] on td at bounding box center [460, 203] width 43 height 19
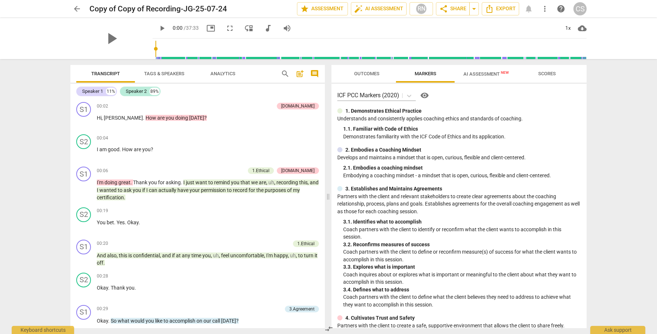
click at [369, 72] on span "Outcomes" at bounding box center [366, 73] width 25 height 5
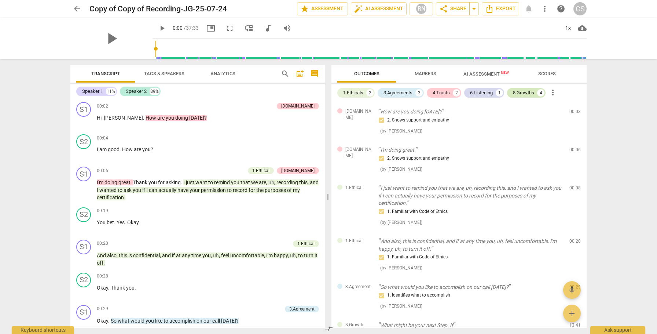
click at [530, 93] on div "8.Growths" at bounding box center [523, 92] width 21 height 7
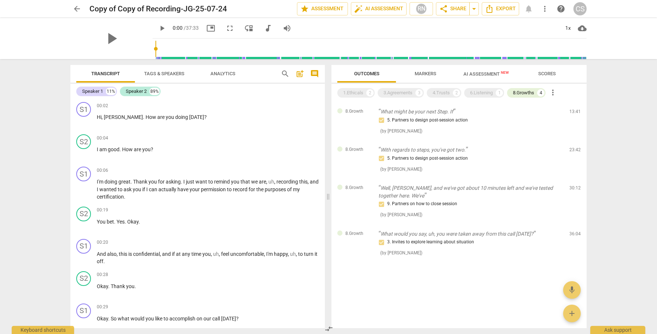
click at [424, 73] on span "Markers" at bounding box center [426, 73] width 22 height 5
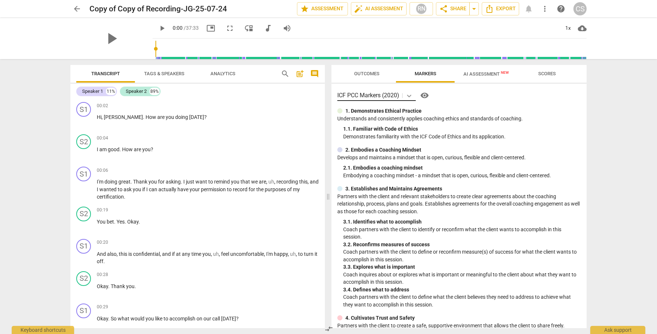
click at [410, 96] on icon at bounding box center [409, 96] width 4 height 3
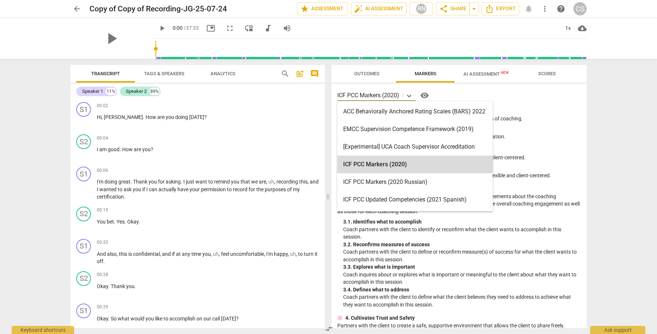
click at [471, 73] on span "AI Assessment New" at bounding box center [485, 73] width 45 height 5
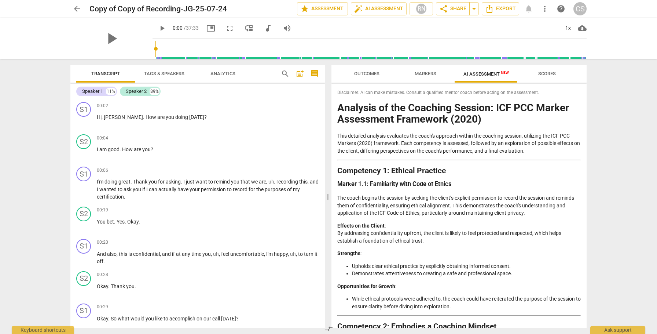
click at [425, 73] on span "Markers" at bounding box center [426, 73] width 22 height 5
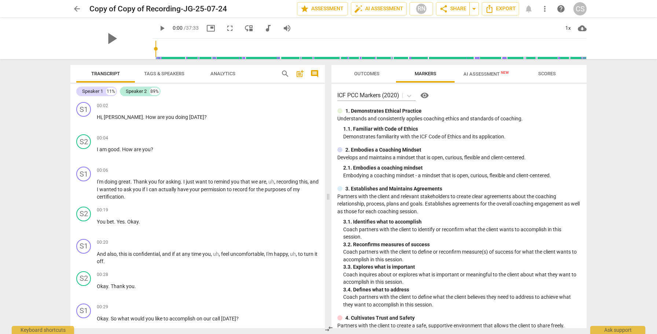
click at [372, 72] on span "Outcomes" at bounding box center [366, 73] width 25 height 5
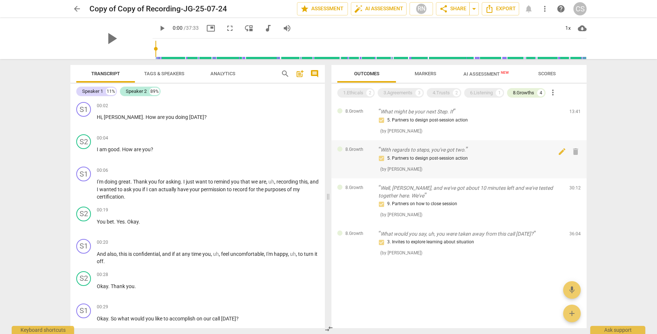
click at [411, 150] on p "With regards to steps, you've got two." at bounding box center [470, 150] width 185 height 8
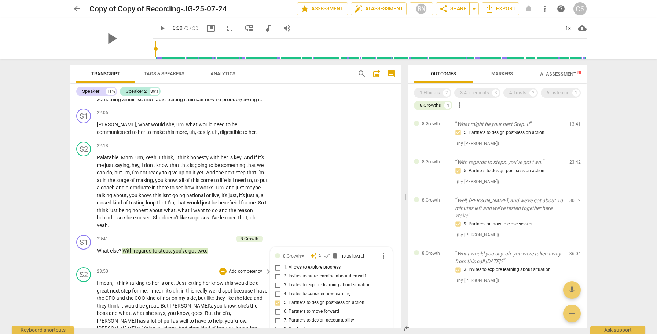
scroll to position [2532, 0]
click at [362, 120] on div "S1 play_arrow pause 22:06 + Add competency keyboard_arrow_right Michaela , what…" at bounding box center [235, 122] width 331 height 33
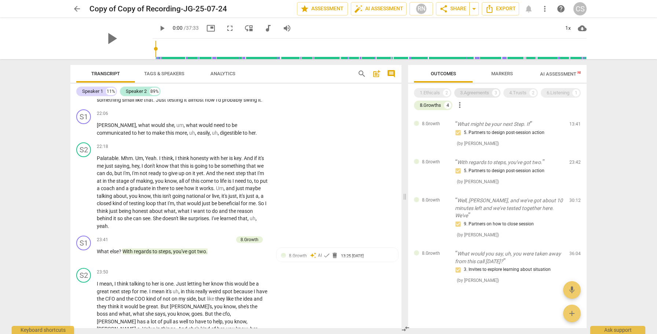
click at [480, 93] on div "3.Agreements" at bounding box center [474, 92] width 29 height 7
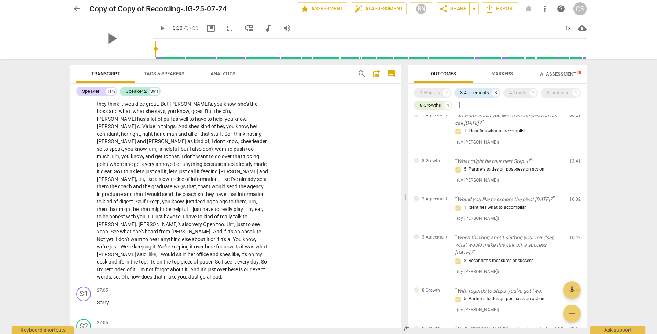
scroll to position [0, 0]
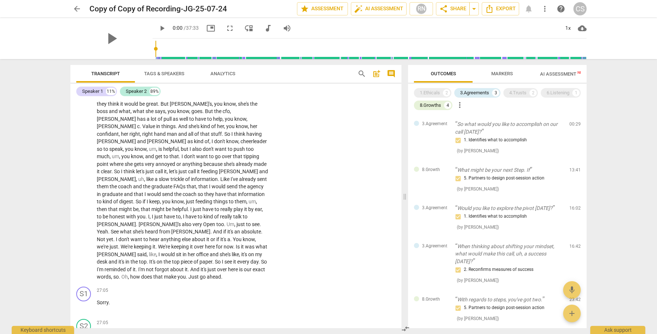
click at [505, 73] on span "Markers" at bounding box center [502, 73] width 22 height 5
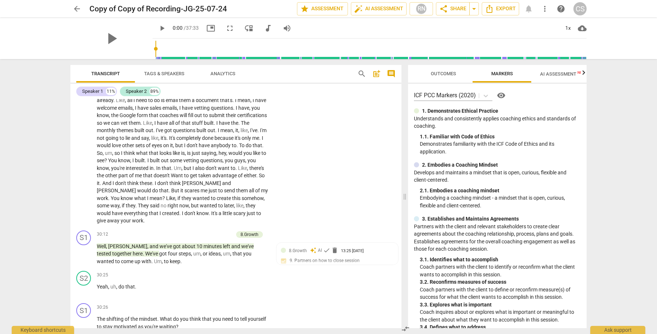
scroll to position [3103, 0]
click at [349, 204] on div "S2 play_arrow pause 28:14 + Add competency keyboard_arrow_right Yeah , I mean ,…" at bounding box center [235, 149] width 331 height 153
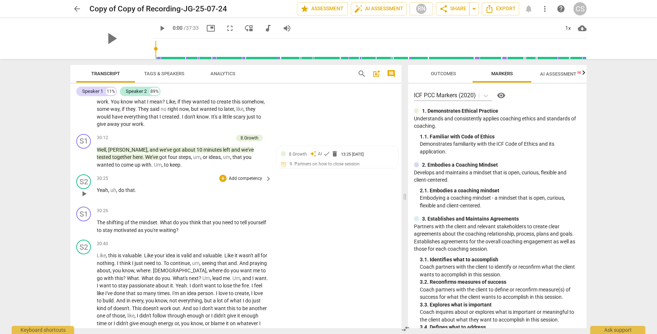
scroll to position [3202, 0]
